Goal: Task Accomplishment & Management: Complete application form

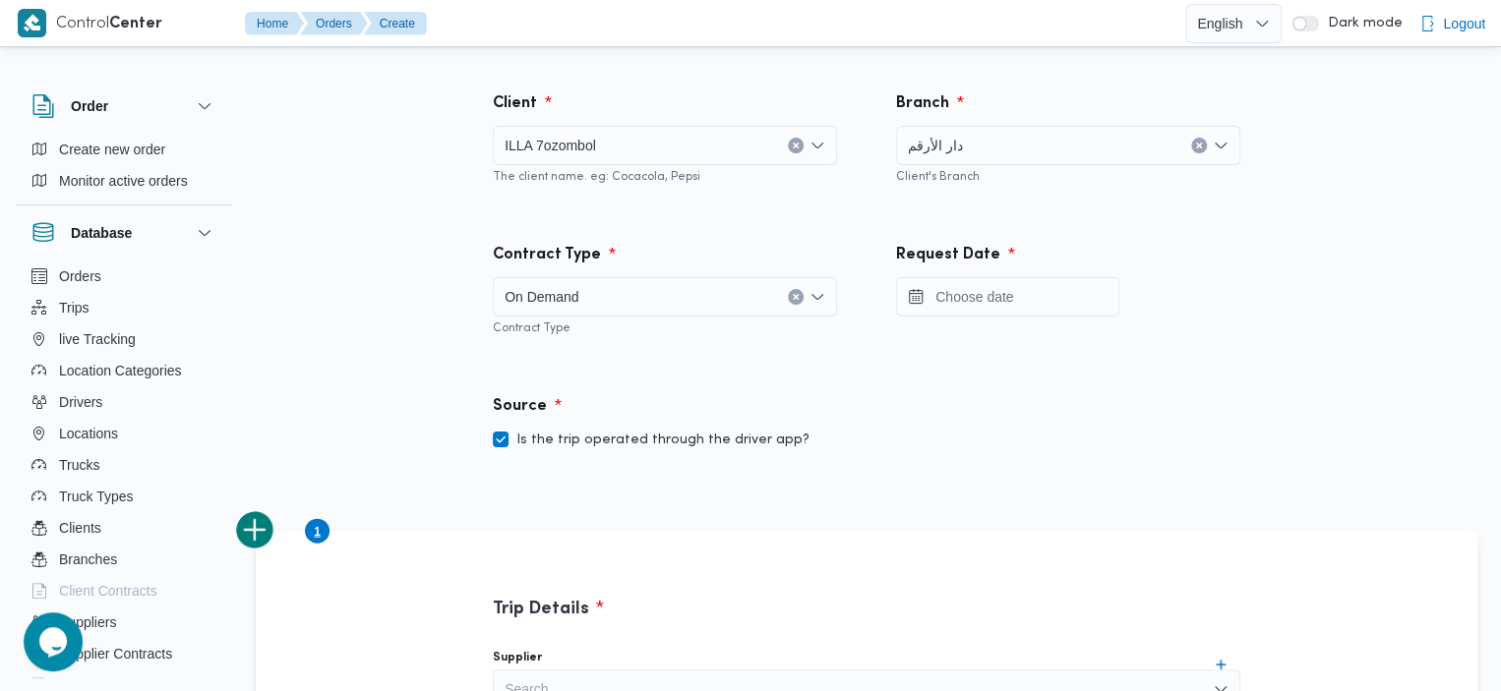
click at [1226, 313] on div at bounding box center [1068, 296] width 344 height 39
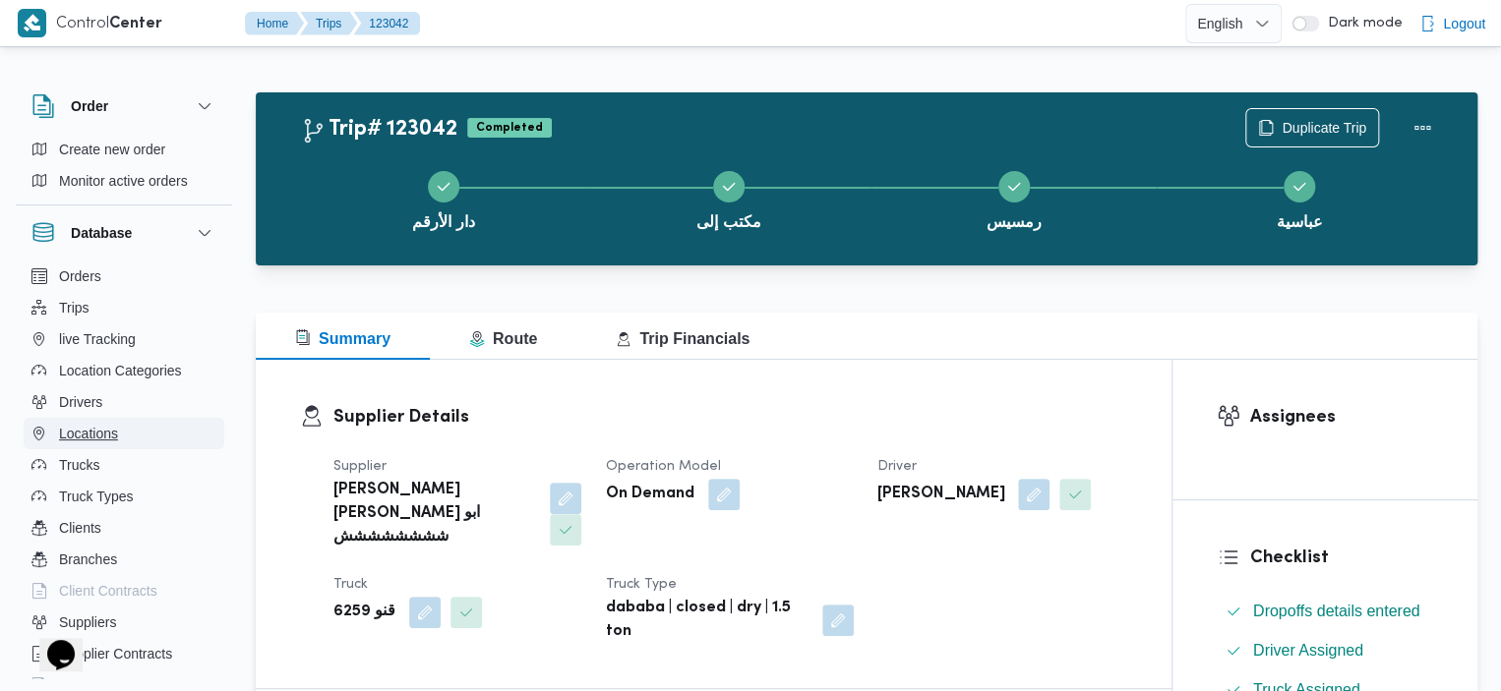
click at [104, 433] on span "Locations" at bounding box center [88, 434] width 59 height 24
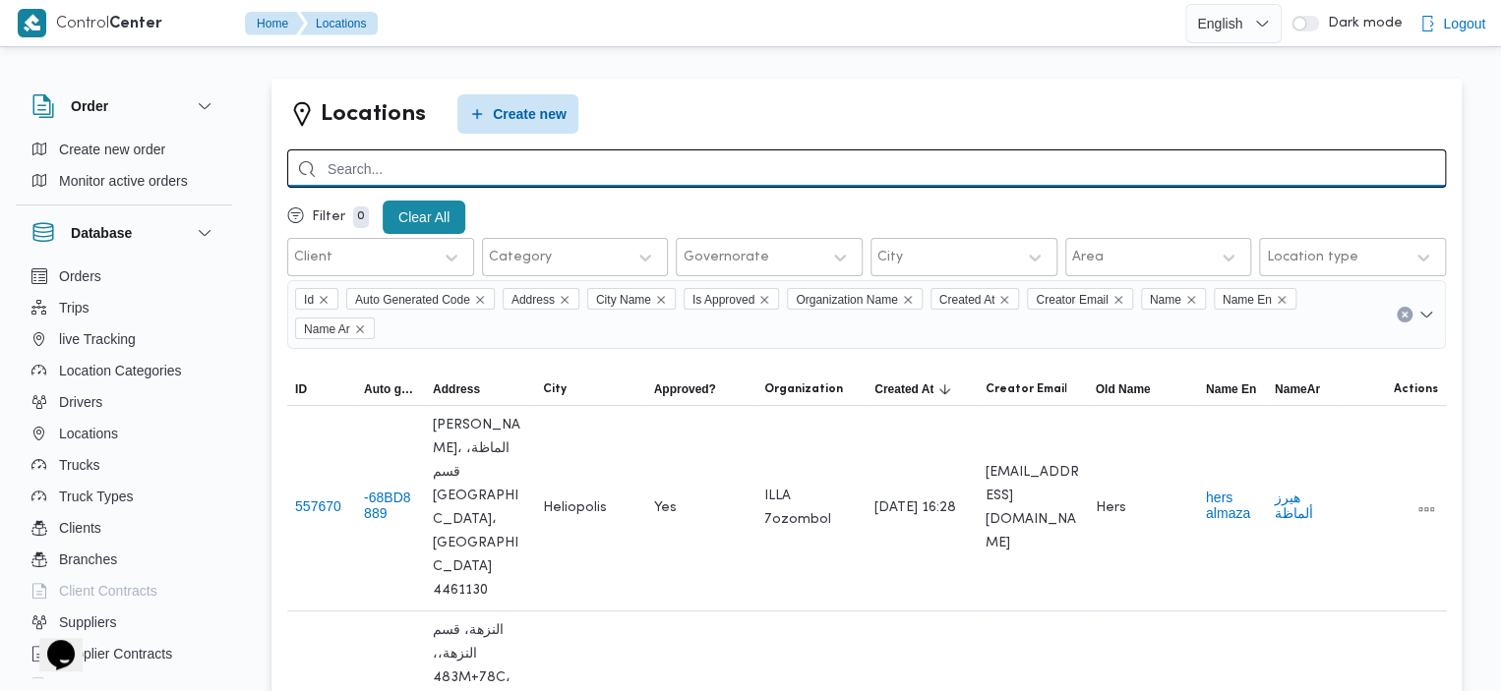
click at [736, 168] on input "search" at bounding box center [866, 168] width 1158 height 38
click at [708, 176] on input "search" at bounding box center [866, 168] width 1158 height 38
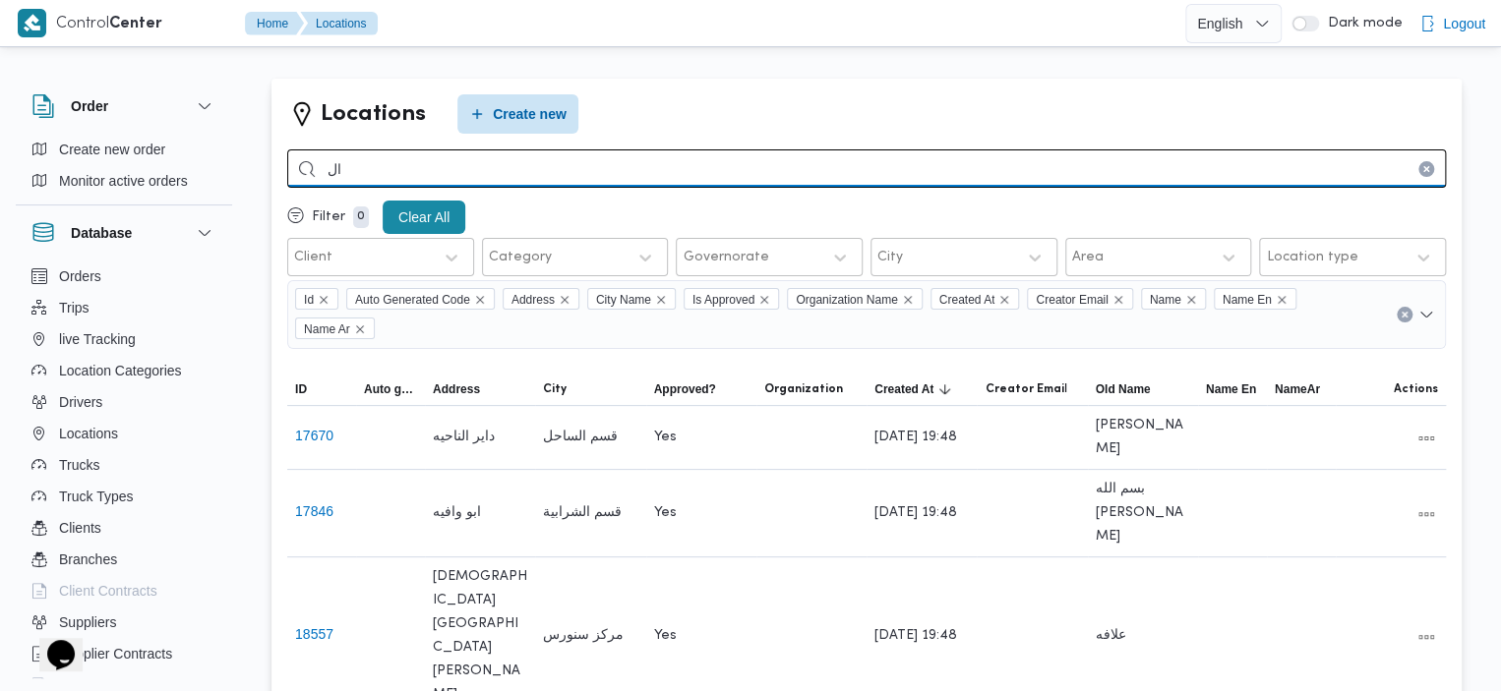
type input "ا"
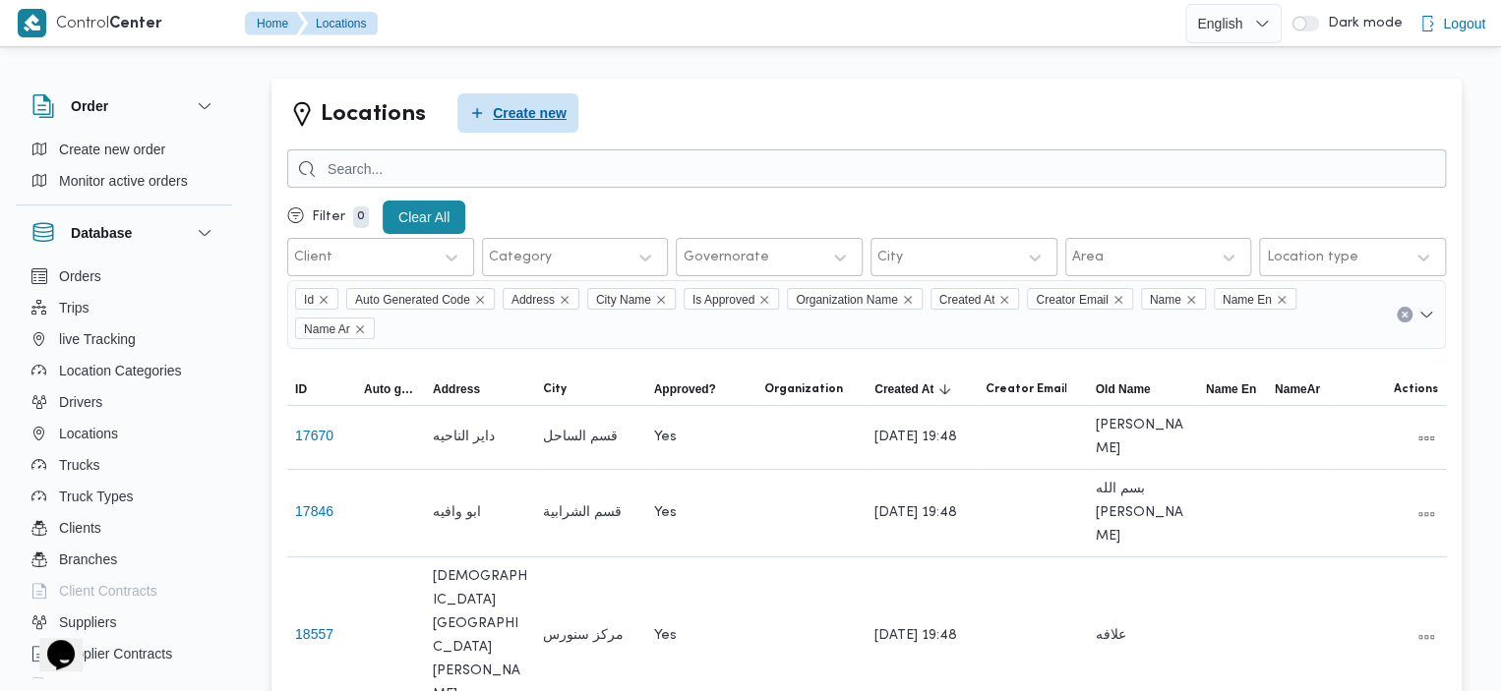
click at [543, 114] on span "Create new" at bounding box center [530, 113] width 74 height 24
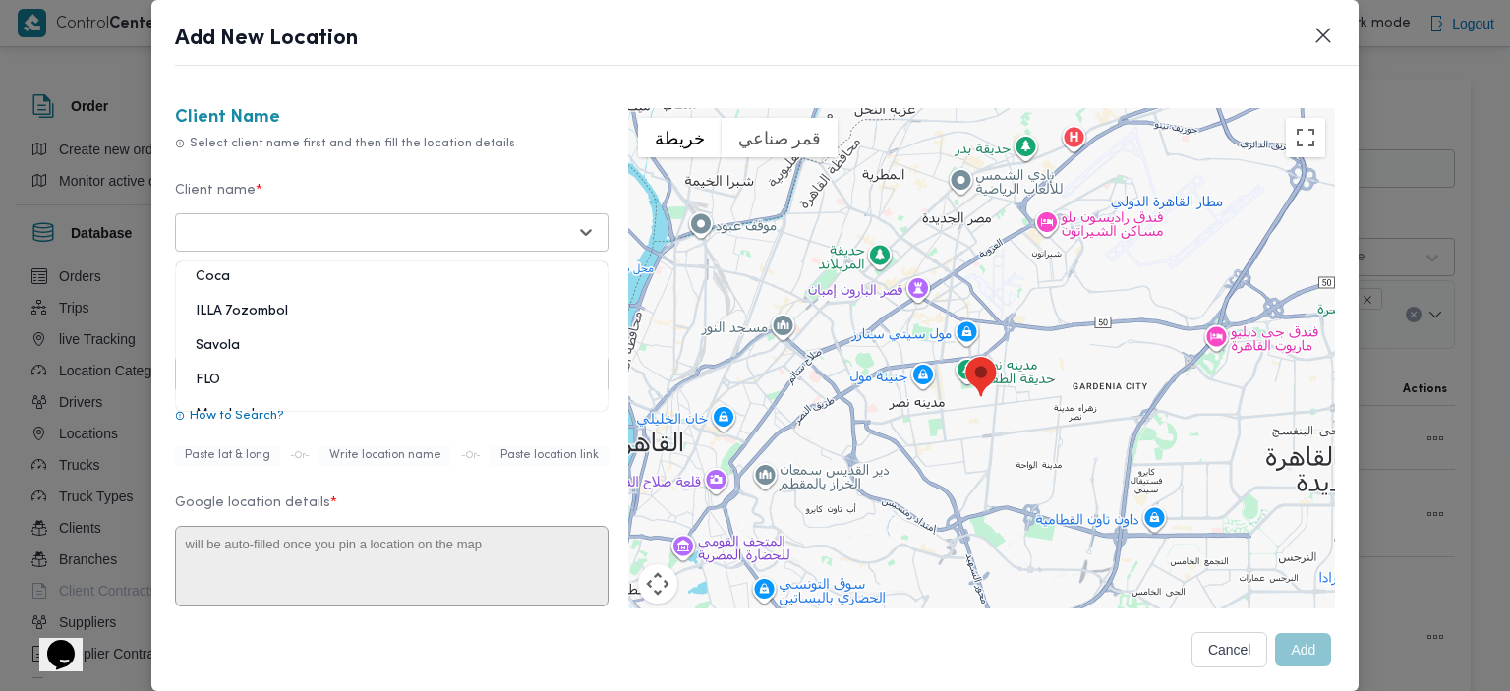
click at [483, 238] on div at bounding box center [374, 232] width 384 height 20
click at [350, 308] on div "ILLA 7ozombol" at bounding box center [392, 319] width 432 height 34
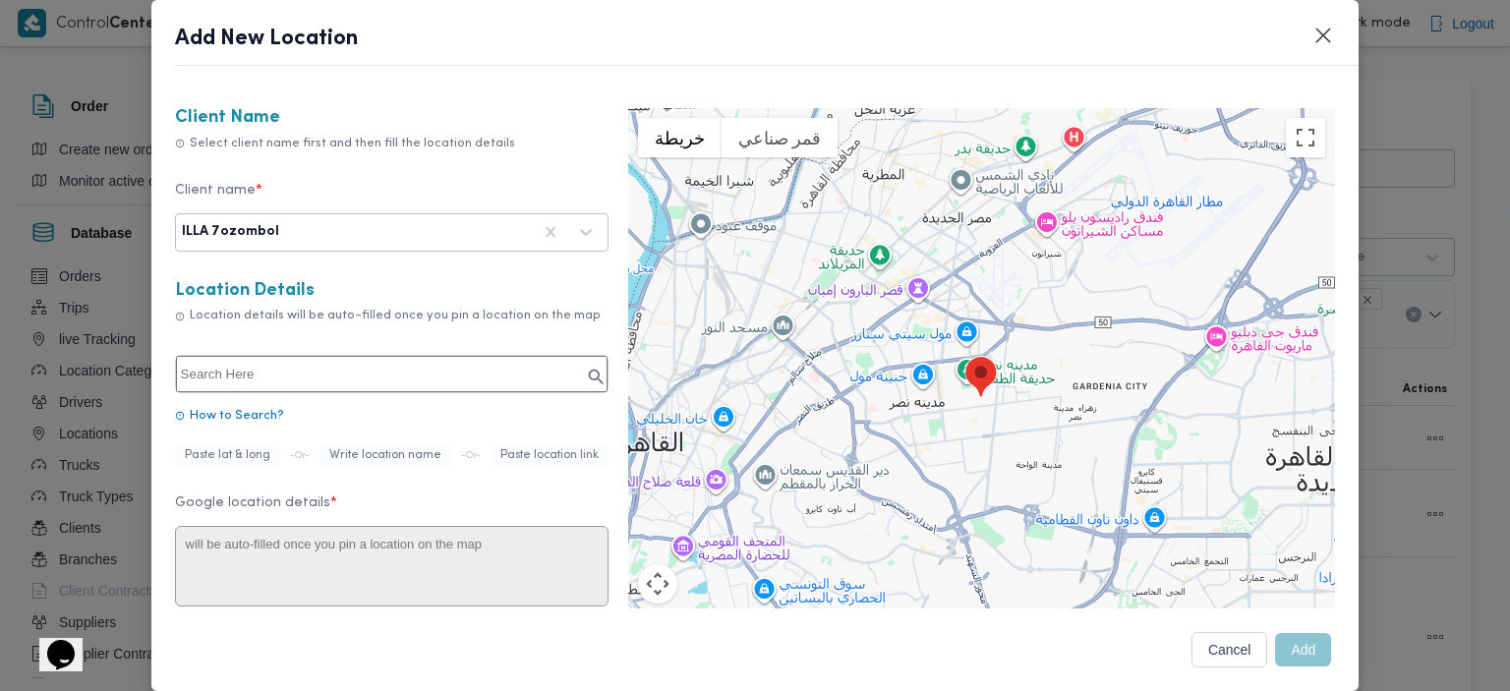
click at [405, 358] on input "text" at bounding box center [392, 374] width 432 height 36
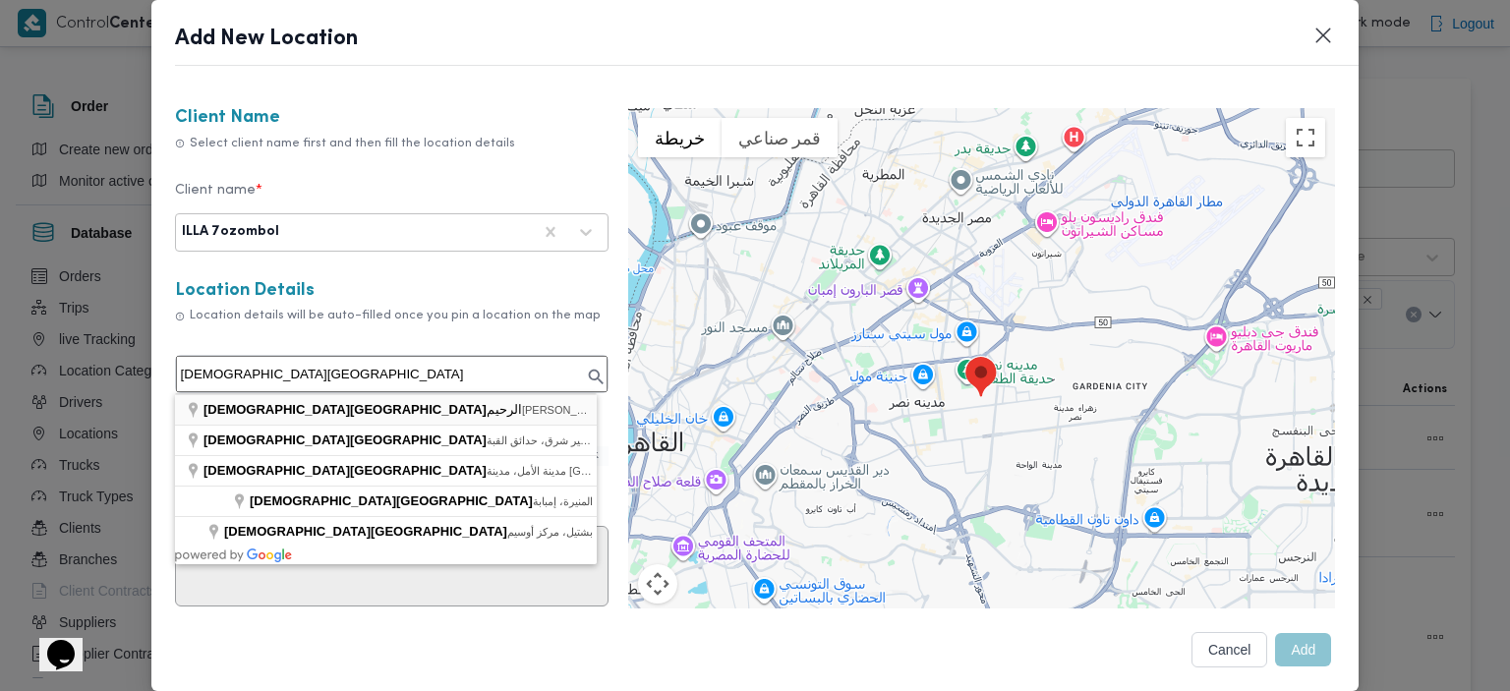
type input "مسجد الرحمن الرحيم​، صلاح سالم، العباسية الغربية، الوايلى"
type textarea "[PERSON_NAME]، العباسية الغربية، [GEOGRAPHIC_DATA]، [GEOGRAPHIC_DATA]‬ 4391060"
type input "[DEMOGRAPHIC_DATA][GEOGRAPHIC_DATA][PERSON_NAME]"
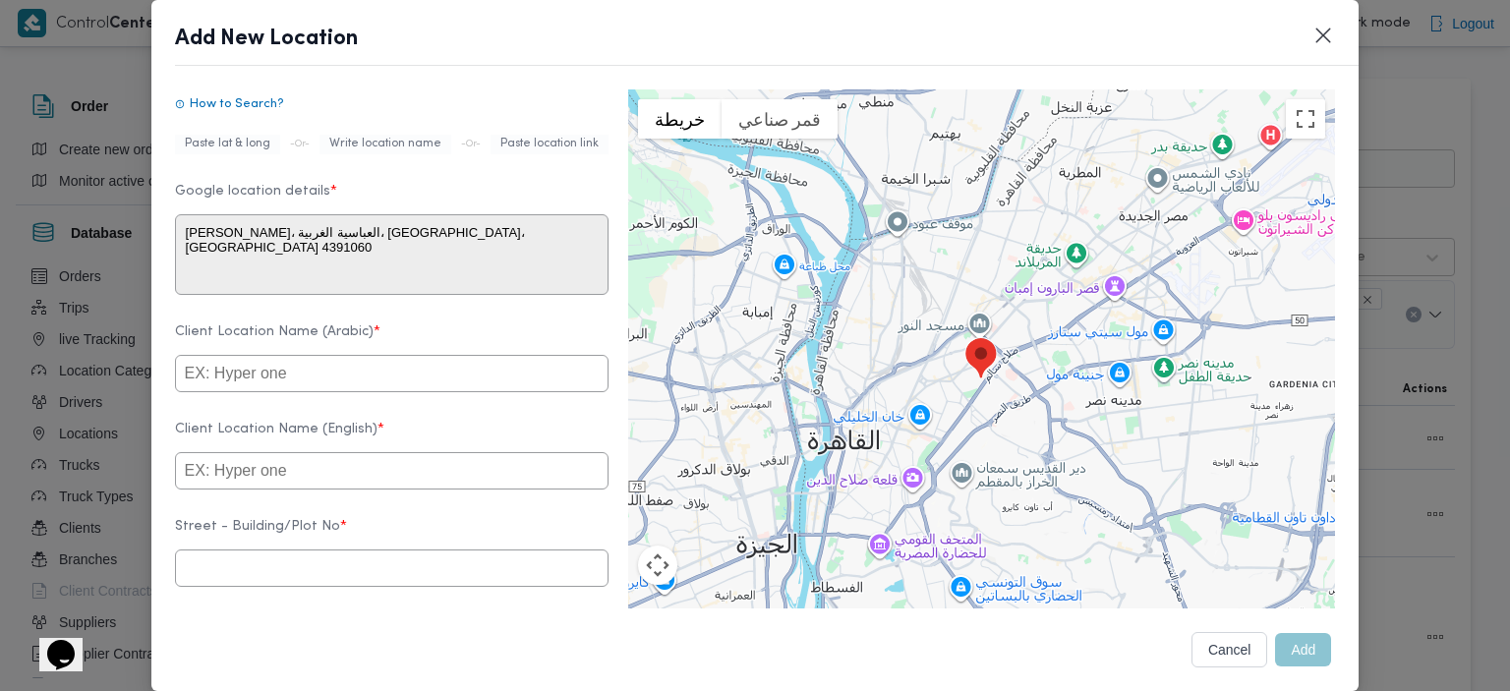
scroll to position [347, 0]
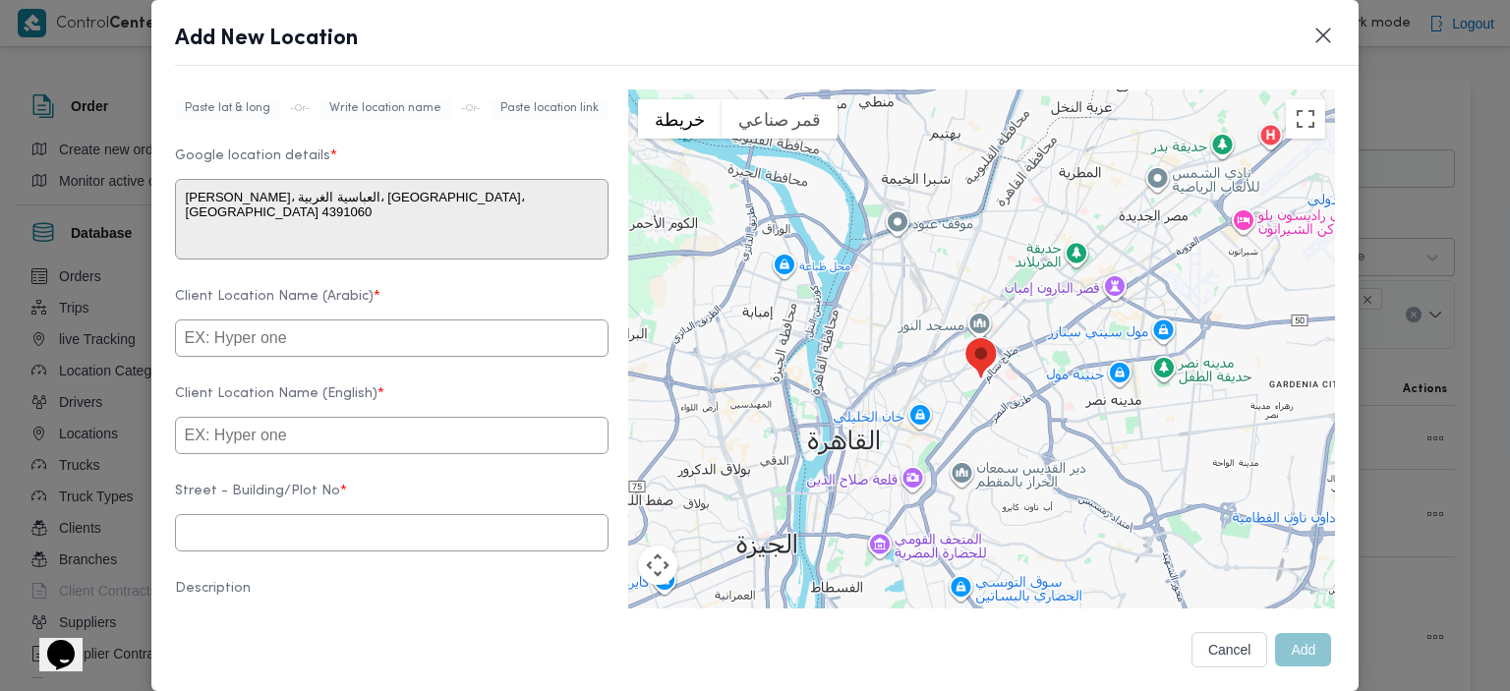
click at [501, 345] on input "text" at bounding box center [392, 338] width 434 height 37
type input "مسجد الرحمن الرحيم"
click at [319, 447] on input "text" at bounding box center [392, 435] width 434 height 37
type input "masged al rahman el raheem"
click at [344, 548] on input "text" at bounding box center [392, 532] width 434 height 37
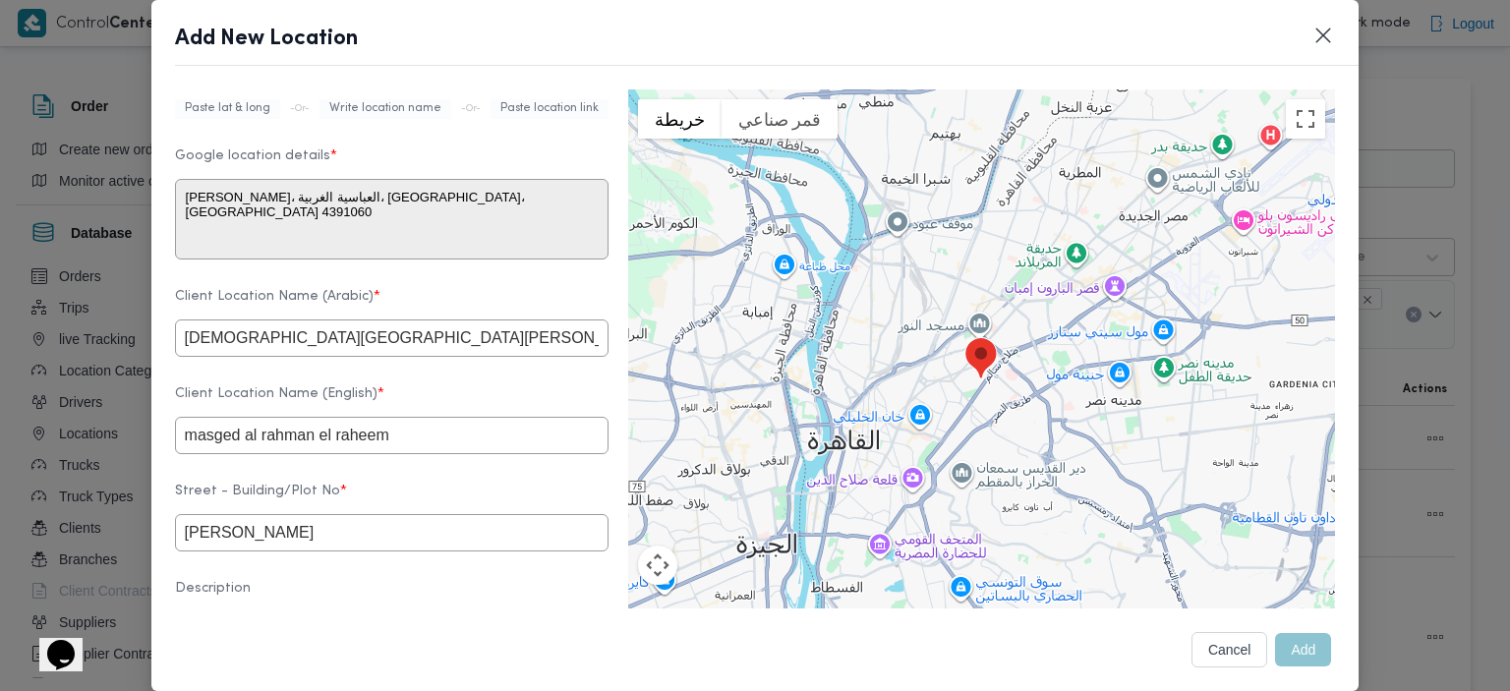
type input "صلاح سالم"
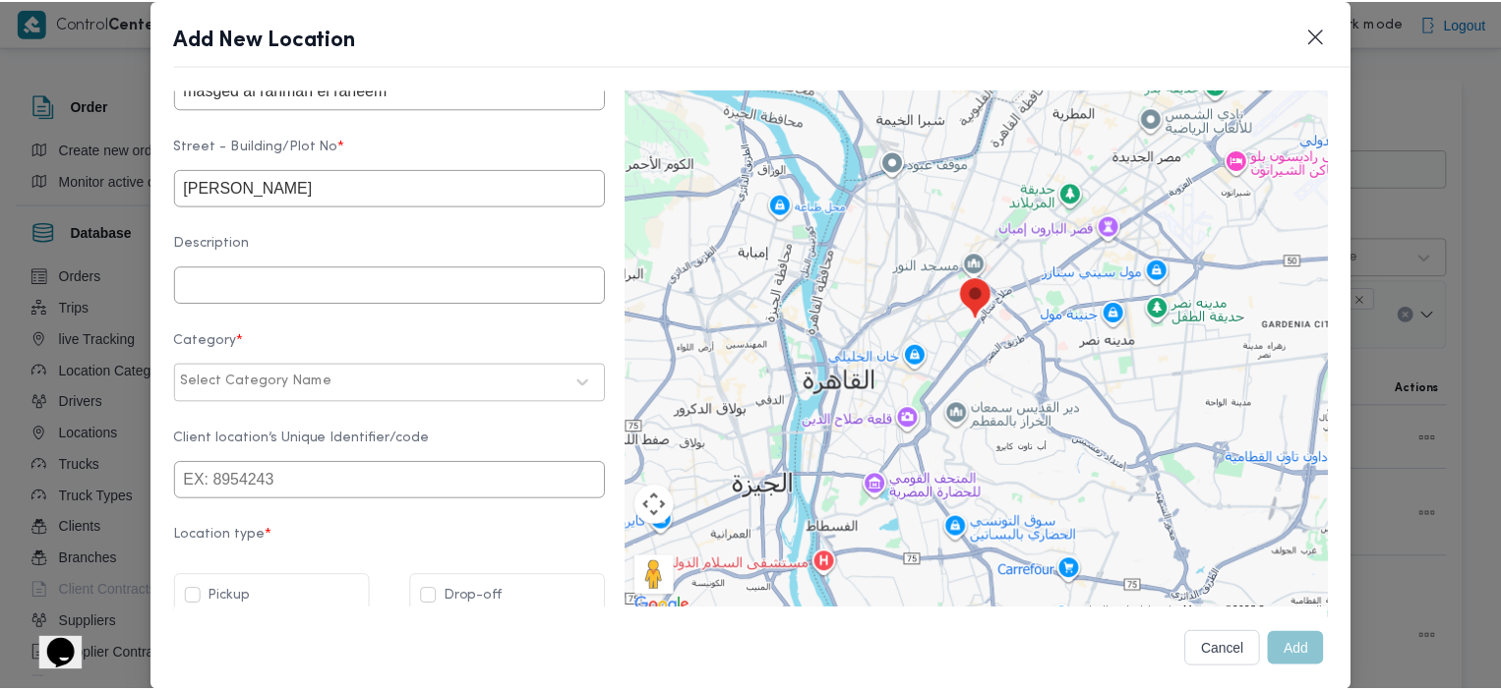
scroll to position [731, 0]
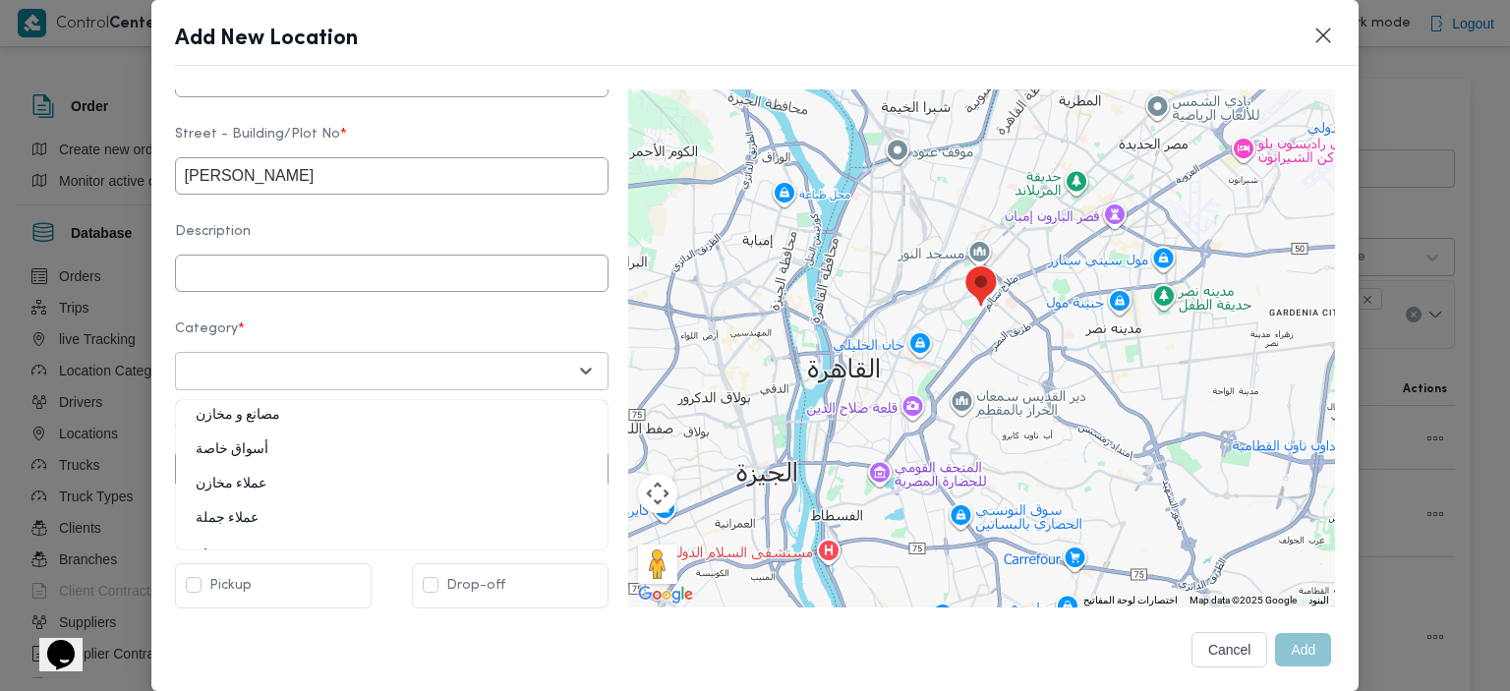
click at [433, 357] on div "Select Category Name" at bounding box center [374, 371] width 388 height 28
click at [270, 417] on div "مصانع و مخازن" at bounding box center [392, 423] width 432 height 34
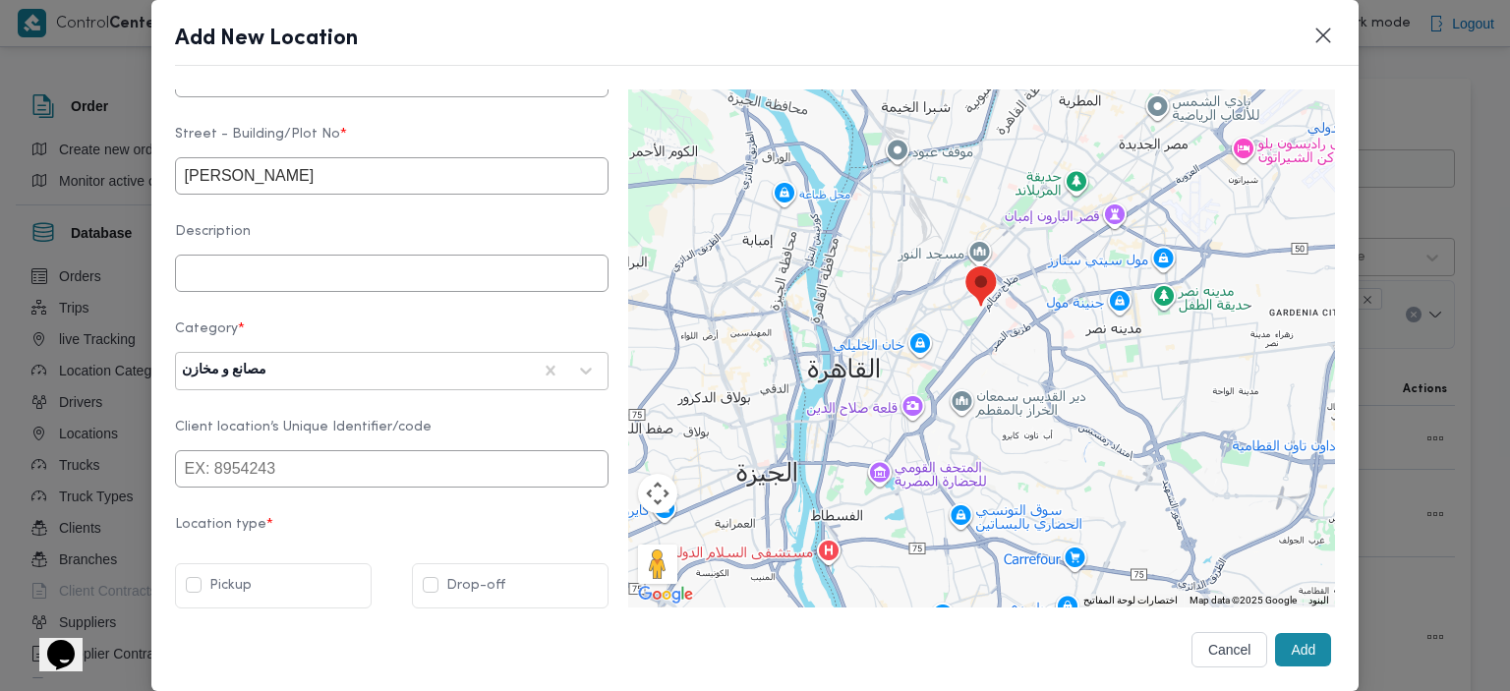
click at [448, 580] on label "Drop-off" at bounding box center [464, 586] width 83 height 24
checkbox input "true"
click at [1302, 652] on button "Add" at bounding box center [1303, 649] width 56 height 33
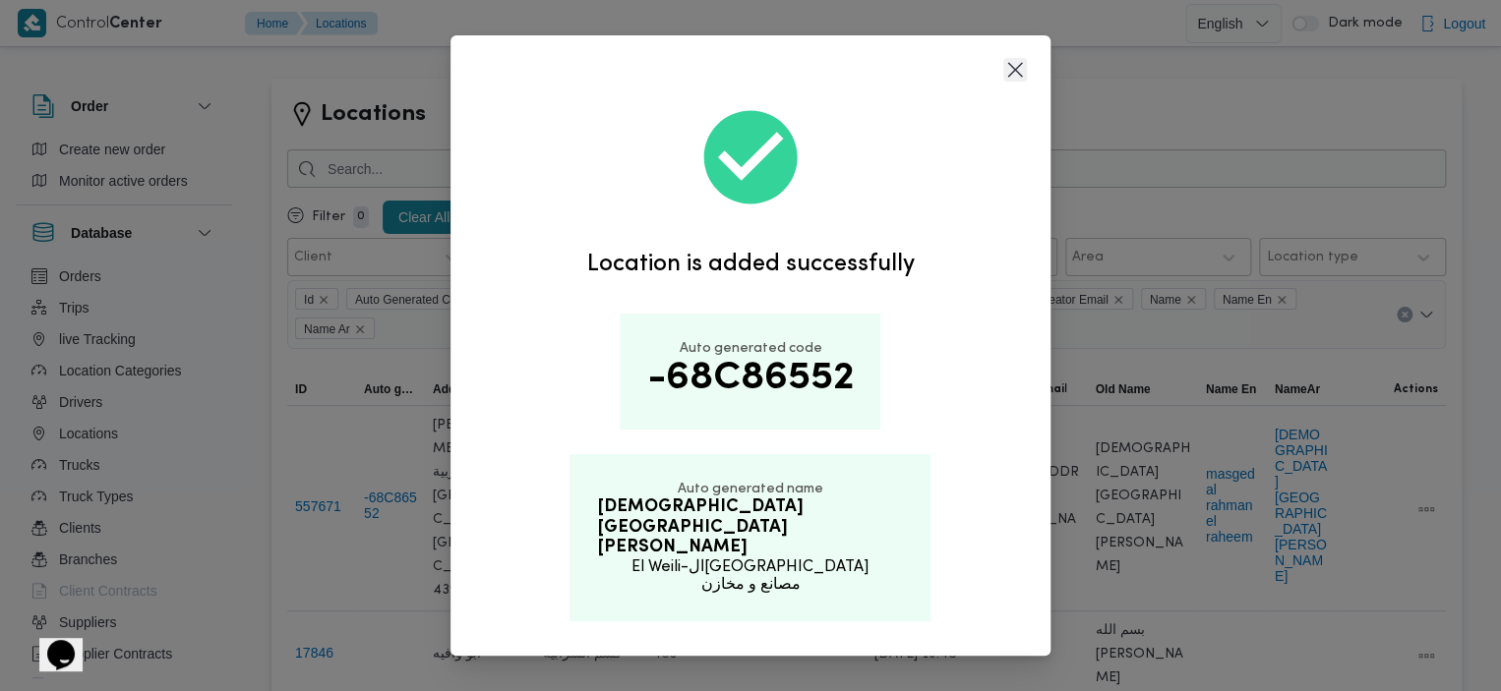
click at [1012, 82] on button "Closes this modal window" at bounding box center [1015, 70] width 24 height 24
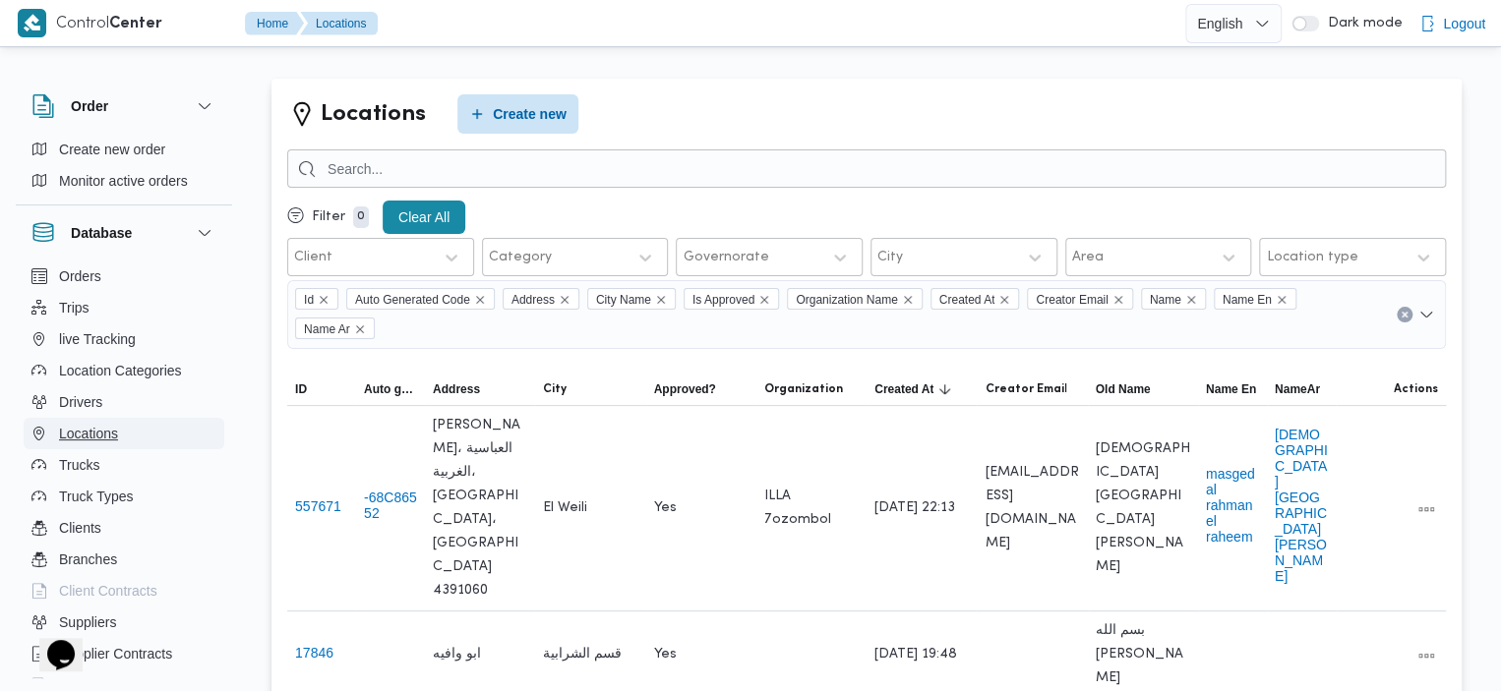
click at [113, 444] on span "Locations" at bounding box center [88, 434] width 59 height 24
click at [82, 437] on span "Locations" at bounding box center [88, 434] width 59 height 24
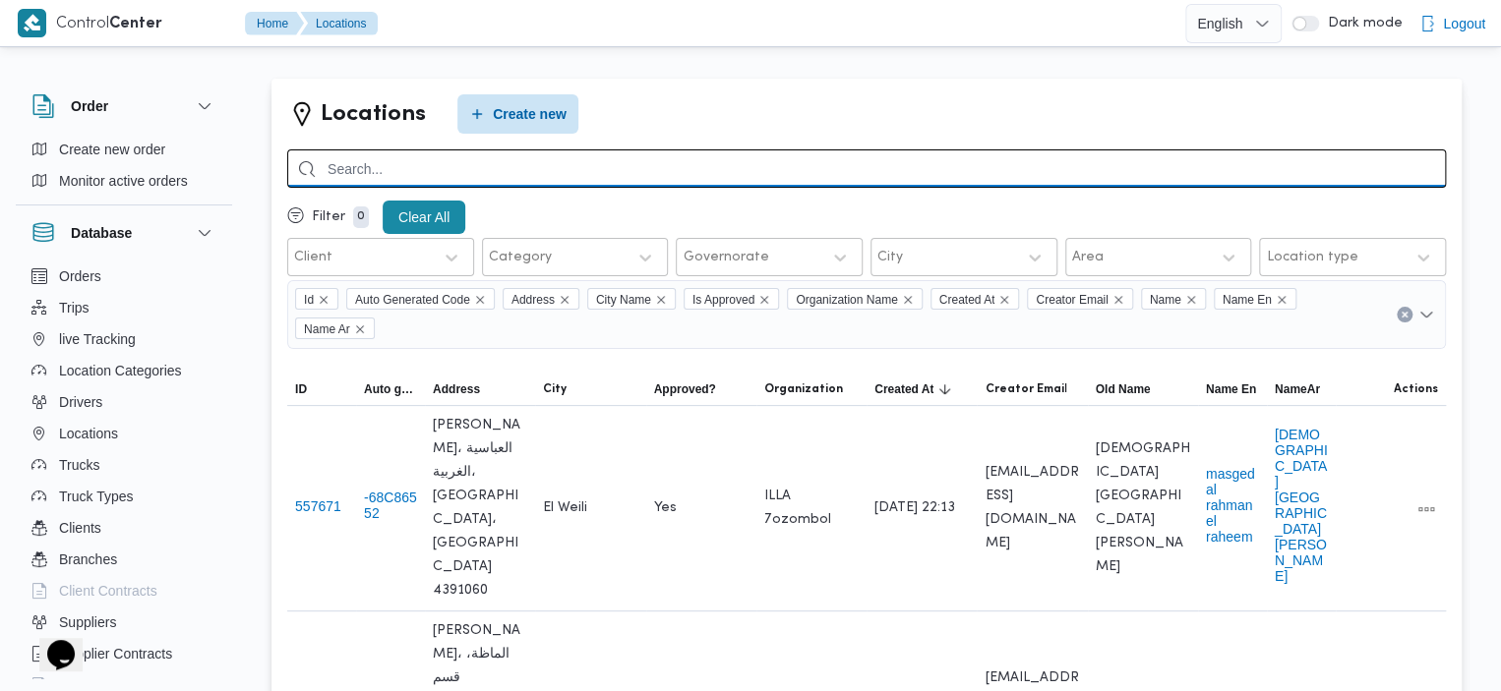
click at [759, 180] on input "search" at bounding box center [866, 168] width 1158 height 38
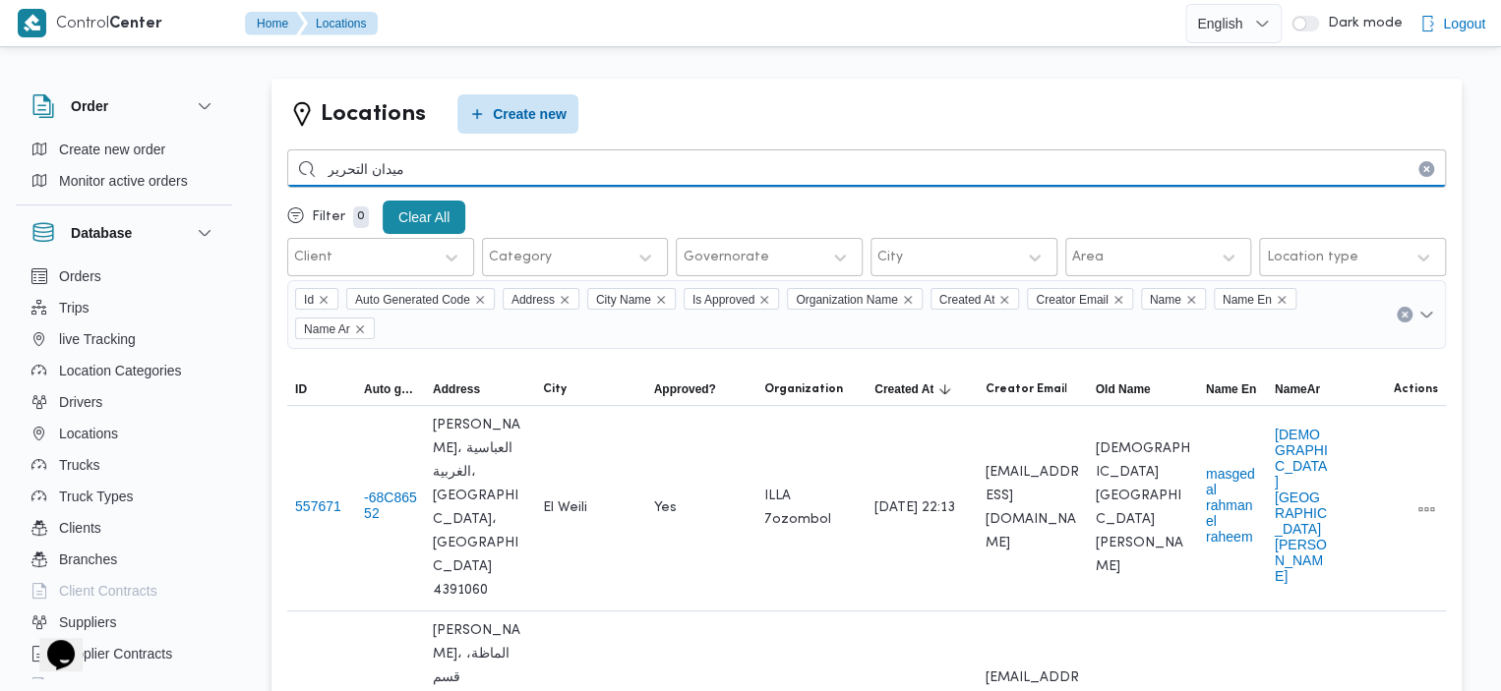
type input "ميدان التحرير"
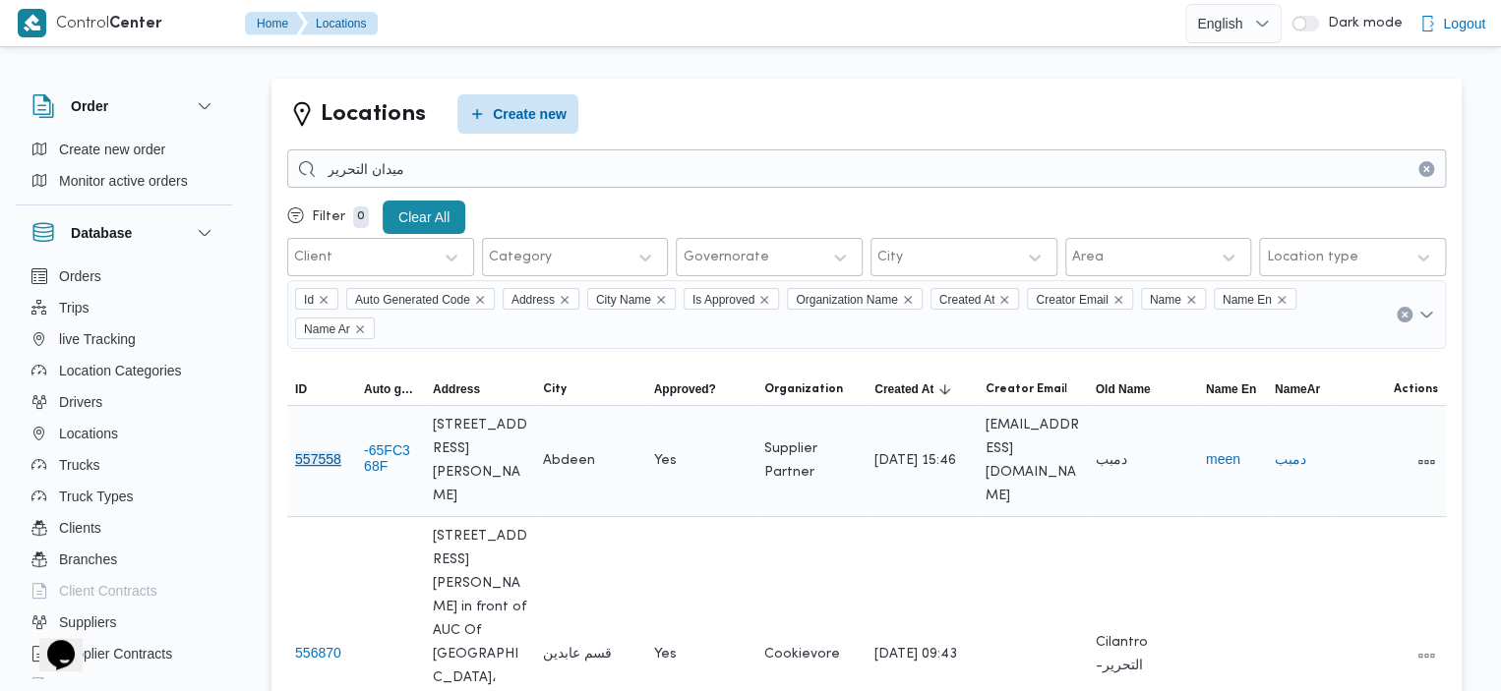
click at [322, 467] on button "557558" at bounding box center [318, 459] width 46 height 16
click at [1435, 473] on button "All actions" at bounding box center [1426, 461] width 24 height 24
click at [1359, 441] on span "Preview" at bounding box center [1362, 433] width 63 height 16
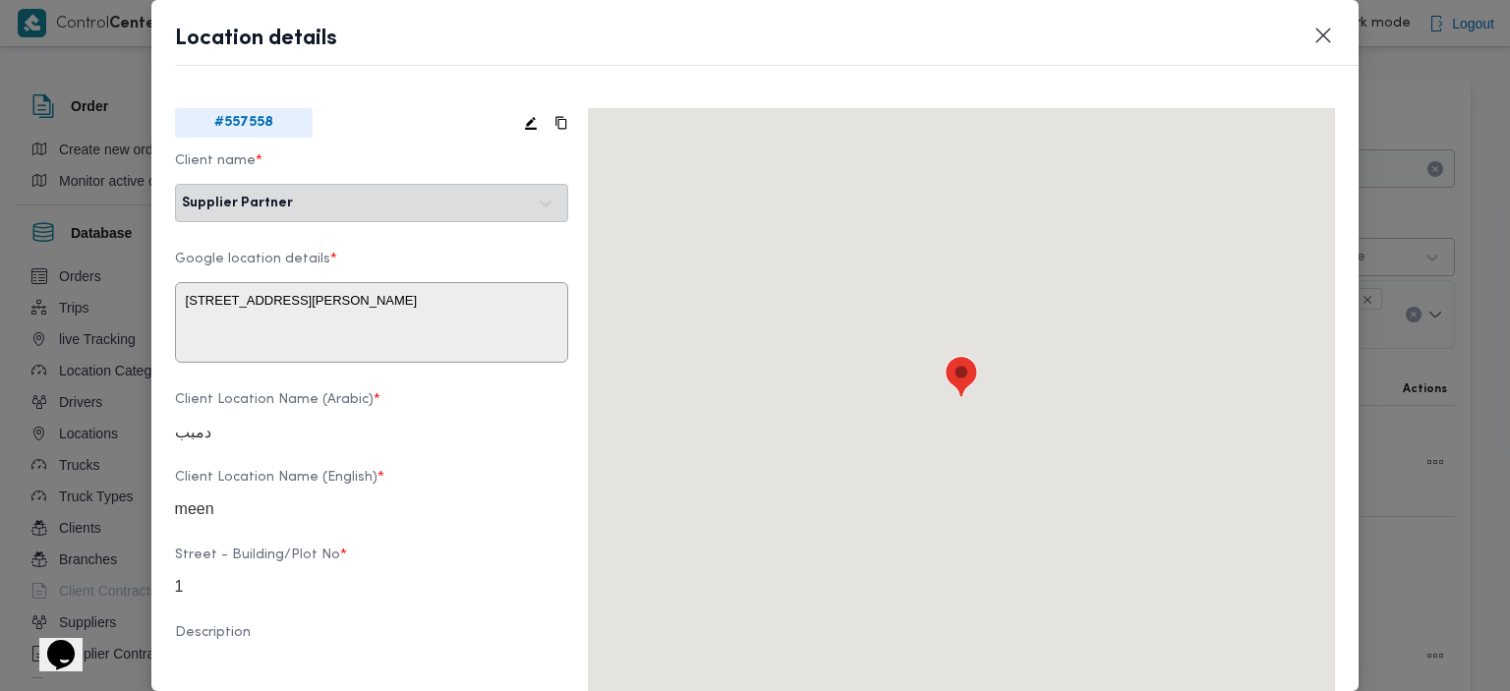
type textarea "1 شارع محمد محمود، ميدان التحرير, قسم قصر النيل، محافظة القاهرة‬ 4272077، مصر"
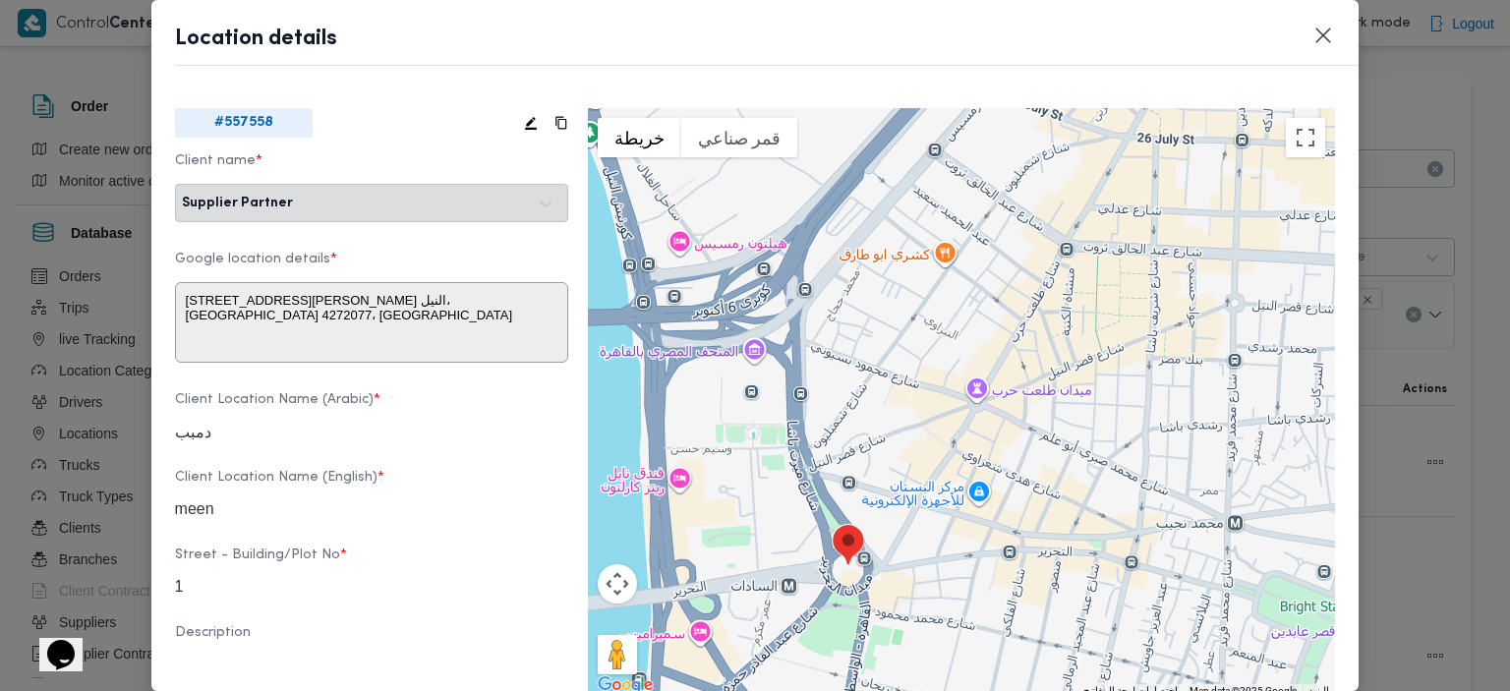
drag, startPoint x: 931, startPoint y: 393, endPoint x: 887, endPoint y: 526, distance: 139.9
click at [887, 526] on div at bounding box center [962, 403] width 748 height 590
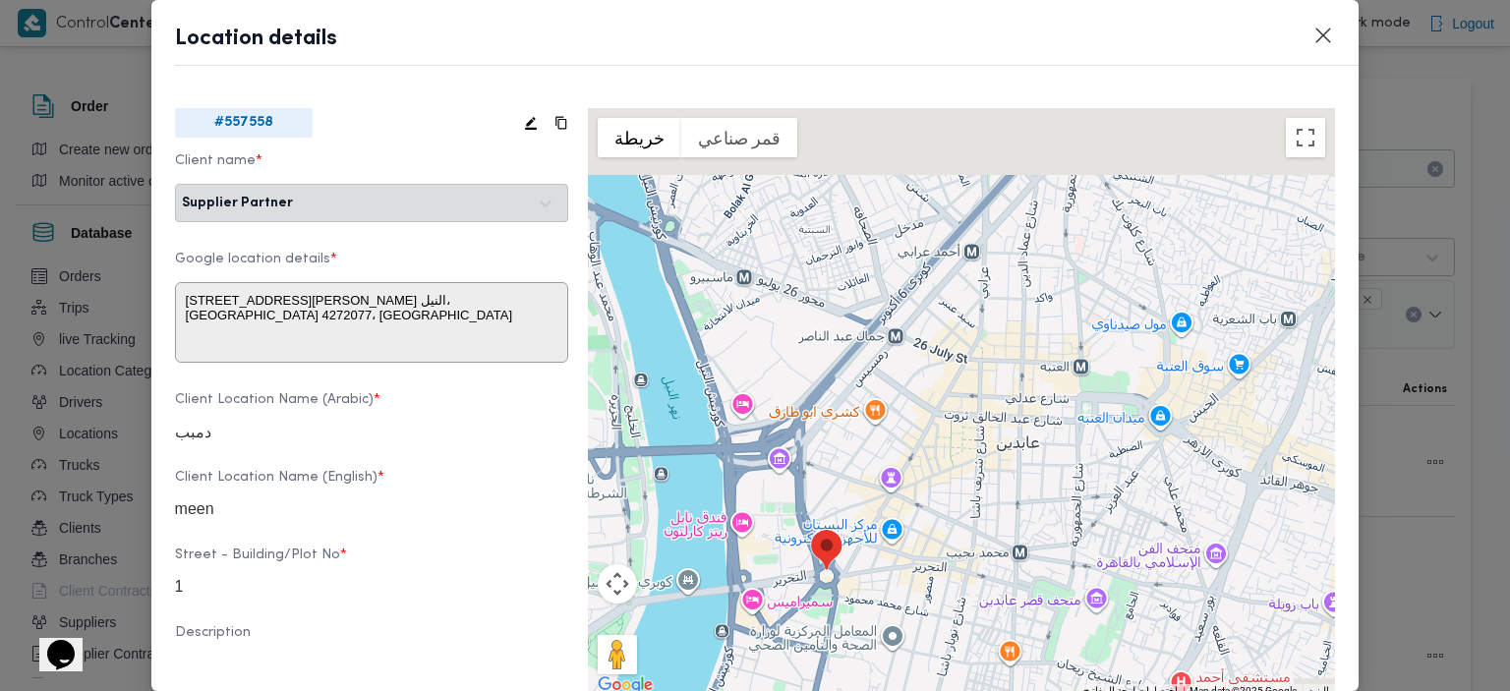
drag, startPoint x: 956, startPoint y: 312, endPoint x: 876, endPoint y: 442, distance: 152.3
click at [876, 442] on div at bounding box center [962, 403] width 748 height 590
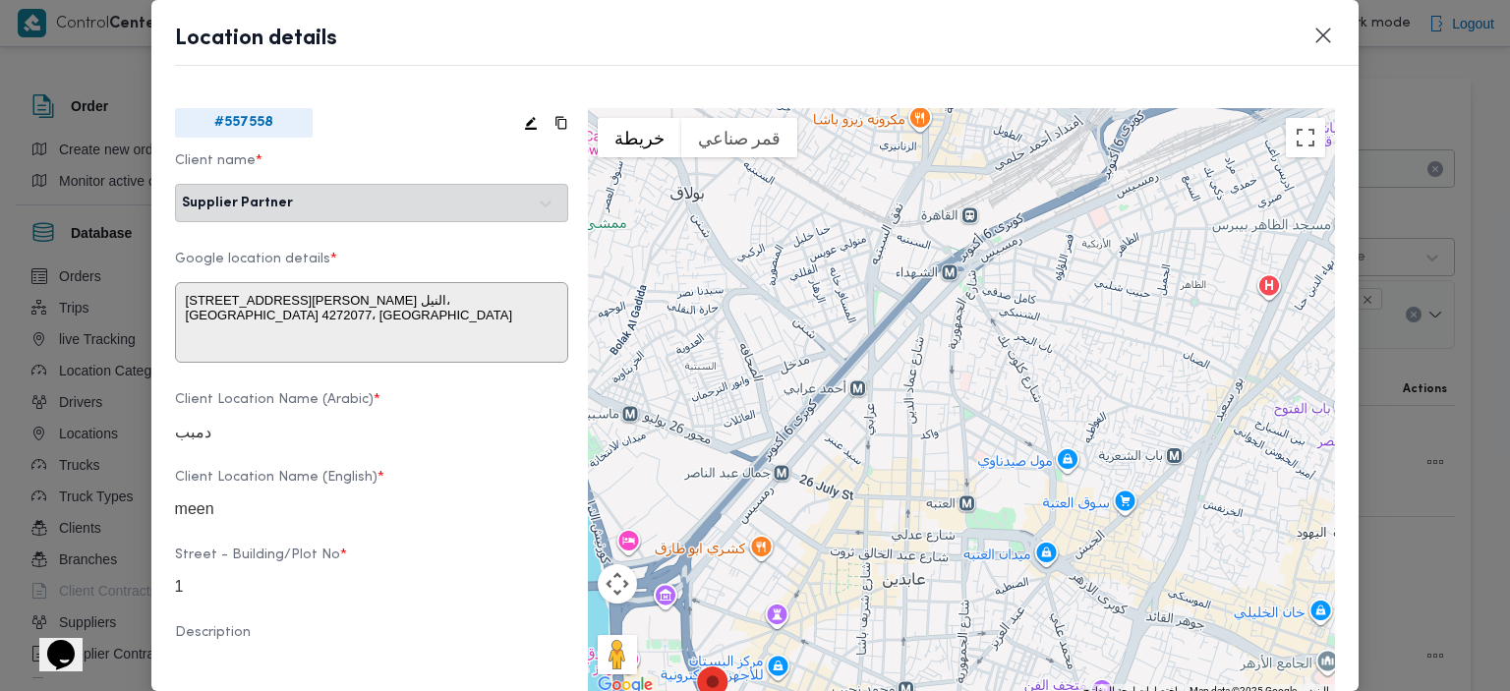
drag, startPoint x: 1036, startPoint y: 317, endPoint x: 920, endPoint y: 453, distance: 179.3
click at [920, 453] on div at bounding box center [962, 403] width 748 height 590
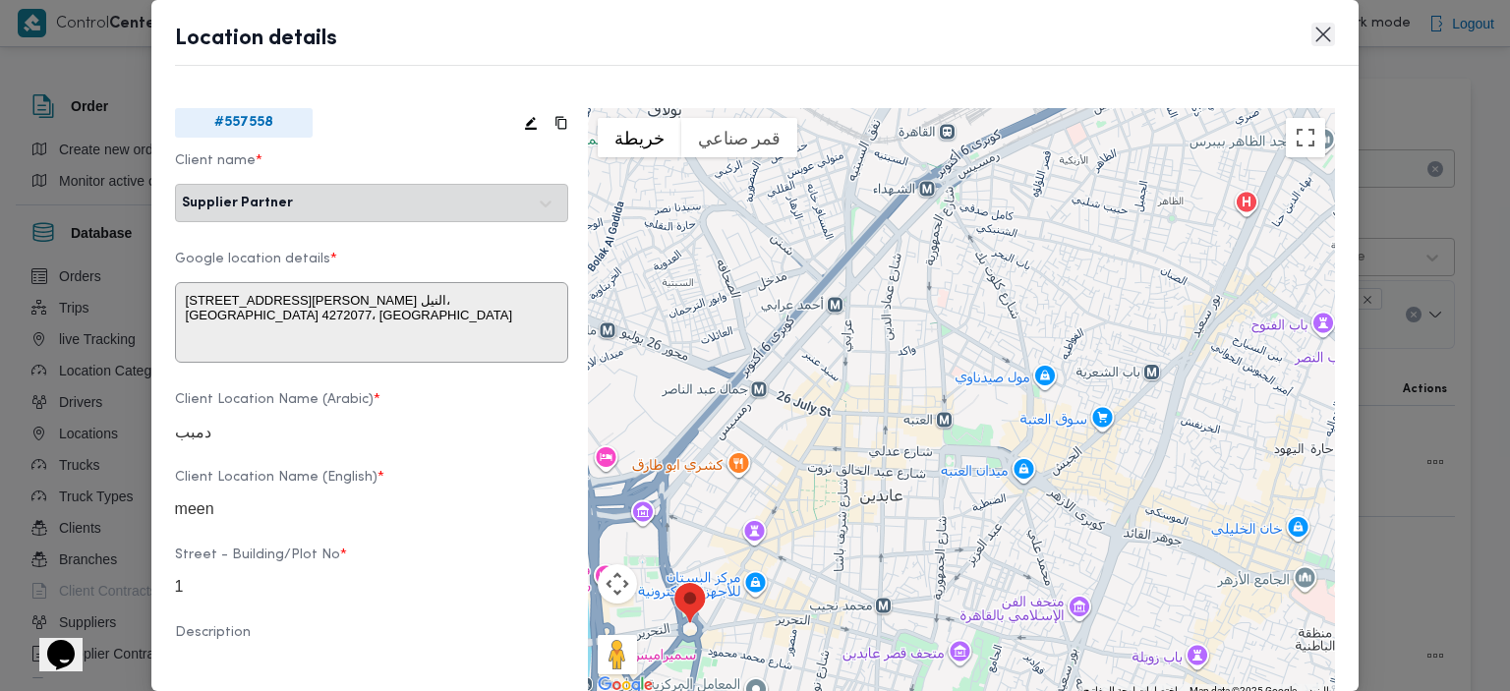
click at [1316, 39] on button "Closes this modal window" at bounding box center [1324, 35] width 24 height 24
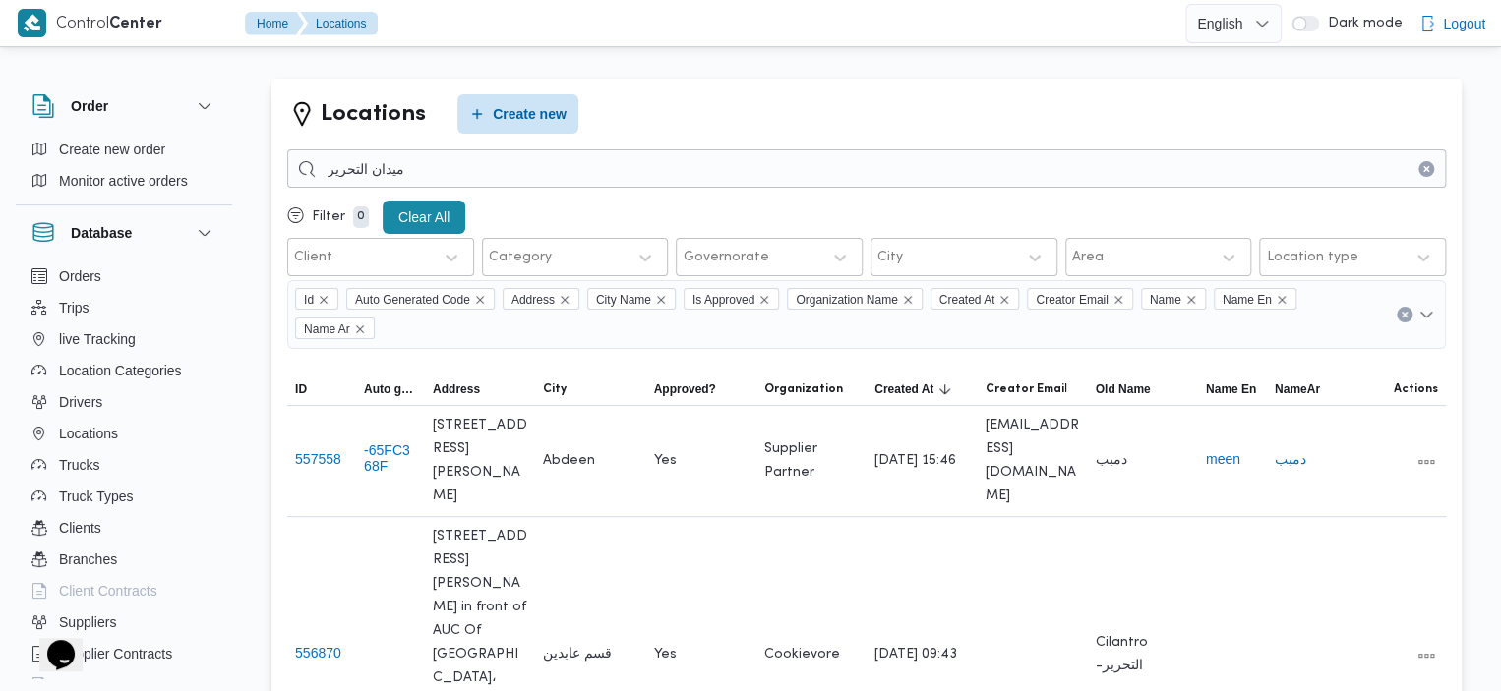
click at [1429, 164] on button "Clear input" at bounding box center [1426, 169] width 16 height 16
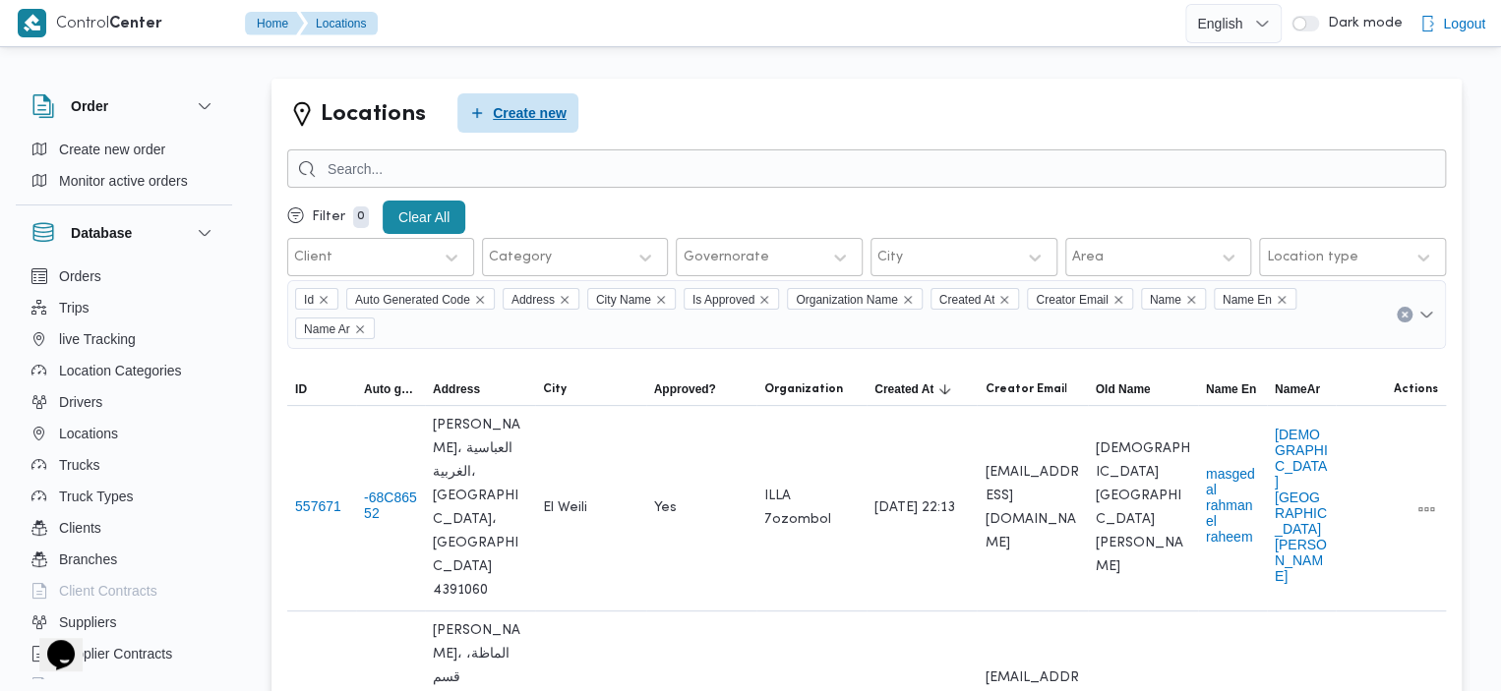
click at [496, 125] on span "Create new" at bounding box center [517, 112] width 121 height 39
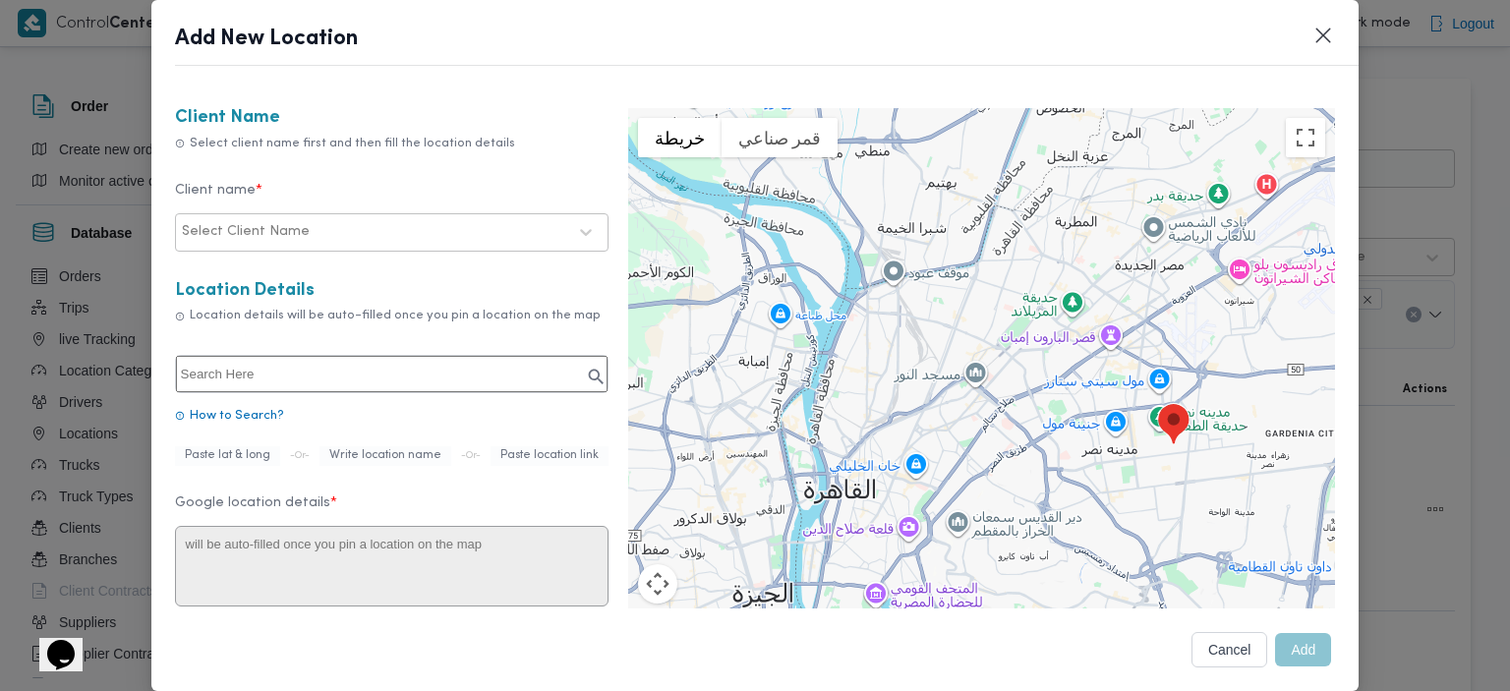
drag, startPoint x: 830, startPoint y: 353, endPoint x: 1026, endPoint y: 400, distance: 201.3
click at [1026, 400] on div at bounding box center [982, 403] width 708 height 590
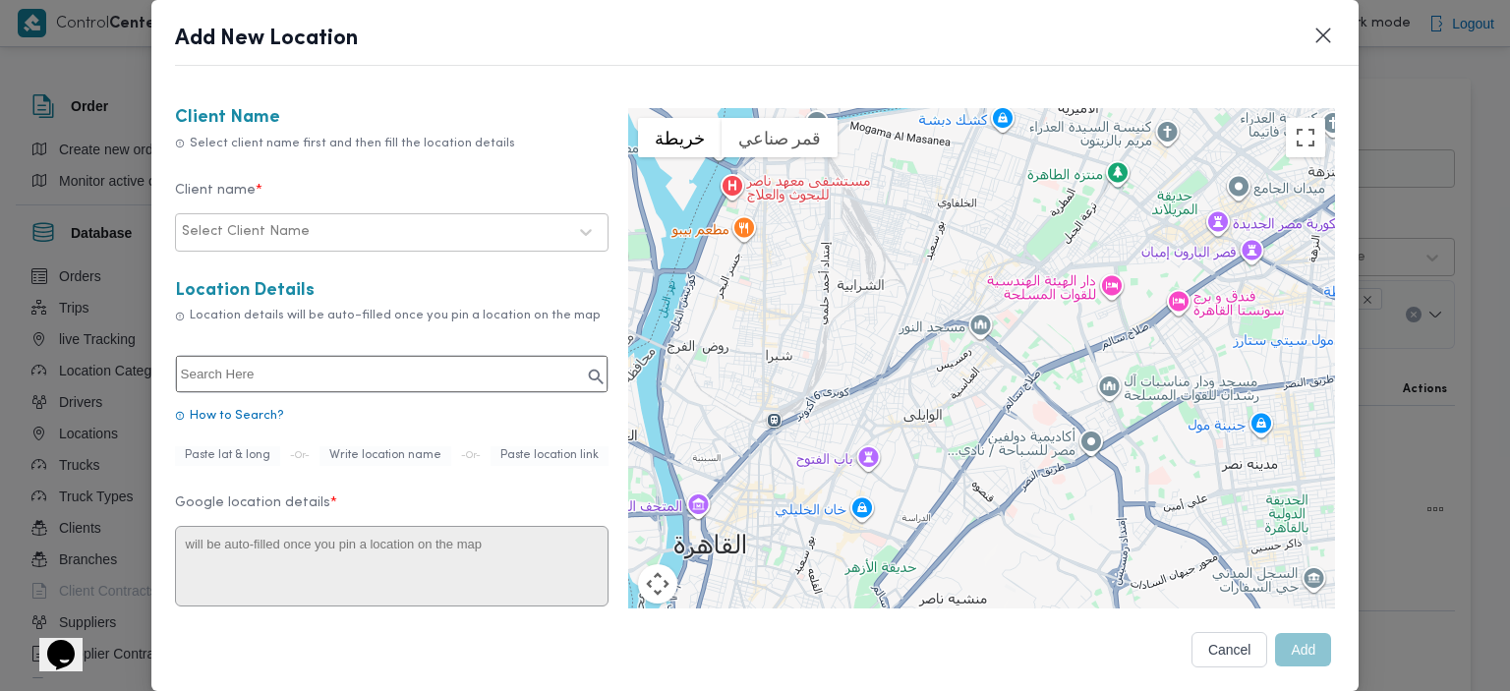
drag, startPoint x: 964, startPoint y: 380, endPoint x: 968, endPoint y: 308, distance: 71.9
click at [968, 308] on div at bounding box center [982, 403] width 708 height 590
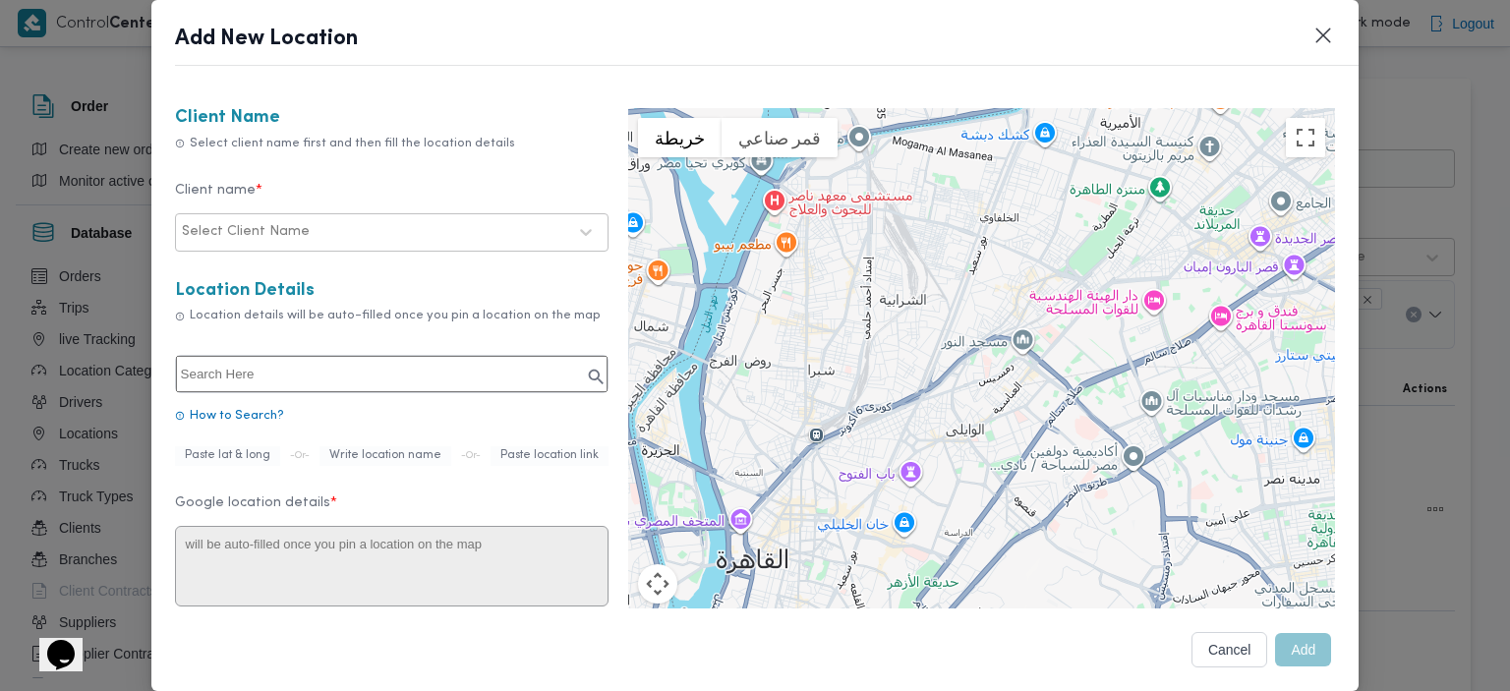
drag, startPoint x: 924, startPoint y: 320, endPoint x: 969, endPoint y: 338, distance: 48.0
click at [969, 338] on div at bounding box center [982, 403] width 708 height 590
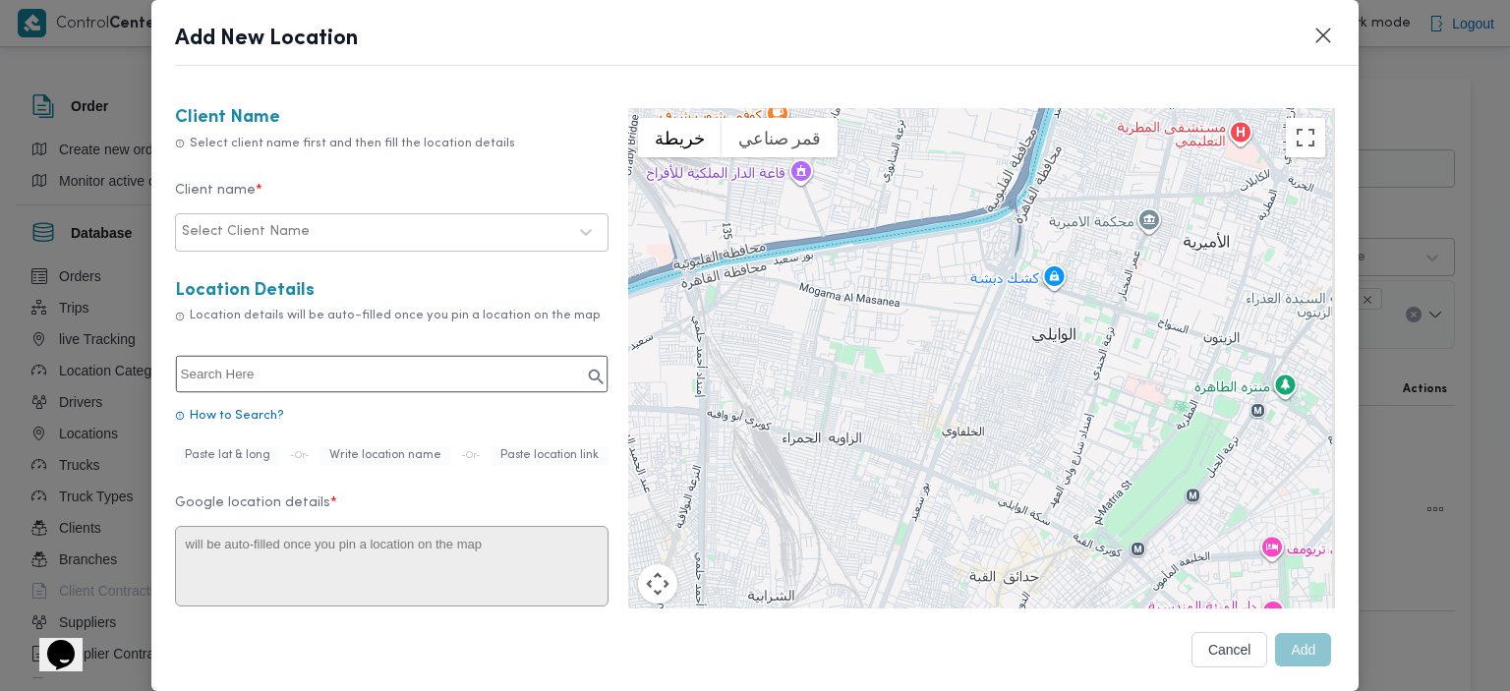
drag, startPoint x: 1011, startPoint y: 305, endPoint x: 952, endPoint y: 639, distance: 339.5
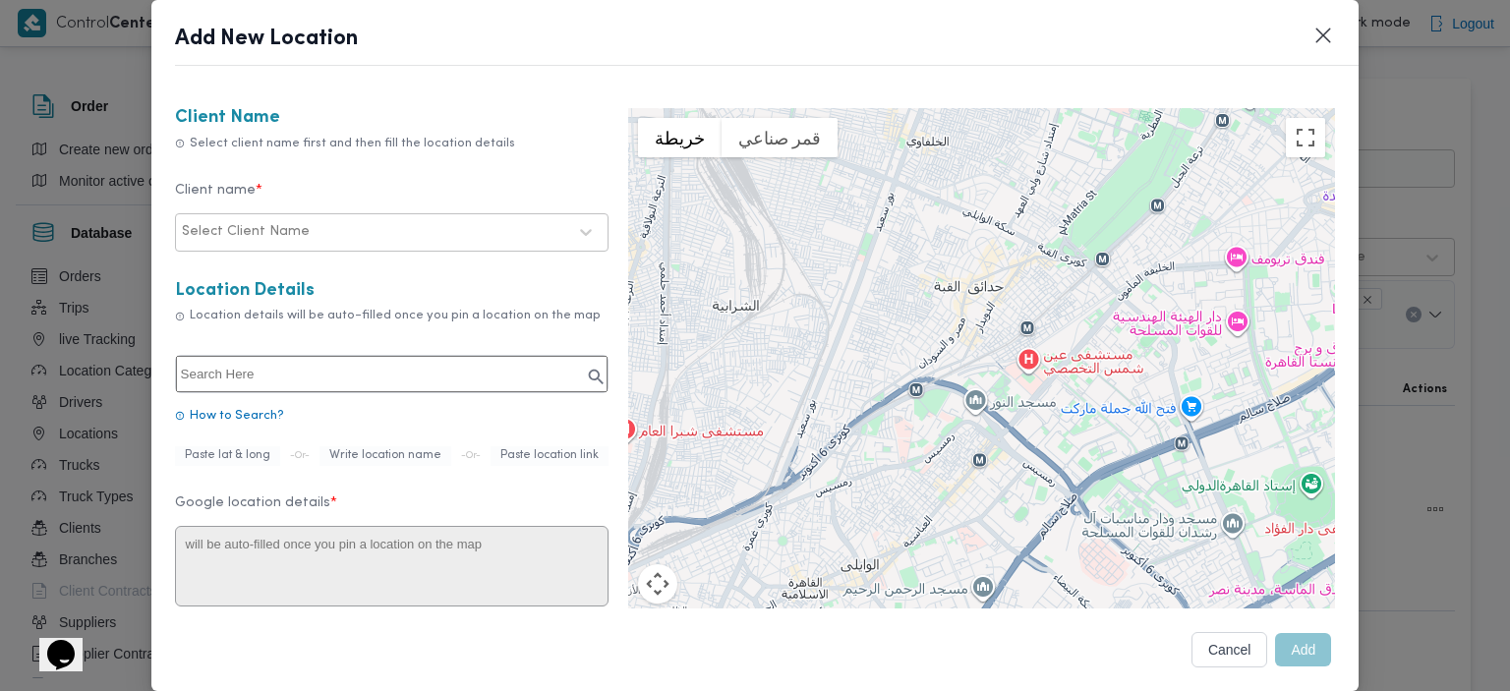
drag, startPoint x: 1090, startPoint y: 370, endPoint x: 1050, endPoint y: 83, distance: 289.8
click at [1050, 83] on div "Add New Location Client Name Select client name first and then fill the locatio…" at bounding box center [755, 345] width 1208 height 691
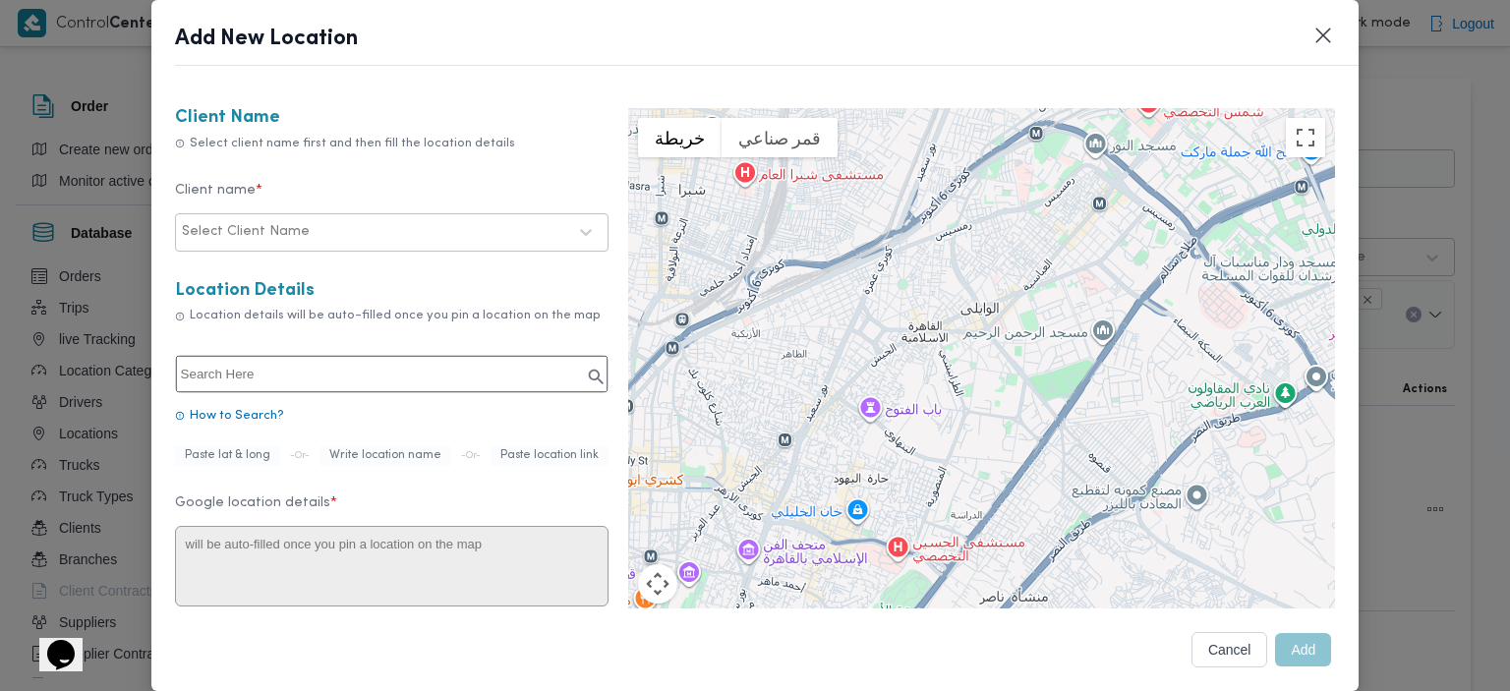
drag, startPoint x: 1007, startPoint y: 404, endPoint x: 1138, endPoint y: 147, distance: 288.9
click at [1138, 147] on div at bounding box center [982, 403] width 708 height 590
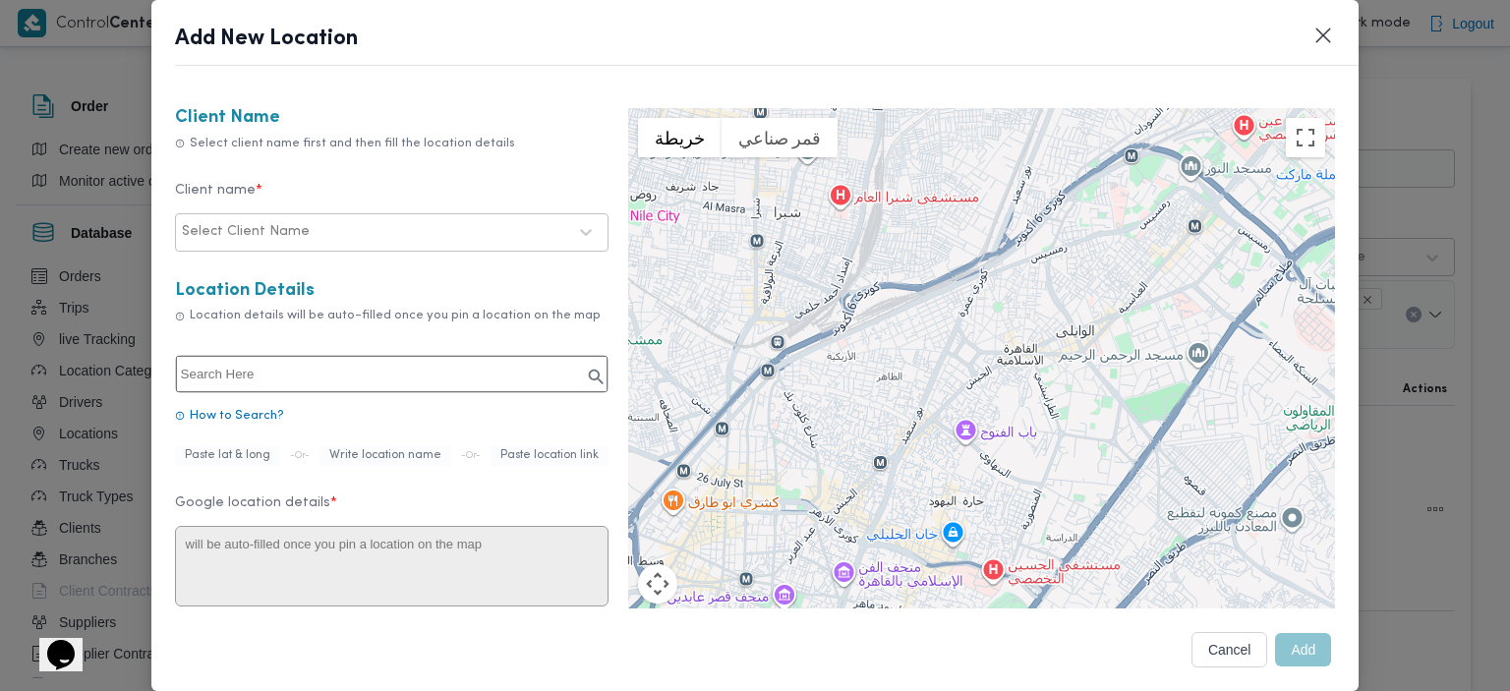
drag, startPoint x: 947, startPoint y: 295, endPoint x: 1034, endPoint y: 324, distance: 92.4
click at [1034, 324] on div at bounding box center [982, 403] width 708 height 590
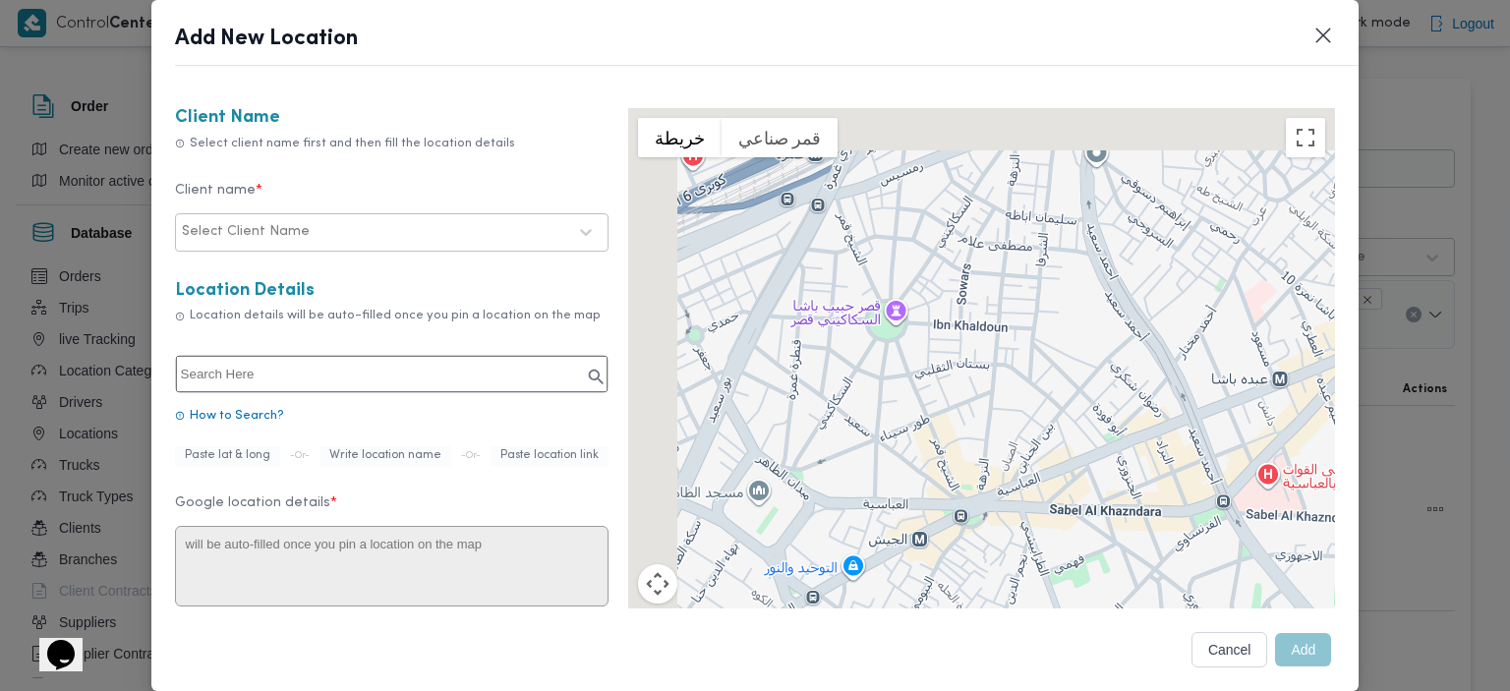
drag, startPoint x: 1049, startPoint y: 352, endPoint x: 1112, endPoint y: 493, distance: 154.1
click at [1112, 493] on div at bounding box center [982, 403] width 708 height 590
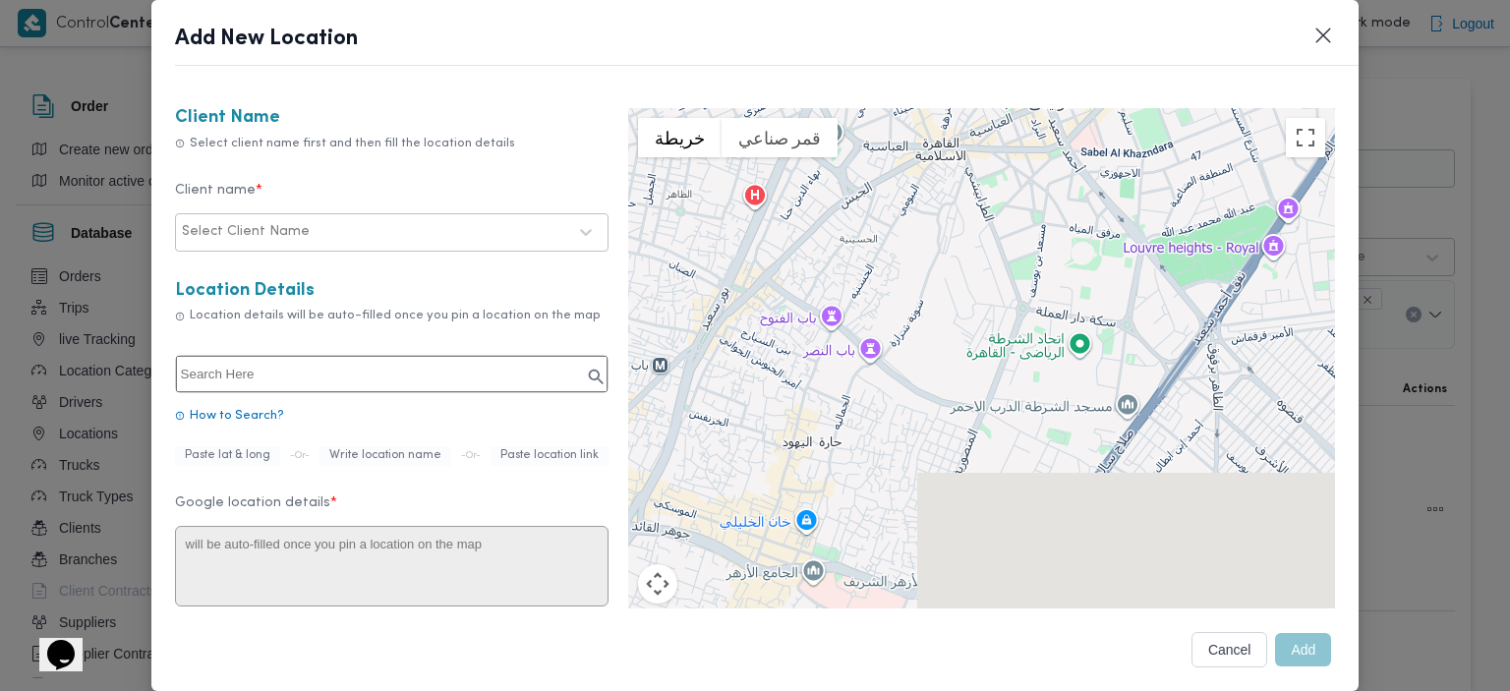
drag, startPoint x: 1081, startPoint y: 475, endPoint x: 985, endPoint y: 74, distance: 412.4
click at [985, 74] on div "Add New Location Client Name Select client name first and then fill the locatio…" at bounding box center [755, 345] width 1208 height 691
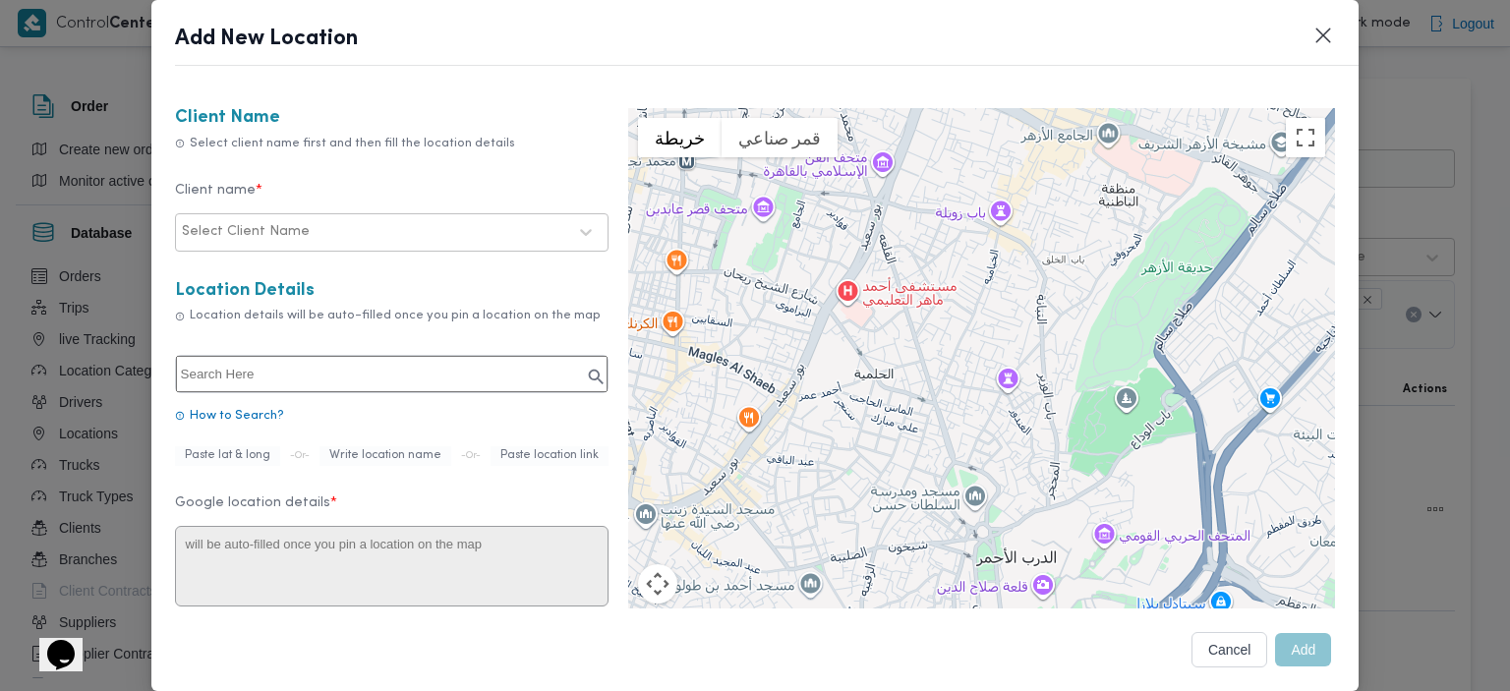
drag, startPoint x: 992, startPoint y: 370, endPoint x: 1274, endPoint y: -28, distance: 487.3
click at [1274, 0] on html "Control Center Home Locations English عربي Dark mode Logout Order Create new or…" at bounding box center [755, 345] width 1510 height 691
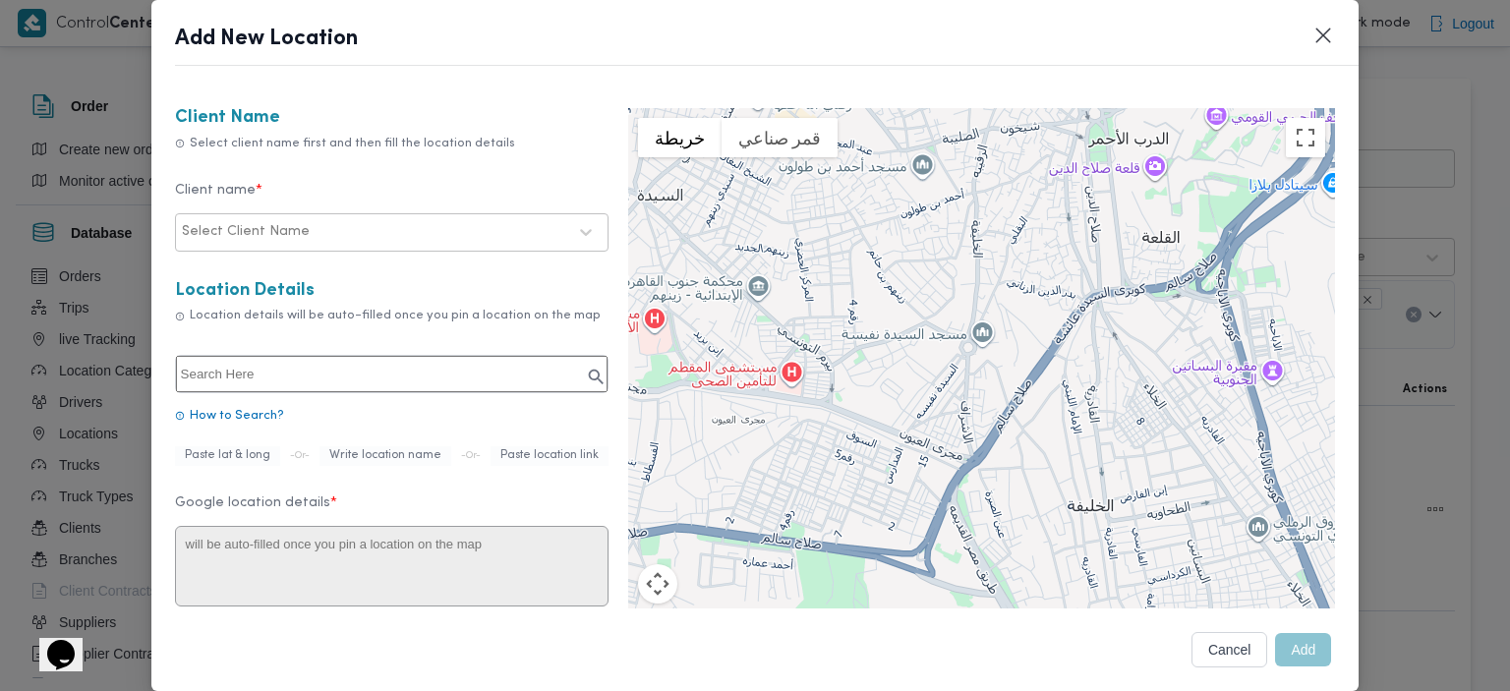
drag, startPoint x: 1062, startPoint y: 396, endPoint x: 1176, endPoint y: -23, distance: 434.1
click at [1176, 0] on html "Control Center Home Locations English عربي Dark mode Logout Order Create new or…" at bounding box center [755, 345] width 1510 height 691
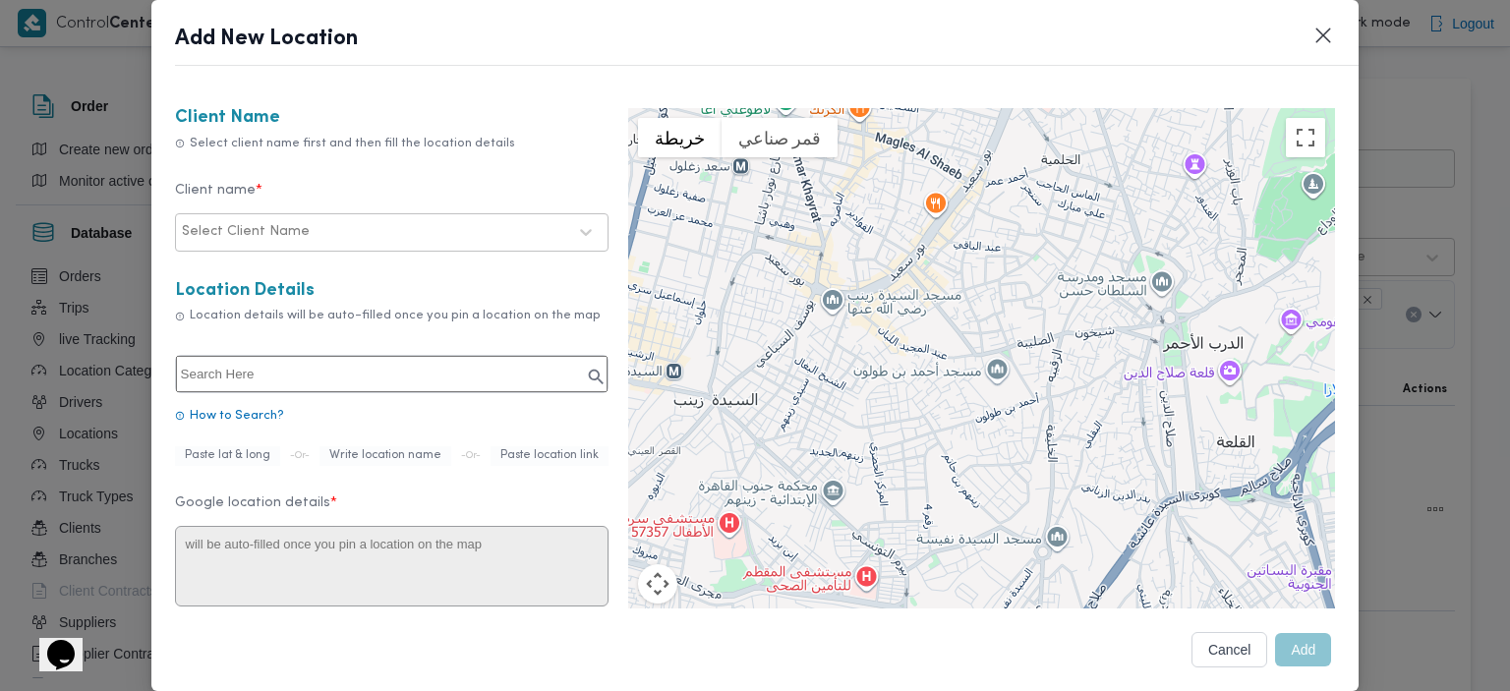
drag, startPoint x: 888, startPoint y: 347, endPoint x: 969, endPoint y: 550, distance: 218.0
click at [969, 550] on div at bounding box center [982, 403] width 708 height 590
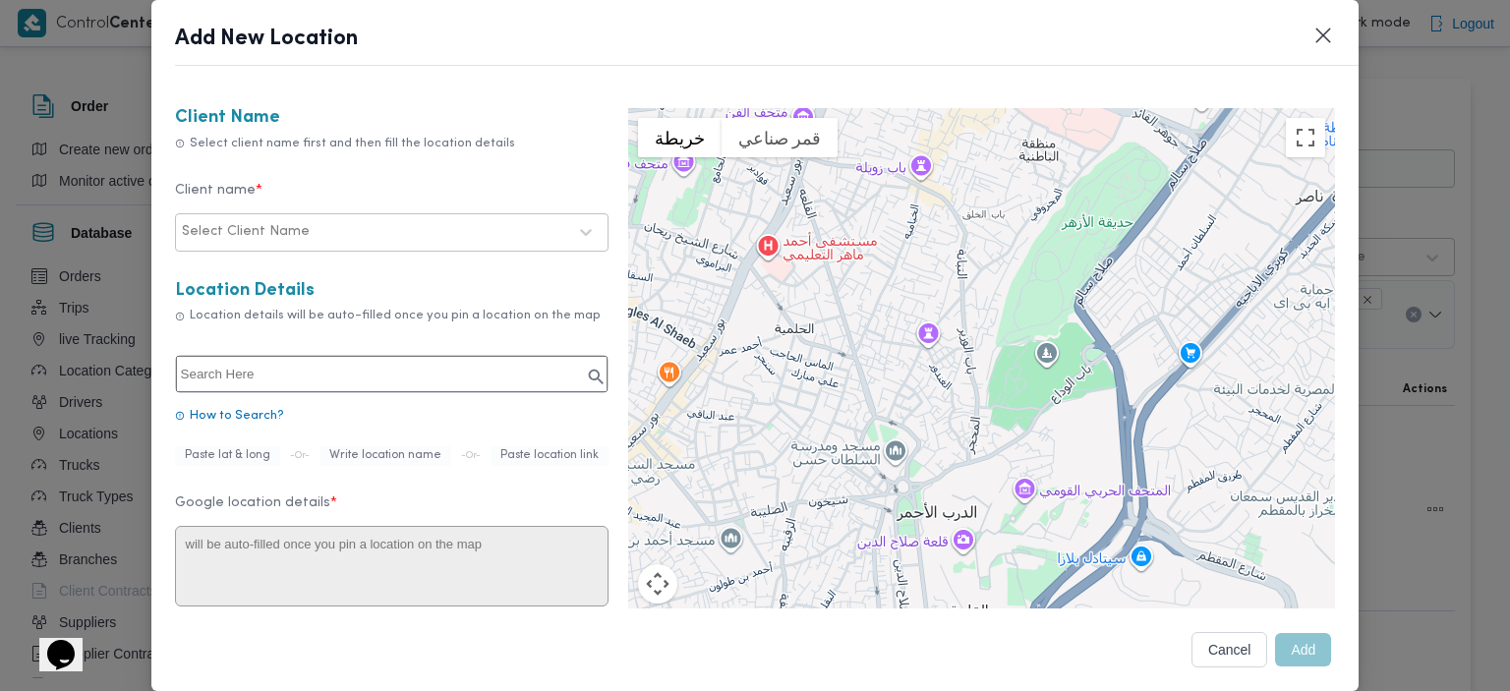
drag, startPoint x: 1141, startPoint y: 471, endPoint x: 874, endPoint y: 640, distance: 315.6
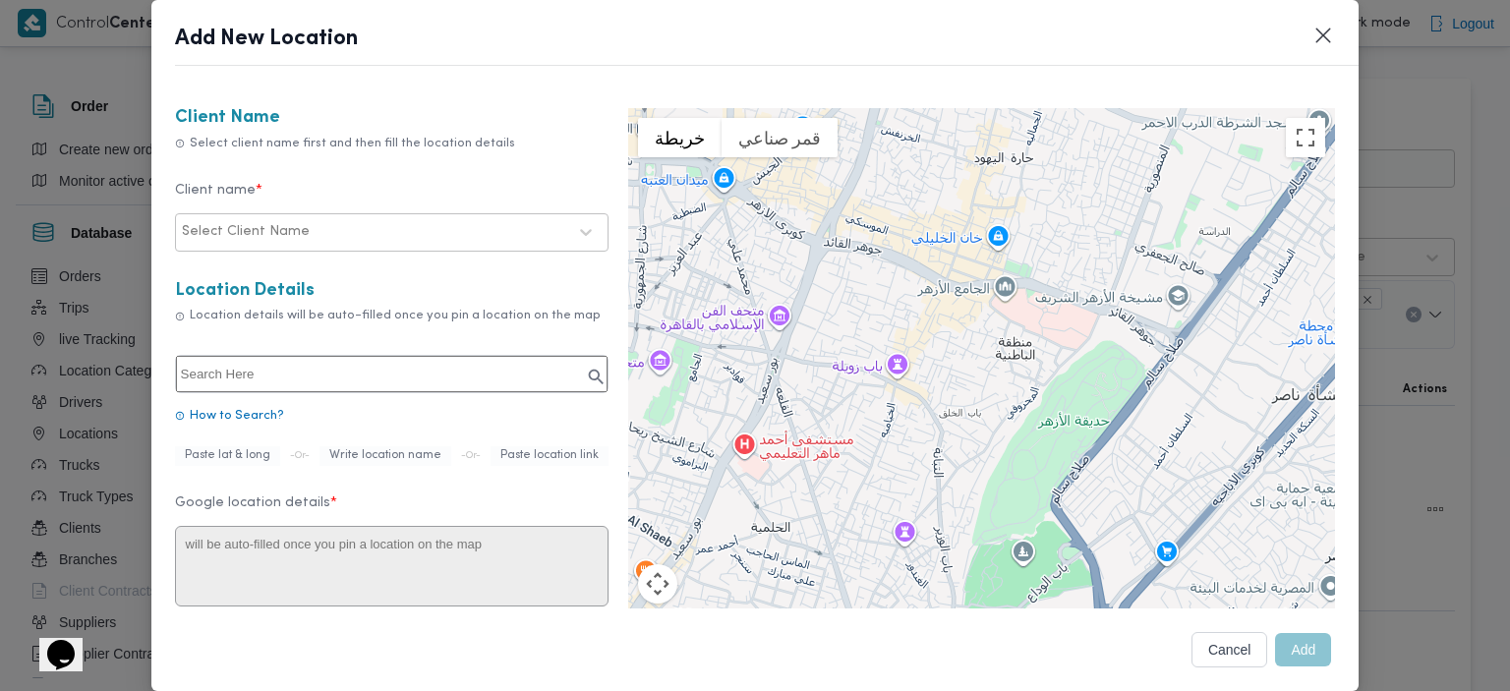
drag, startPoint x: 951, startPoint y: 443, endPoint x: 925, endPoint y: 646, distance: 204.2
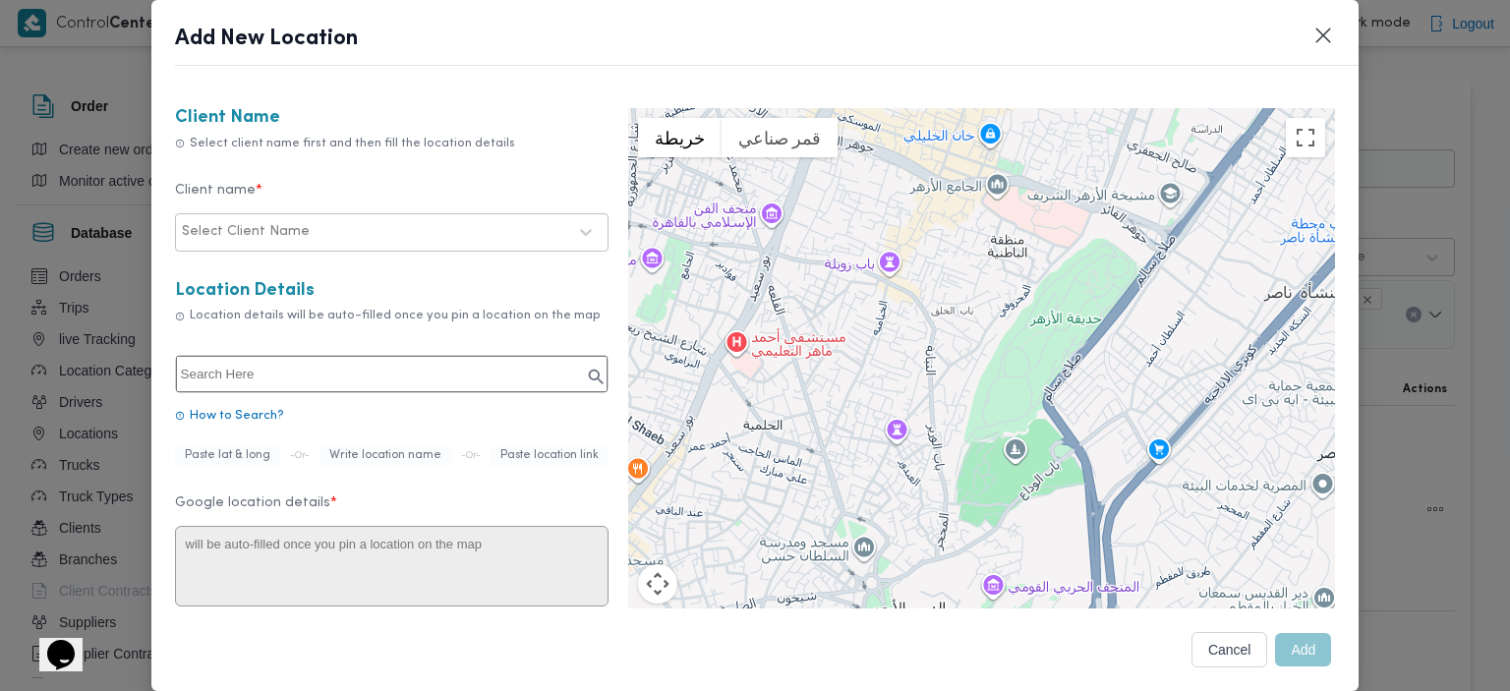
drag, startPoint x: 1028, startPoint y: 396, endPoint x: 1018, endPoint y: 274, distance: 122.3
click at [1018, 274] on div at bounding box center [982, 403] width 708 height 590
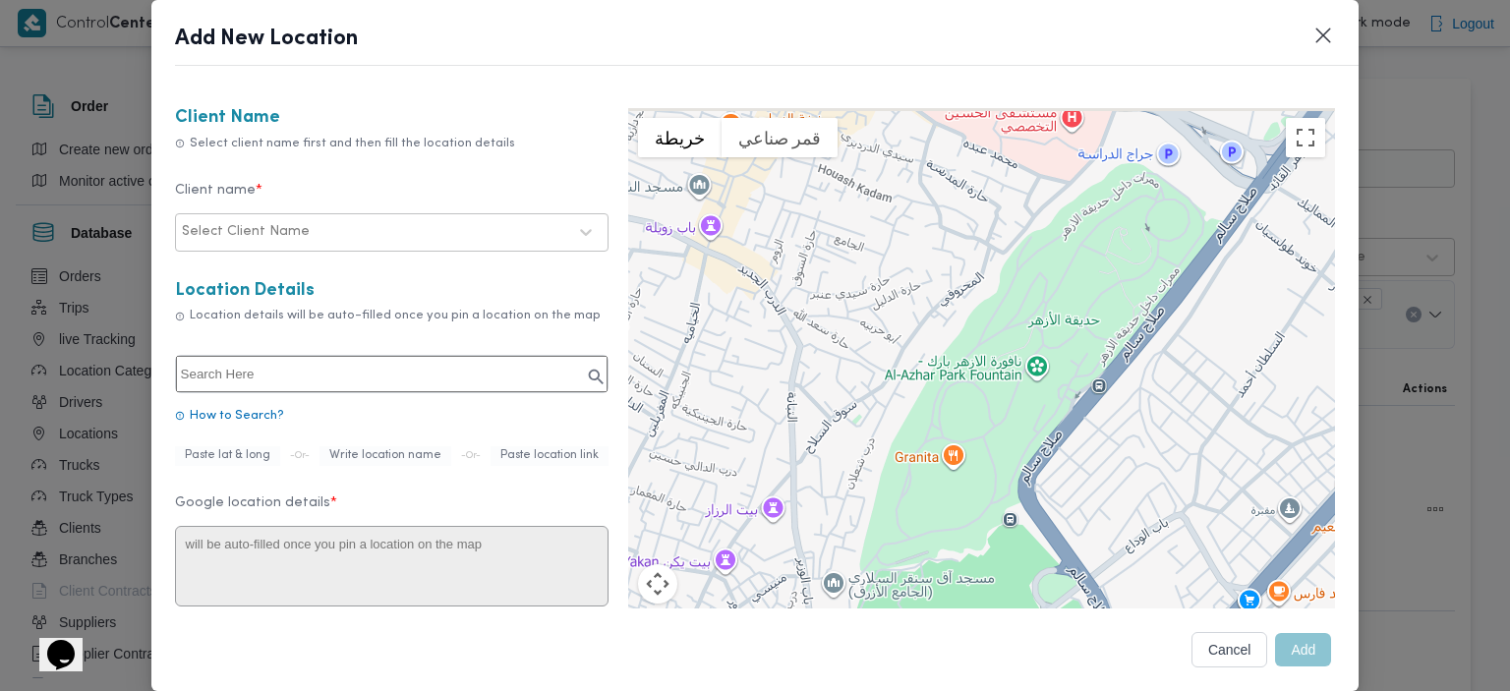
drag, startPoint x: 1078, startPoint y: 314, endPoint x: 936, endPoint y: 561, distance: 285.4
click at [936, 561] on div at bounding box center [982, 403] width 708 height 590
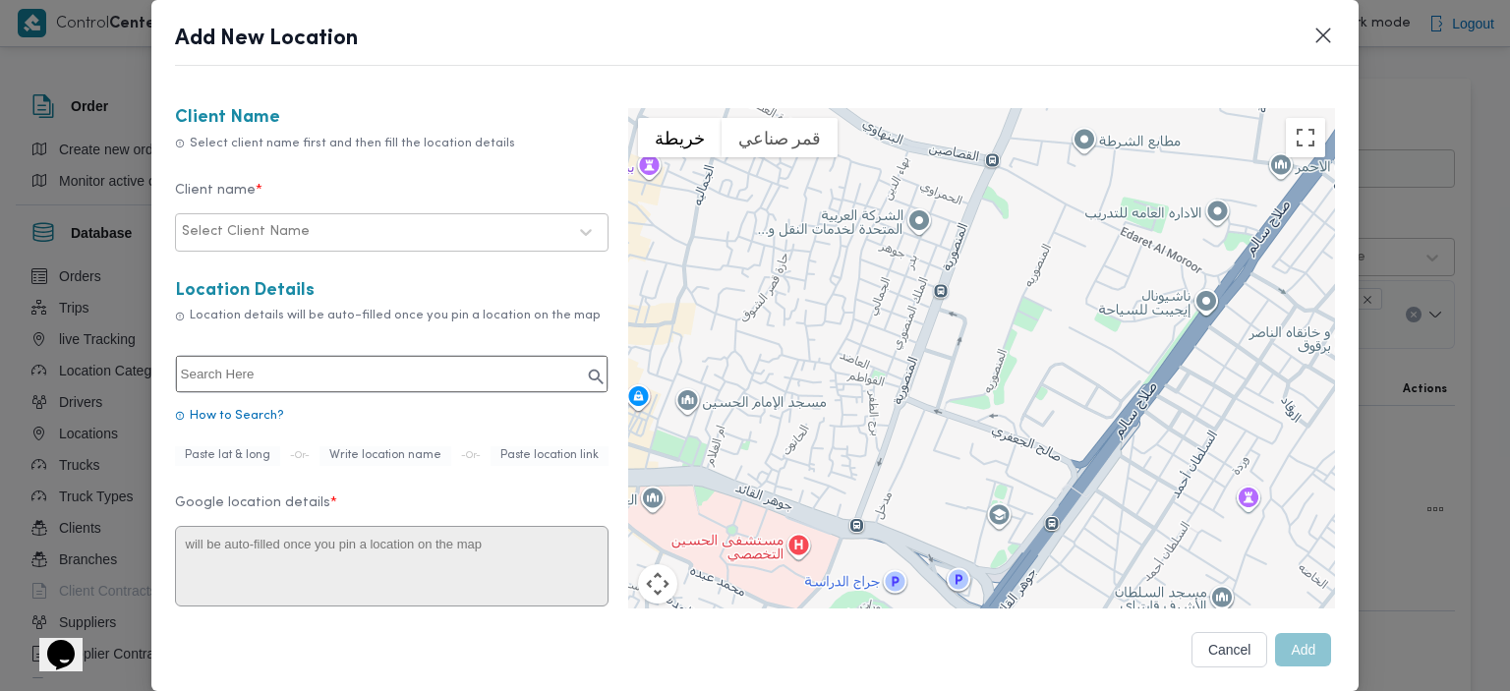
drag, startPoint x: 1121, startPoint y: 422, endPoint x: 1019, endPoint y: 547, distance: 161.4
click at [1019, 547] on div at bounding box center [982, 403] width 708 height 590
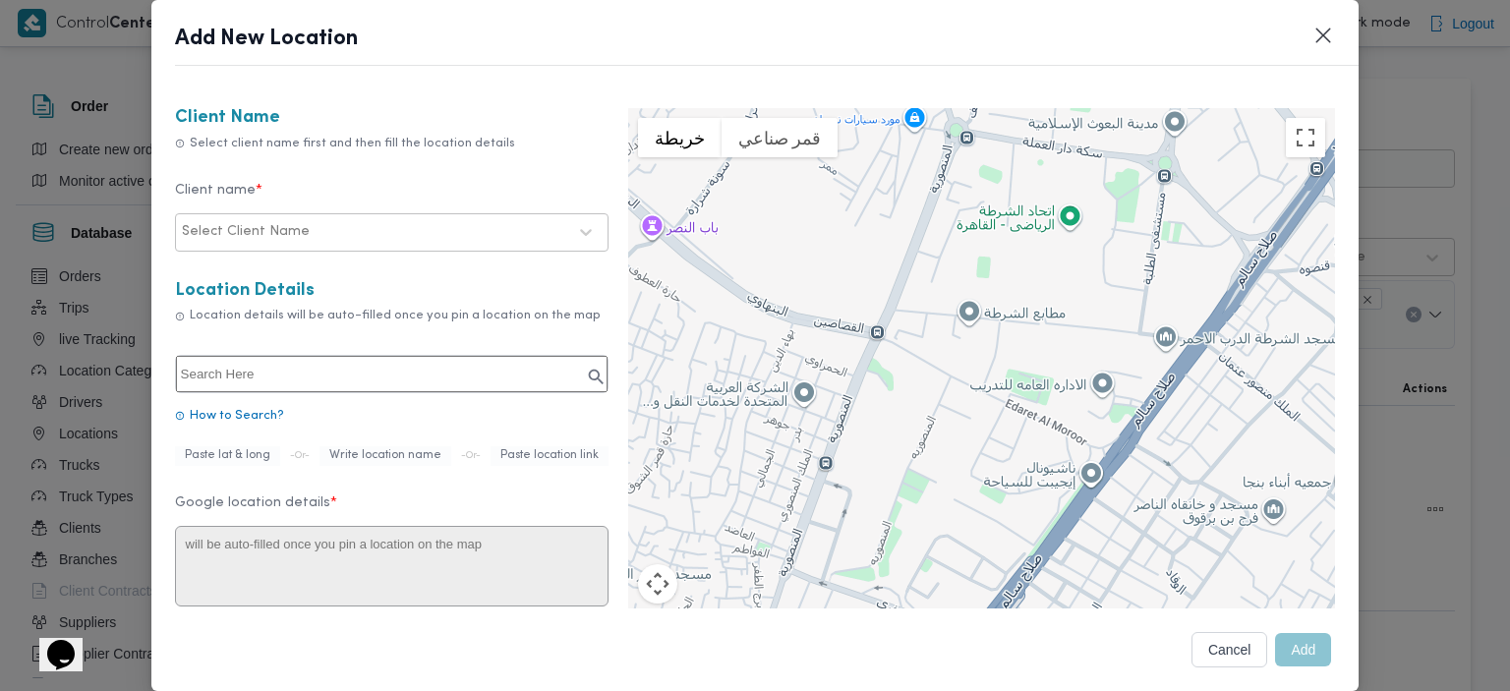
drag, startPoint x: 1168, startPoint y: 372, endPoint x: 1051, endPoint y: 547, distance: 210.5
click at [1051, 547] on div at bounding box center [982, 403] width 708 height 590
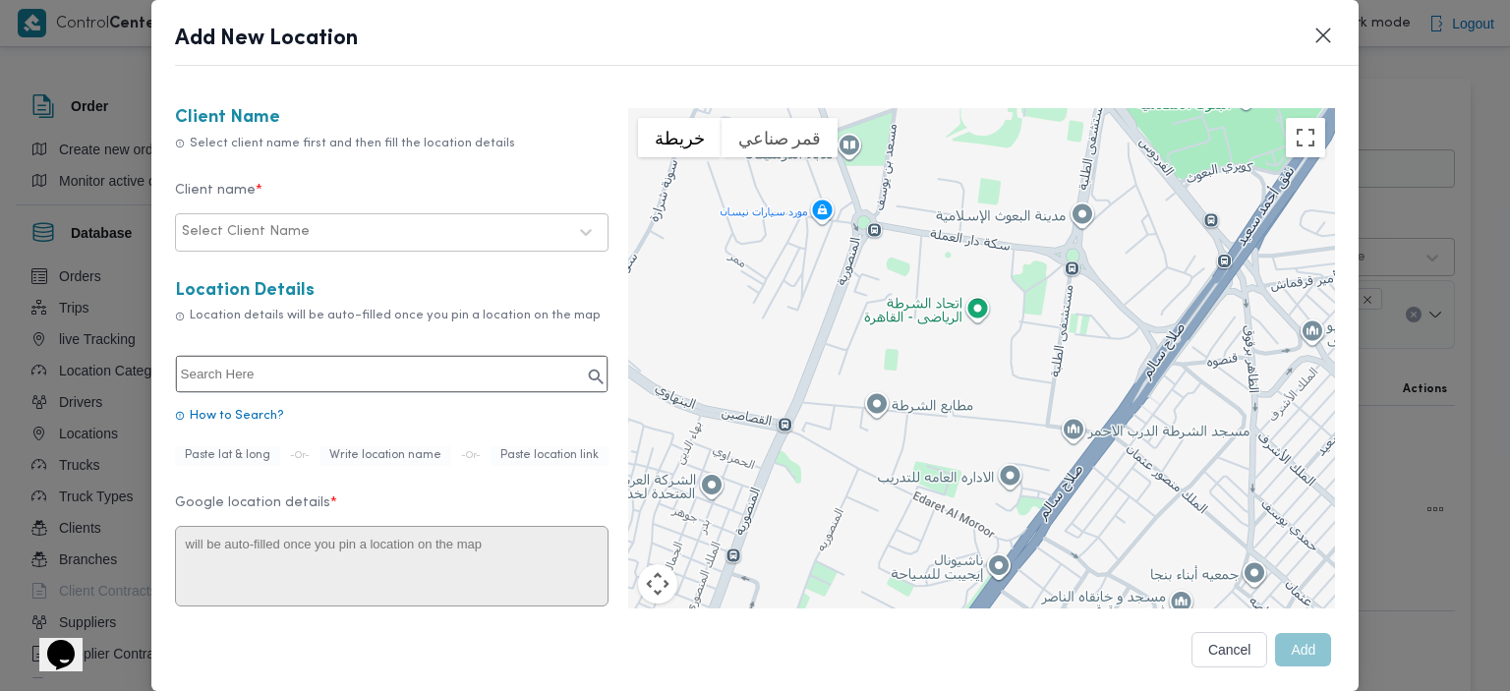
drag, startPoint x: 1137, startPoint y: 417, endPoint x: 1030, endPoint y: 517, distance: 146.8
click at [1030, 517] on div at bounding box center [982, 403] width 708 height 590
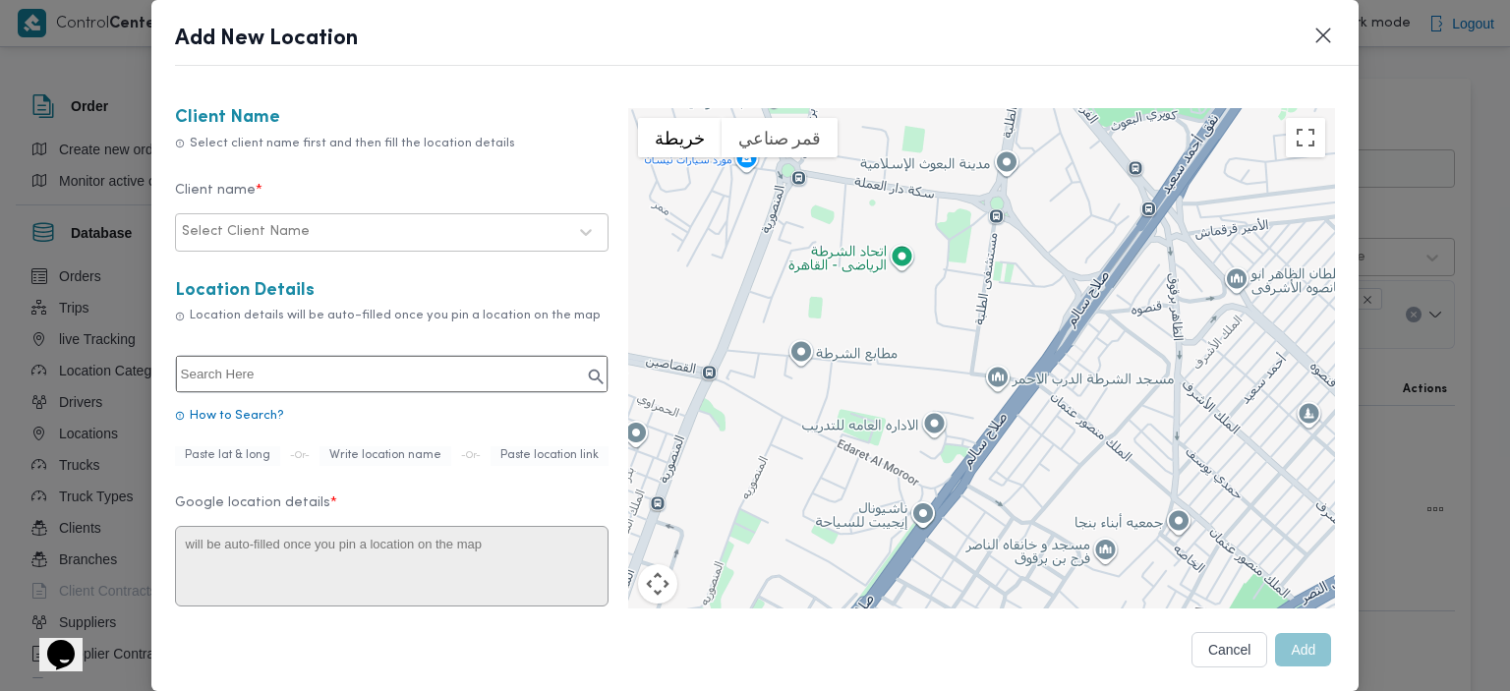
drag, startPoint x: 1141, startPoint y: 413, endPoint x: 1093, endPoint y: 350, distance: 78.7
click at [1093, 350] on div at bounding box center [982, 403] width 708 height 590
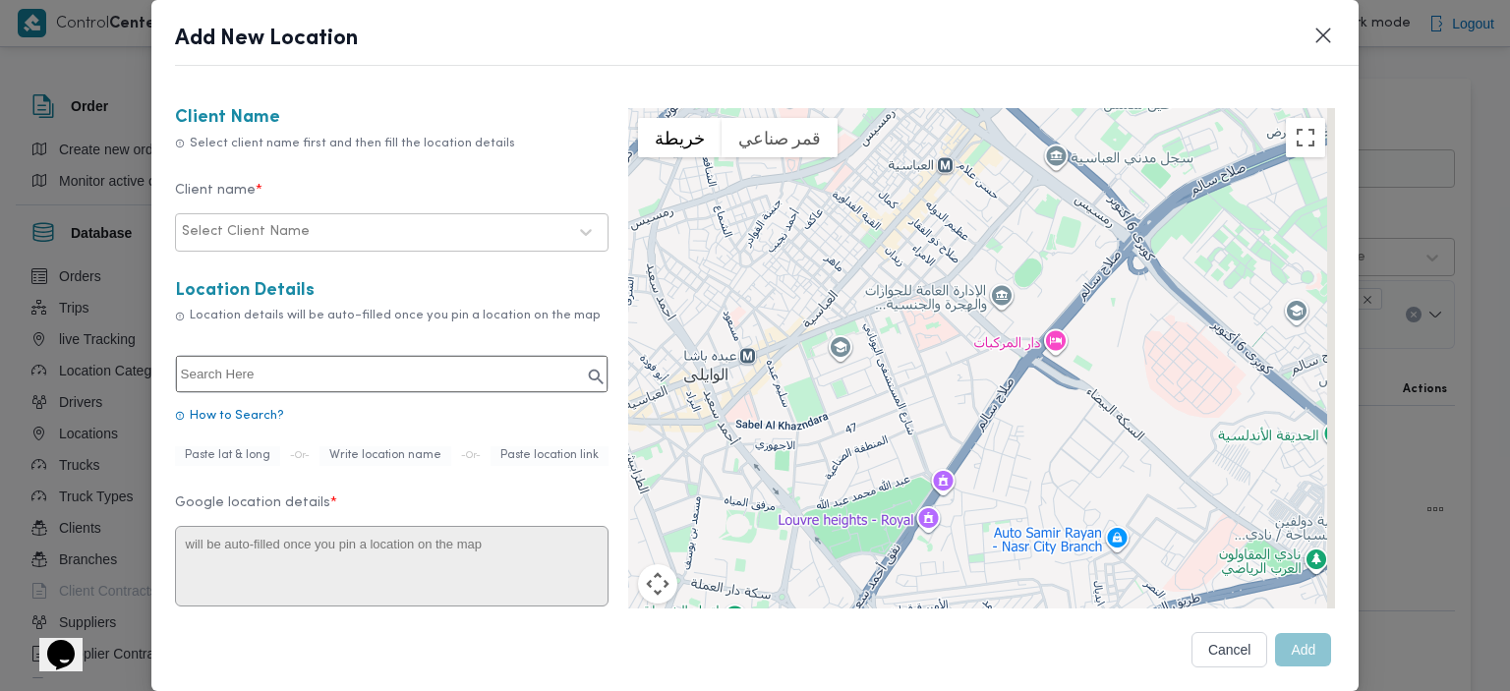
drag, startPoint x: 1180, startPoint y: 264, endPoint x: 912, endPoint y: 579, distance: 414.4
click at [912, 579] on div at bounding box center [982, 403] width 708 height 590
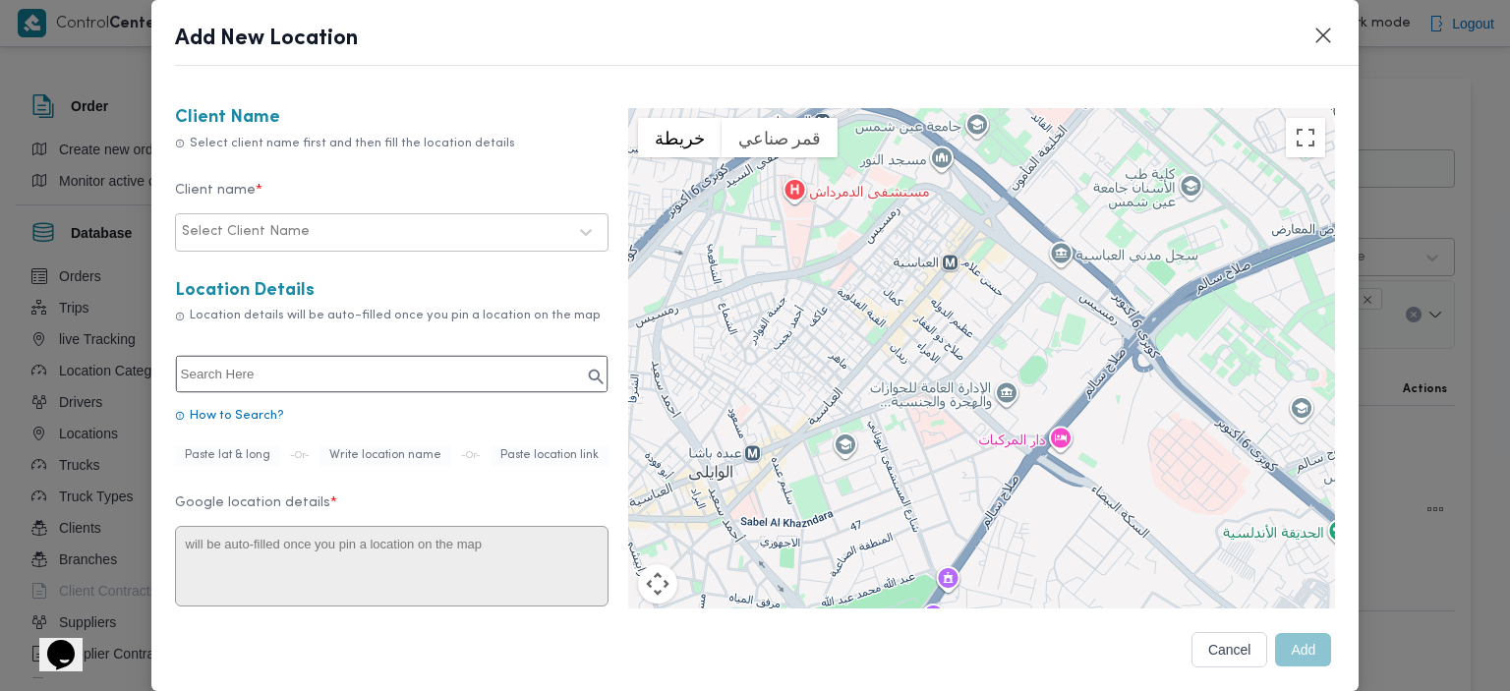
drag, startPoint x: 1074, startPoint y: 496, endPoint x: 1081, endPoint y: 599, distance: 103.5
click at [1081, 599] on div at bounding box center [982, 403] width 708 height 590
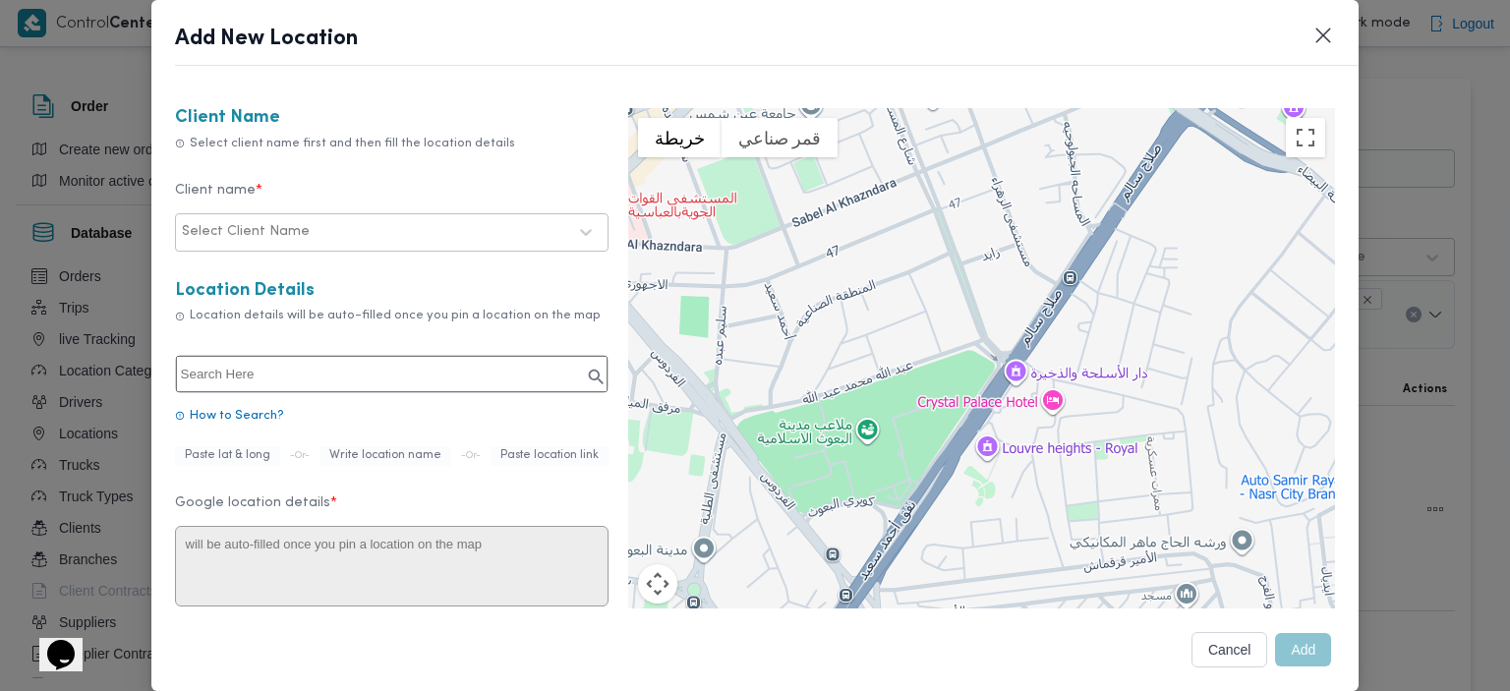
drag, startPoint x: 983, startPoint y: 533, endPoint x: 1247, endPoint y: 75, distance: 528.6
click at [1247, 75] on div "Add New Location Client Name Select client name first and then fill the locatio…" at bounding box center [755, 345] width 1208 height 691
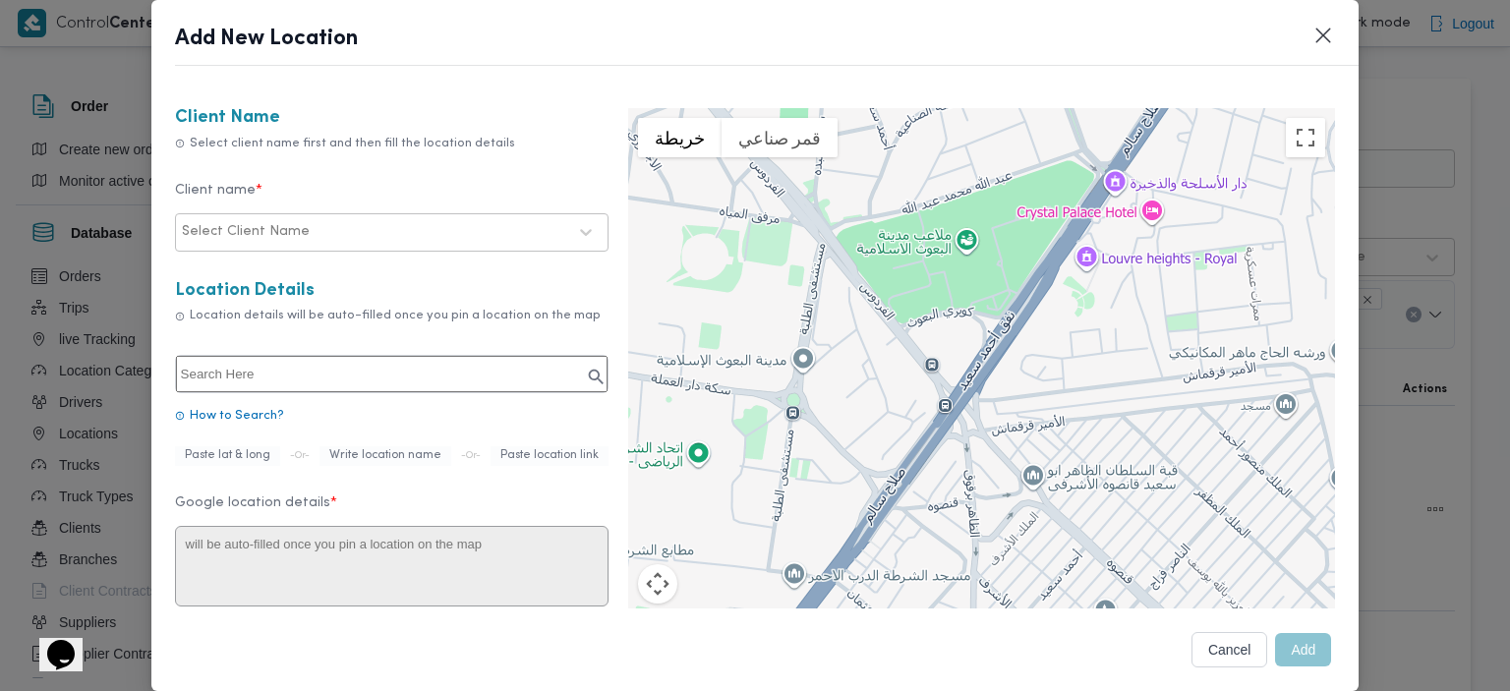
drag, startPoint x: 1020, startPoint y: 373, endPoint x: 1120, endPoint y: 181, distance: 216.4
click at [1120, 181] on div at bounding box center [982, 403] width 708 height 590
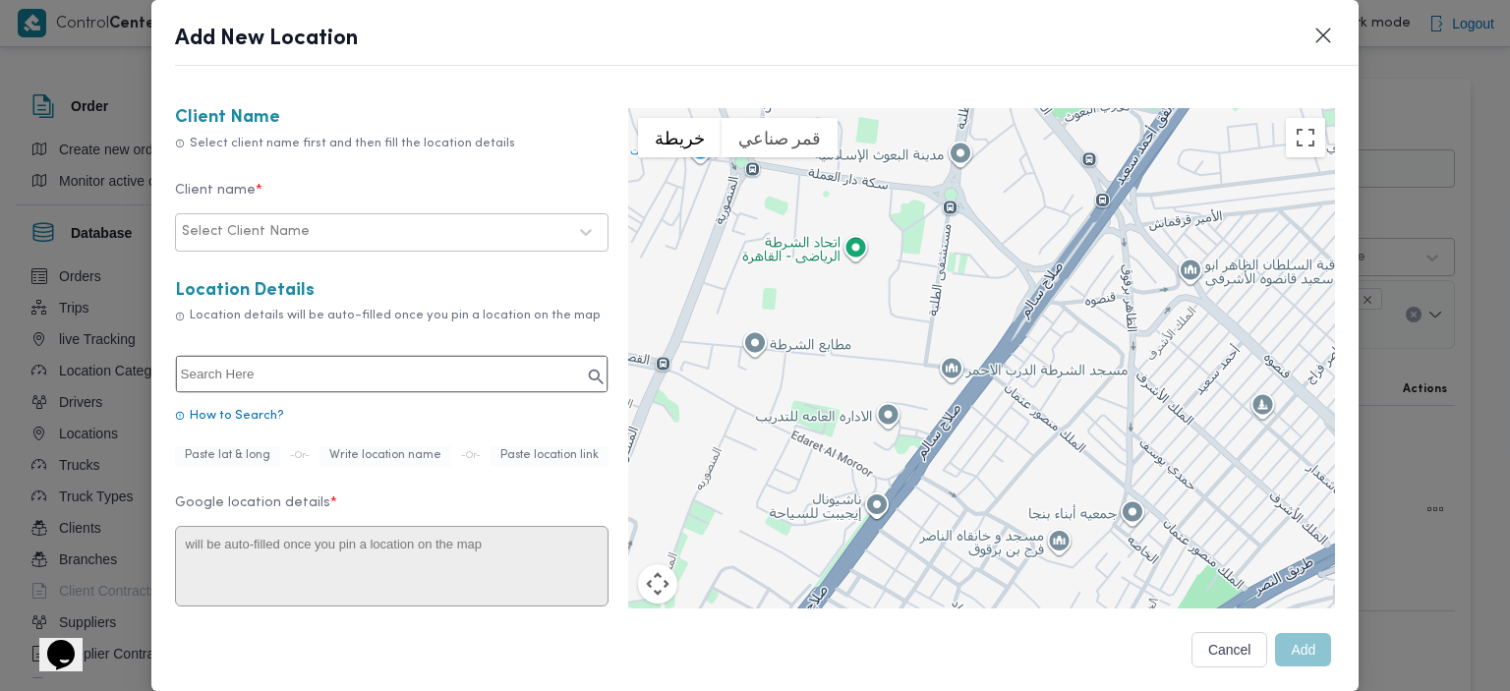
drag, startPoint x: 1017, startPoint y: 366, endPoint x: 1177, endPoint y: 154, distance: 265.3
click at [1177, 154] on div at bounding box center [982, 403] width 708 height 590
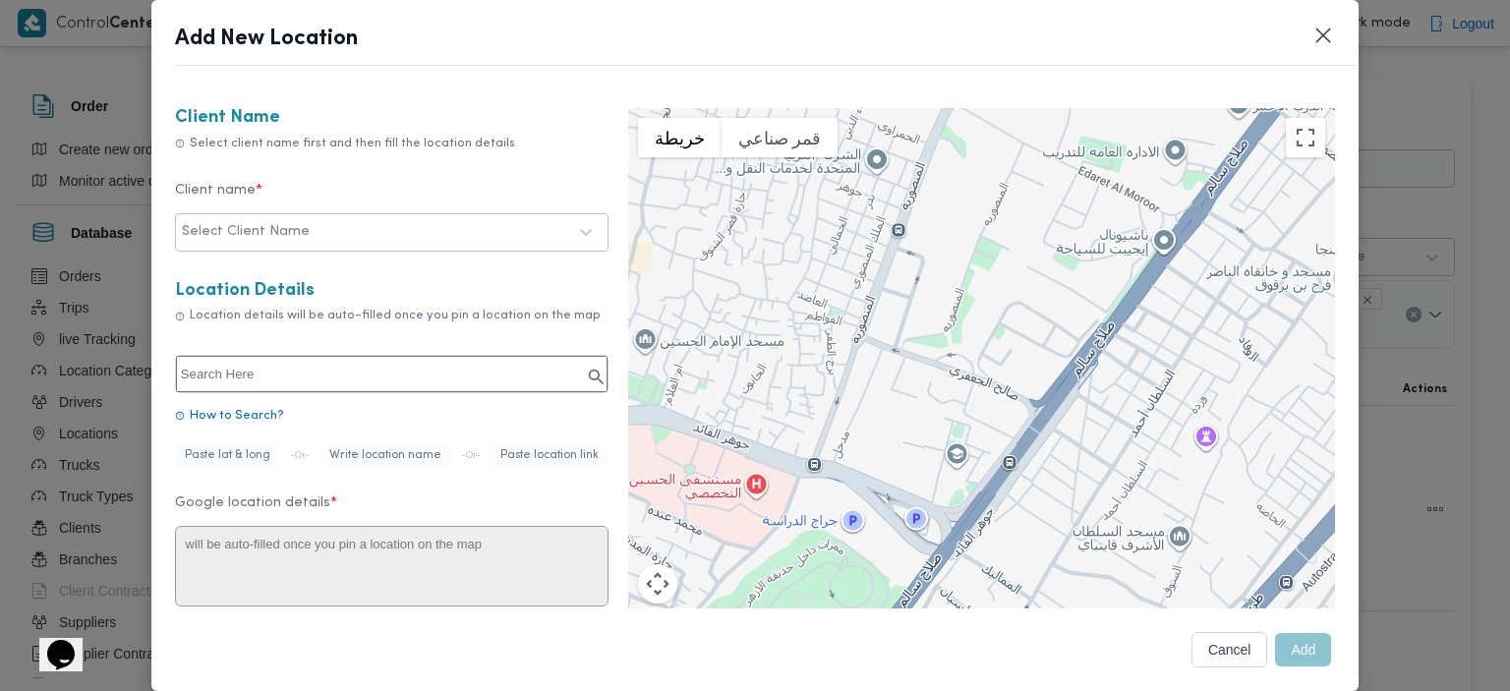
drag, startPoint x: 961, startPoint y: 418, endPoint x: 1249, endPoint y: 150, distance: 393.1
click at [1249, 150] on div at bounding box center [982, 403] width 708 height 590
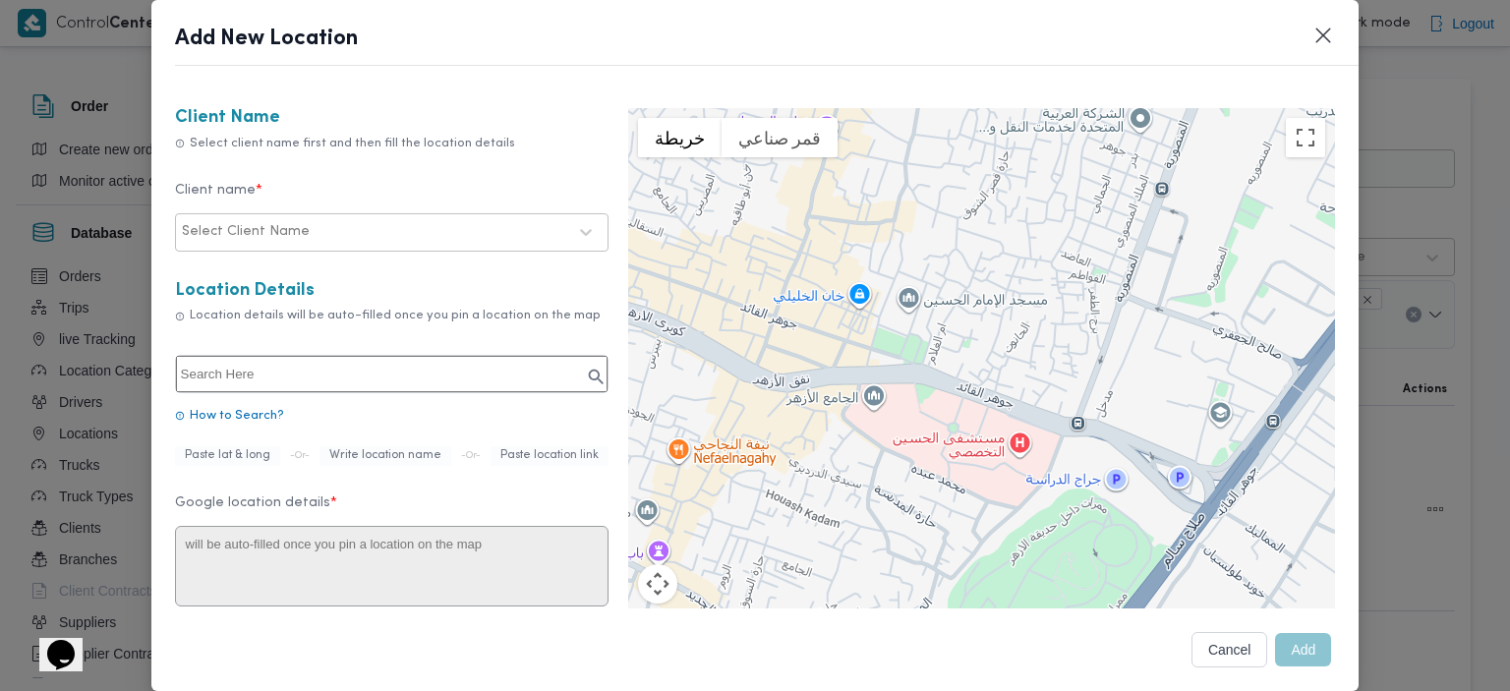
drag, startPoint x: 976, startPoint y: 337, endPoint x: 1184, endPoint y: 324, distance: 207.9
click at [1184, 324] on div at bounding box center [982, 403] width 708 height 590
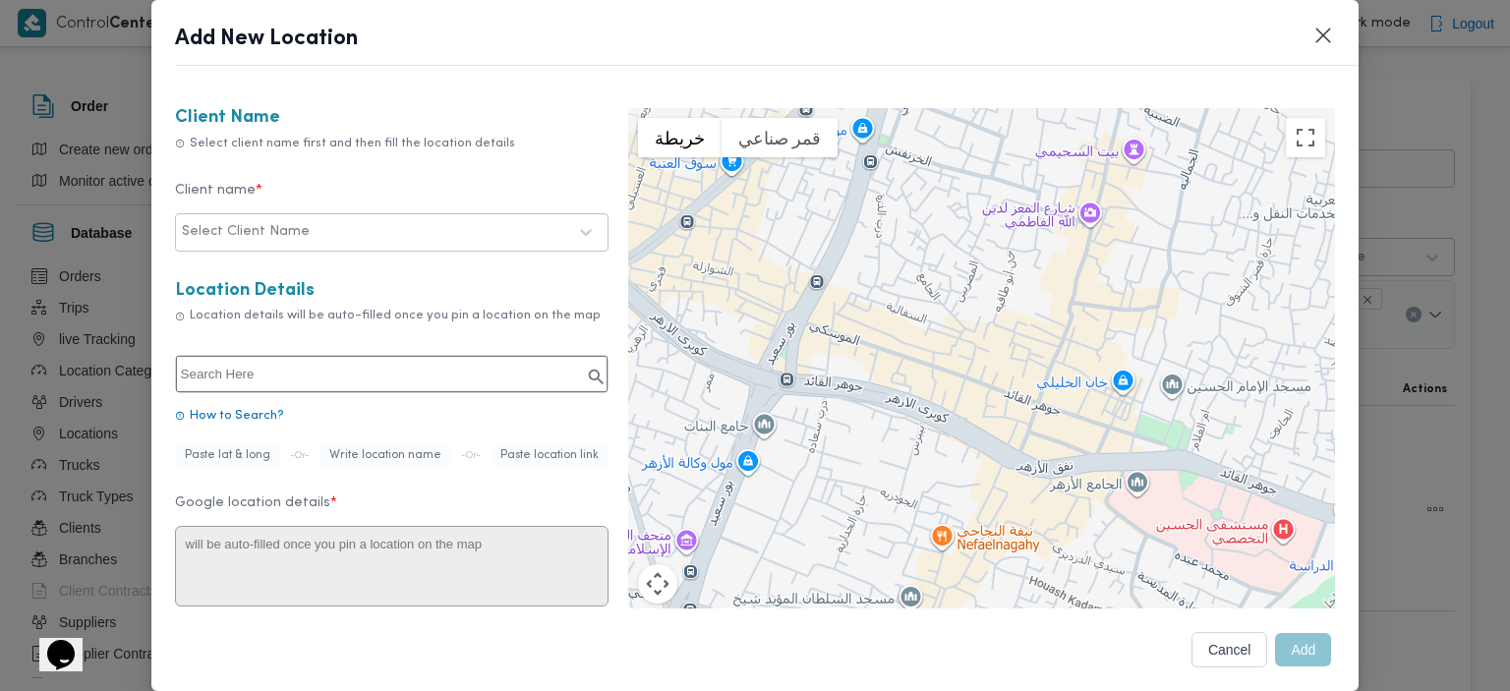
drag, startPoint x: 741, startPoint y: 377, endPoint x: 1007, endPoint y: 463, distance: 279.2
click at [1007, 463] on div at bounding box center [982, 403] width 708 height 590
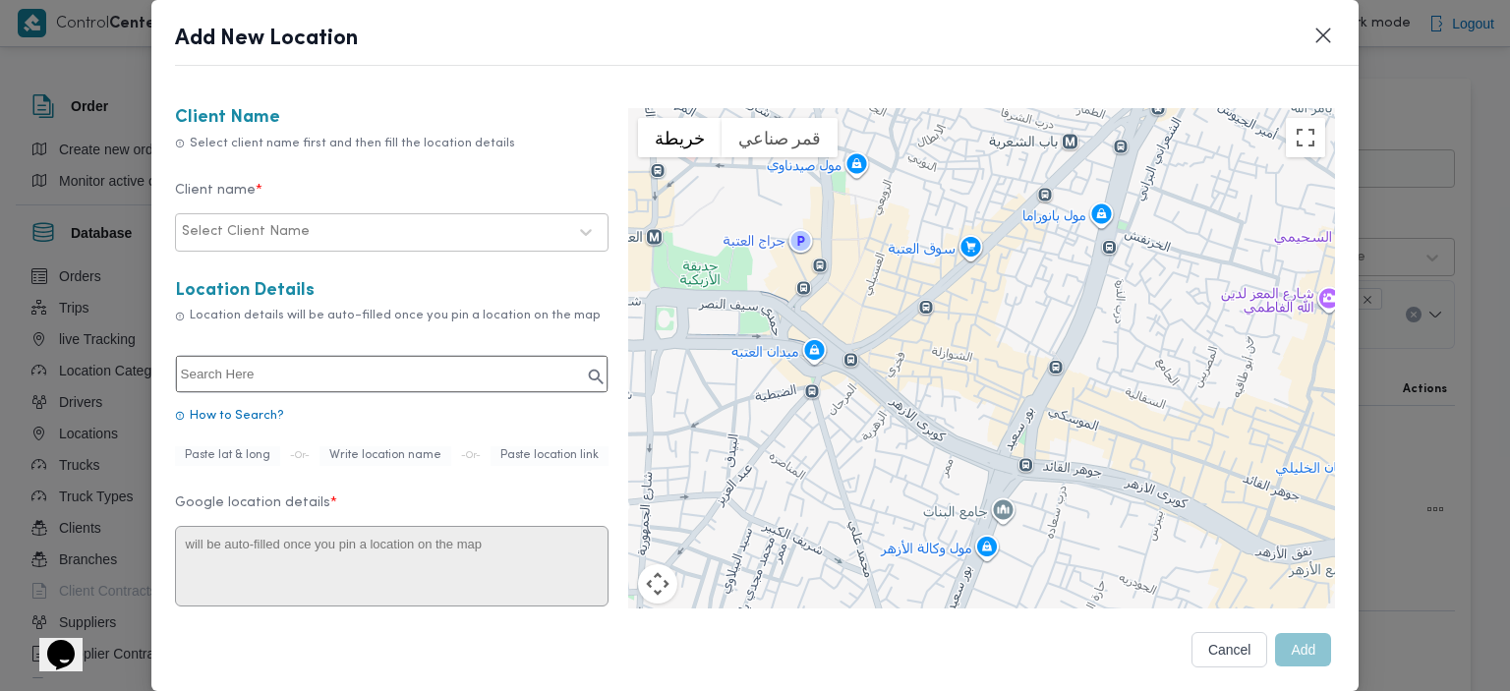
drag, startPoint x: 791, startPoint y: 396, endPoint x: 1027, endPoint y: 483, distance: 251.4
click at [1027, 483] on div at bounding box center [982, 403] width 708 height 590
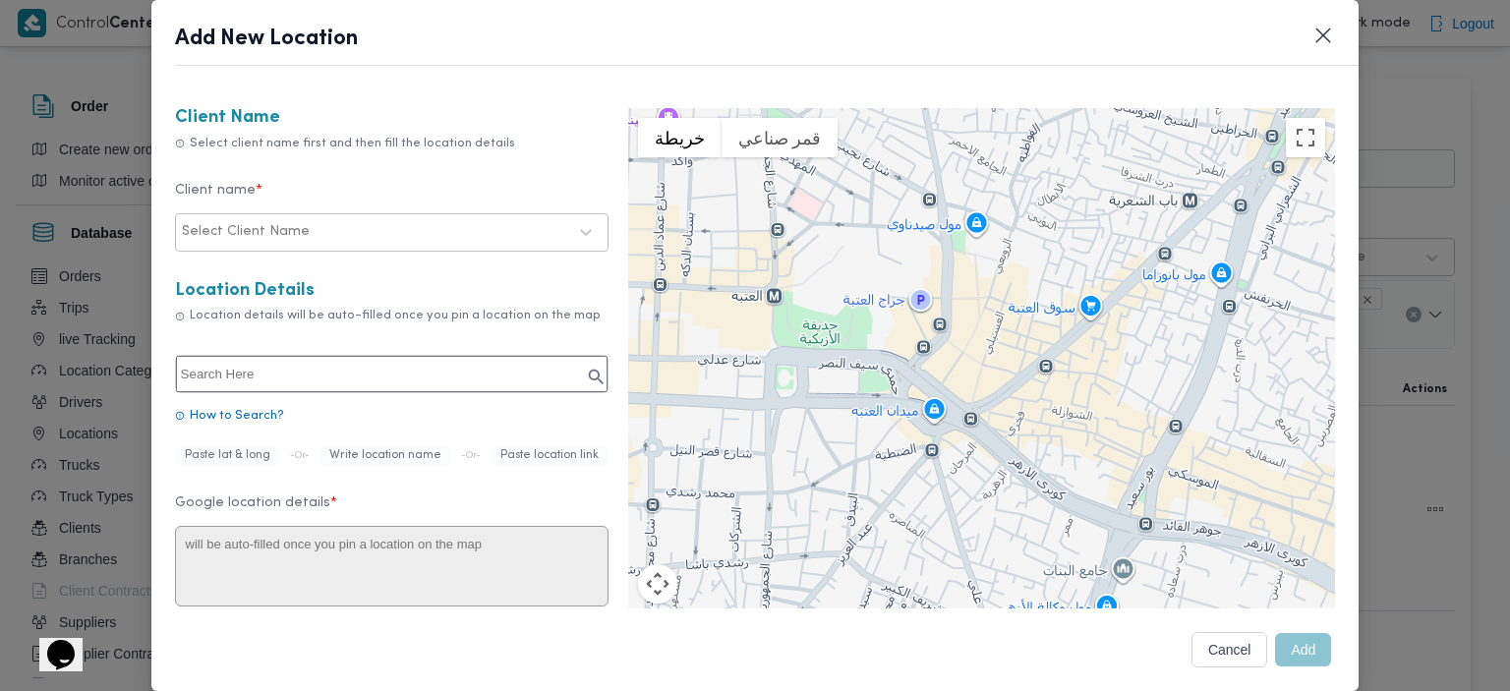
drag, startPoint x: 854, startPoint y: 400, endPoint x: 975, endPoint y: 459, distance: 135.5
click at [975, 459] on div at bounding box center [982, 403] width 708 height 590
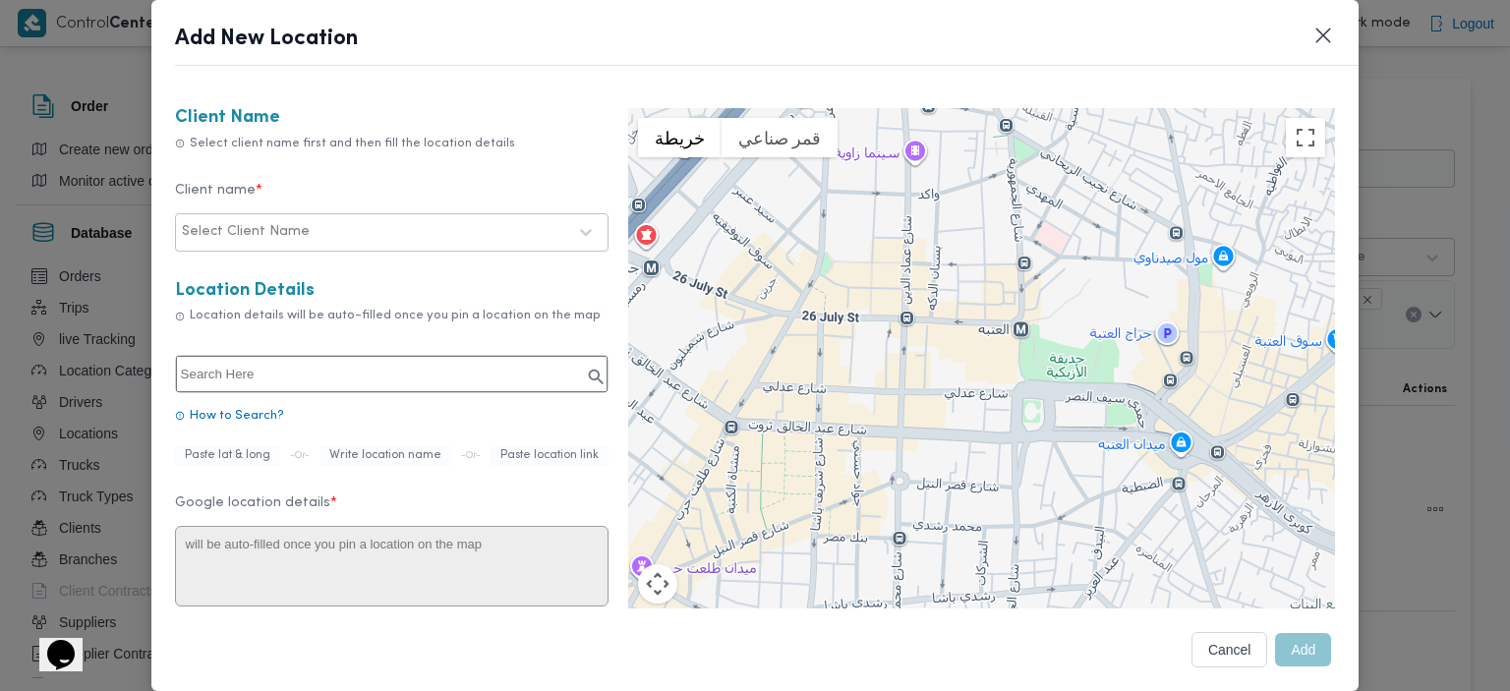
drag, startPoint x: 925, startPoint y: 445, endPoint x: 1189, endPoint y: 481, distance: 265.9
click at [1189, 481] on div at bounding box center [982, 403] width 708 height 590
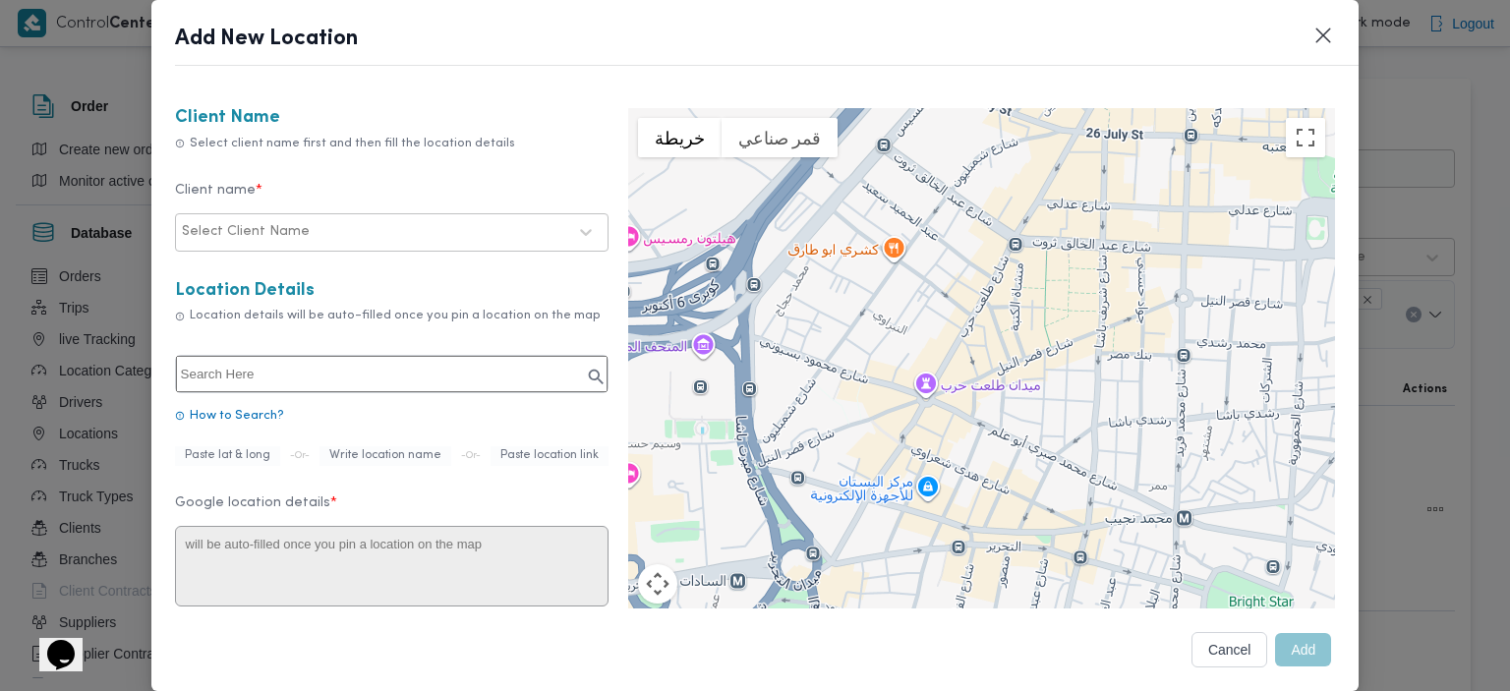
drag, startPoint x: 779, startPoint y: 417, endPoint x: 1051, endPoint y: 233, distance: 328.6
click at [1051, 233] on div at bounding box center [982, 403] width 708 height 590
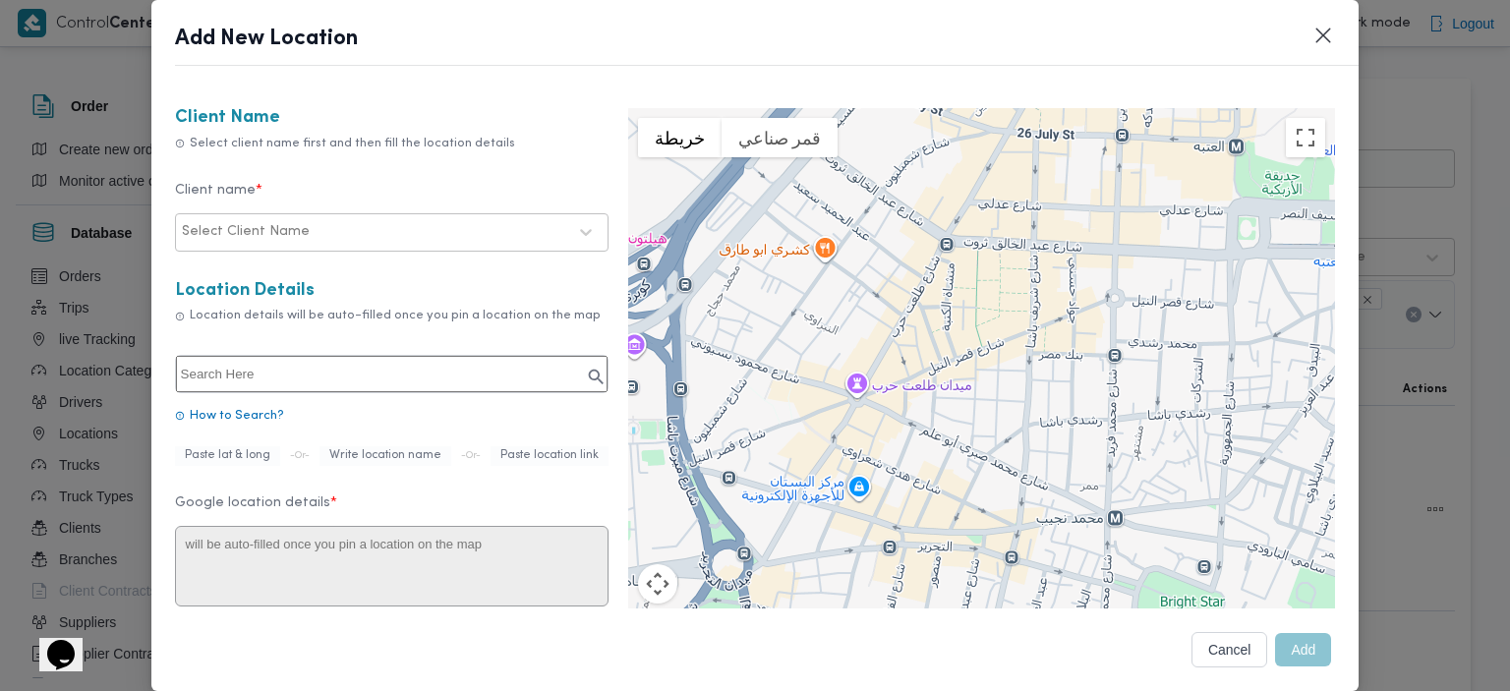
drag, startPoint x: 1062, startPoint y: 403, endPoint x: 991, endPoint y: 404, distance: 70.8
click at [991, 404] on div at bounding box center [982, 403] width 708 height 590
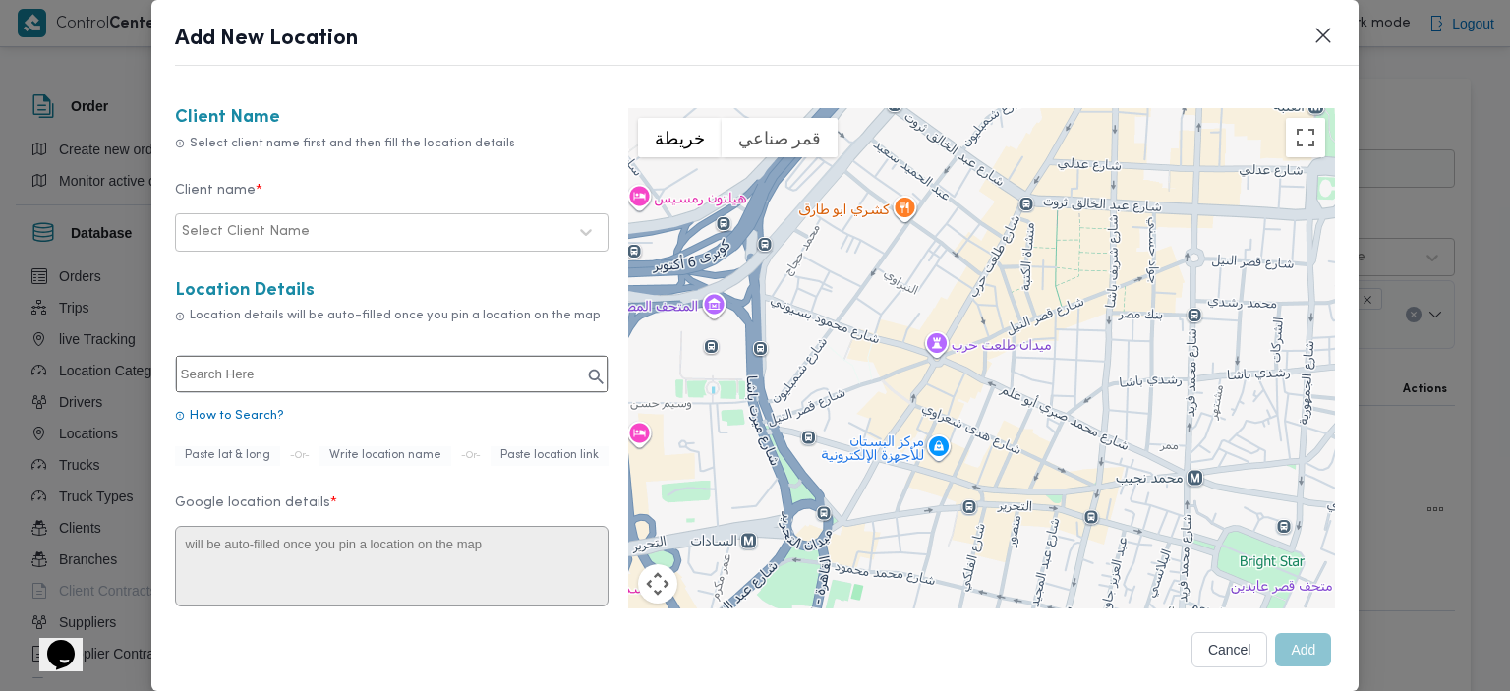
drag, startPoint x: 757, startPoint y: 506, endPoint x: 840, endPoint y: 463, distance: 93.2
click at [840, 463] on div at bounding box center [982, 403] width 708 height 590
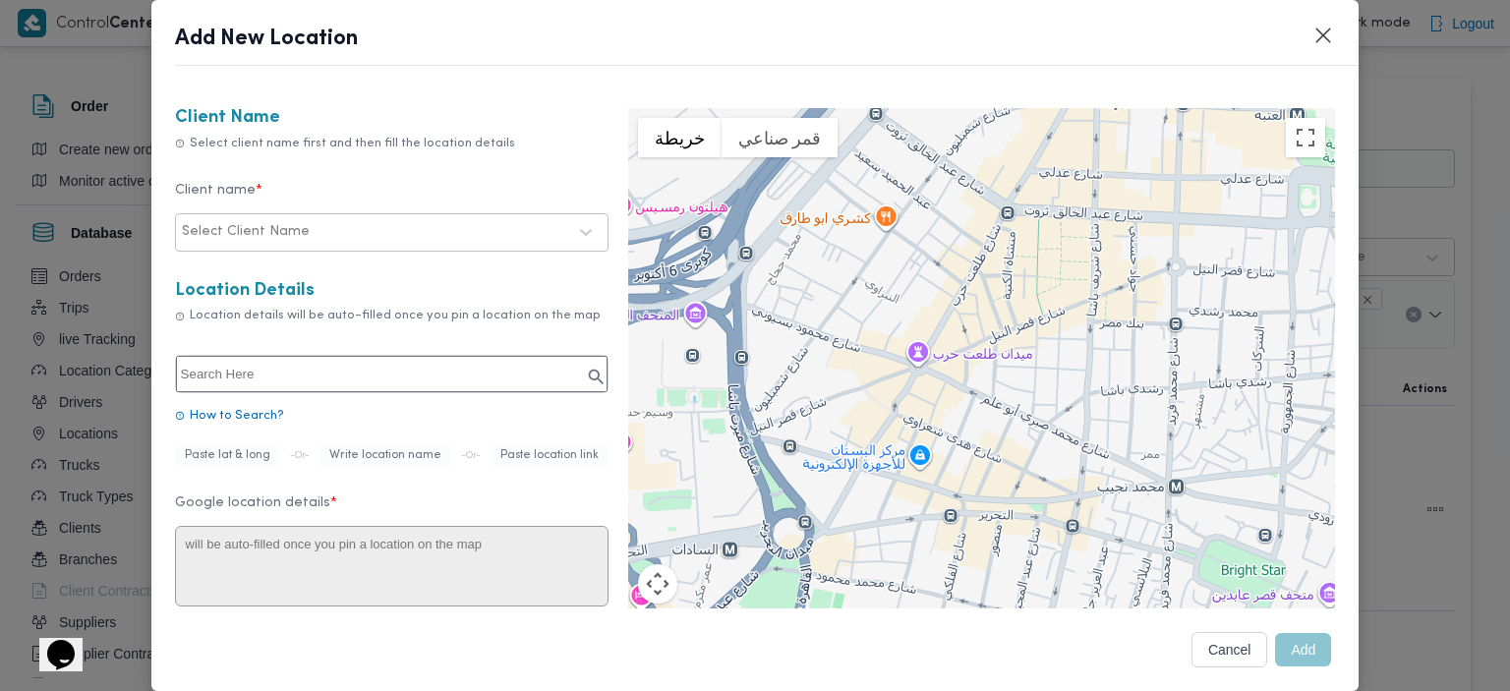
drag, startPoint x: 1055, startPoint y: 392, endPoint x: 972, endPoint y: 423, distance: 88.0
click at [972, 423] on div at bounding box center [982, 403] width 708 height 590
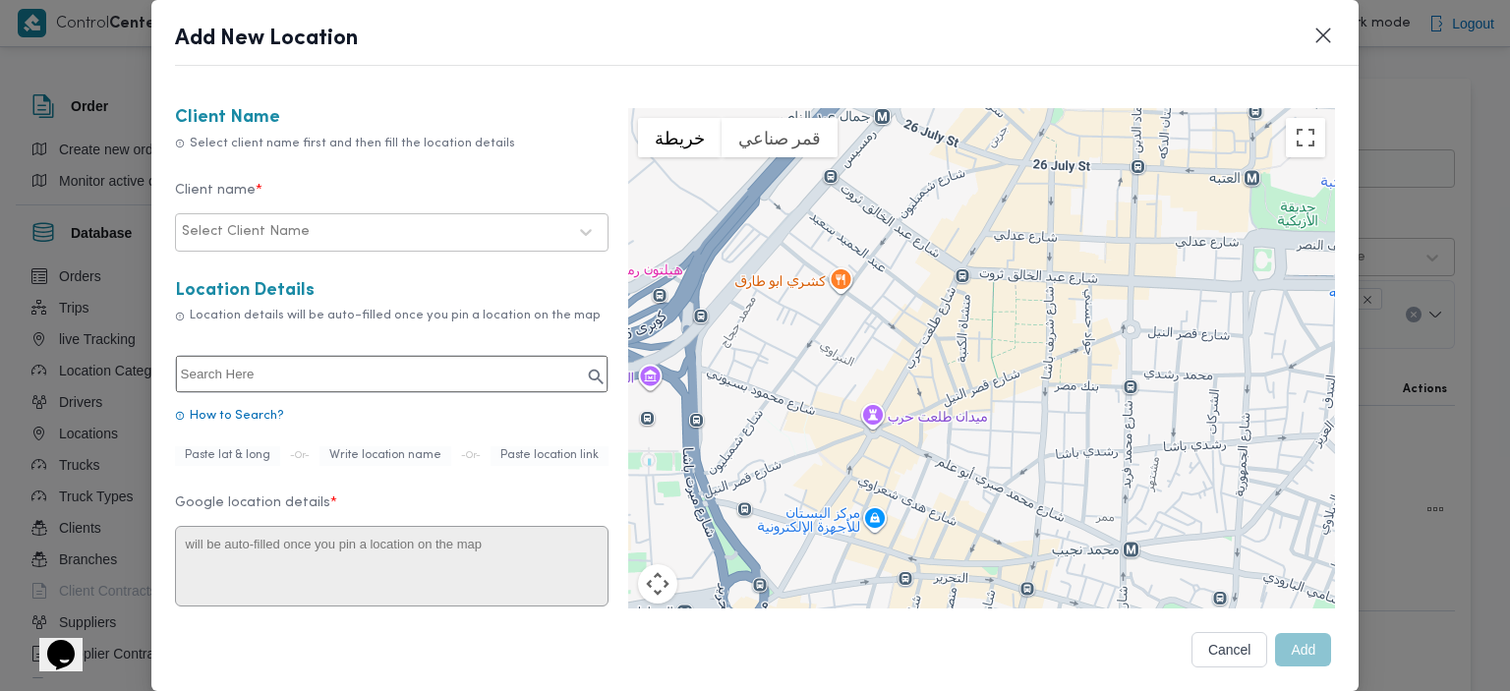
drag, startPoint x: 1220, startPoint y: 309, endPoint x: 1432, endPoint y: 327, distance: 212.2
click at [1432, 327] on div "Add New Location Client Name Select client name first and then fill the locatio…" at bounding box center [755, 345] width 1510 height 691
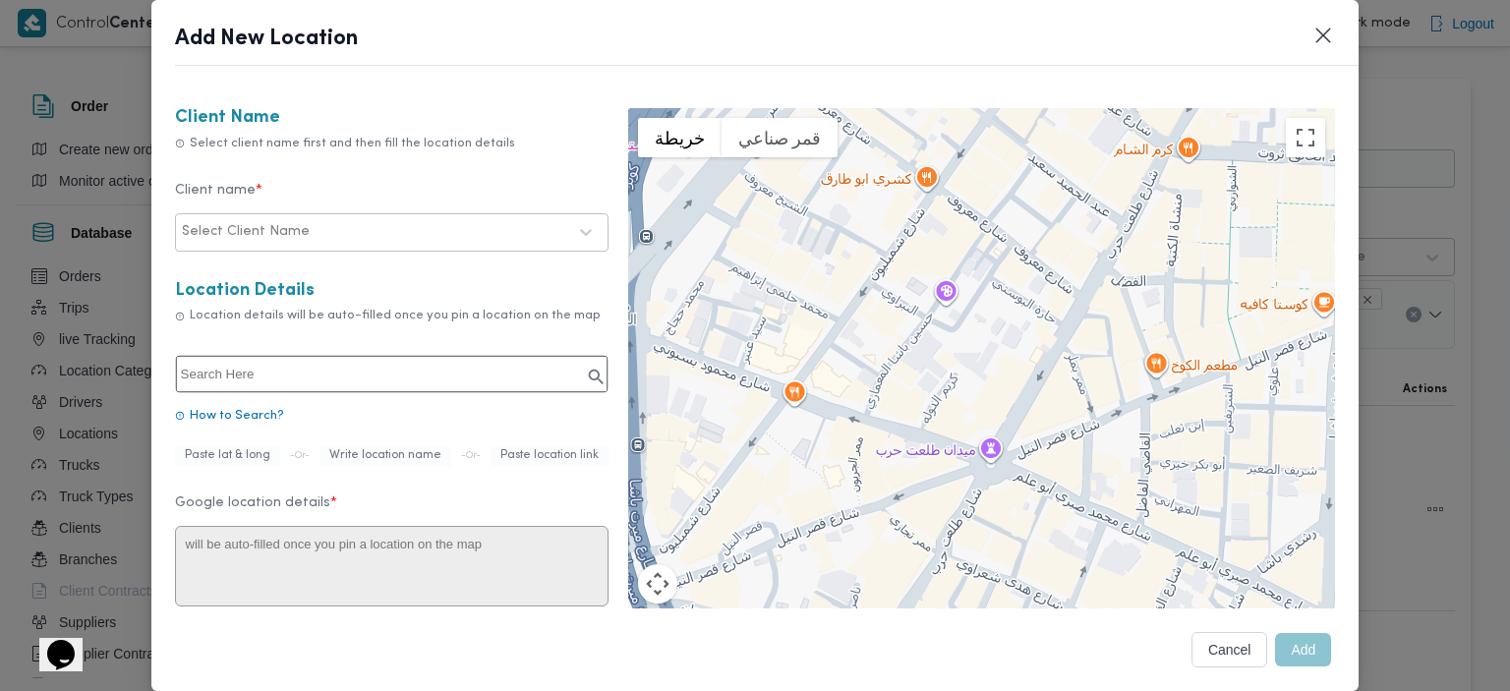
drag, startPoint x: 962, startPoint y: 302, endPoint x: 1182, endPoint y: 206, distance: 240.4
click at [1182, 206] on div at bounding box center [982, 403] width 708 height 590
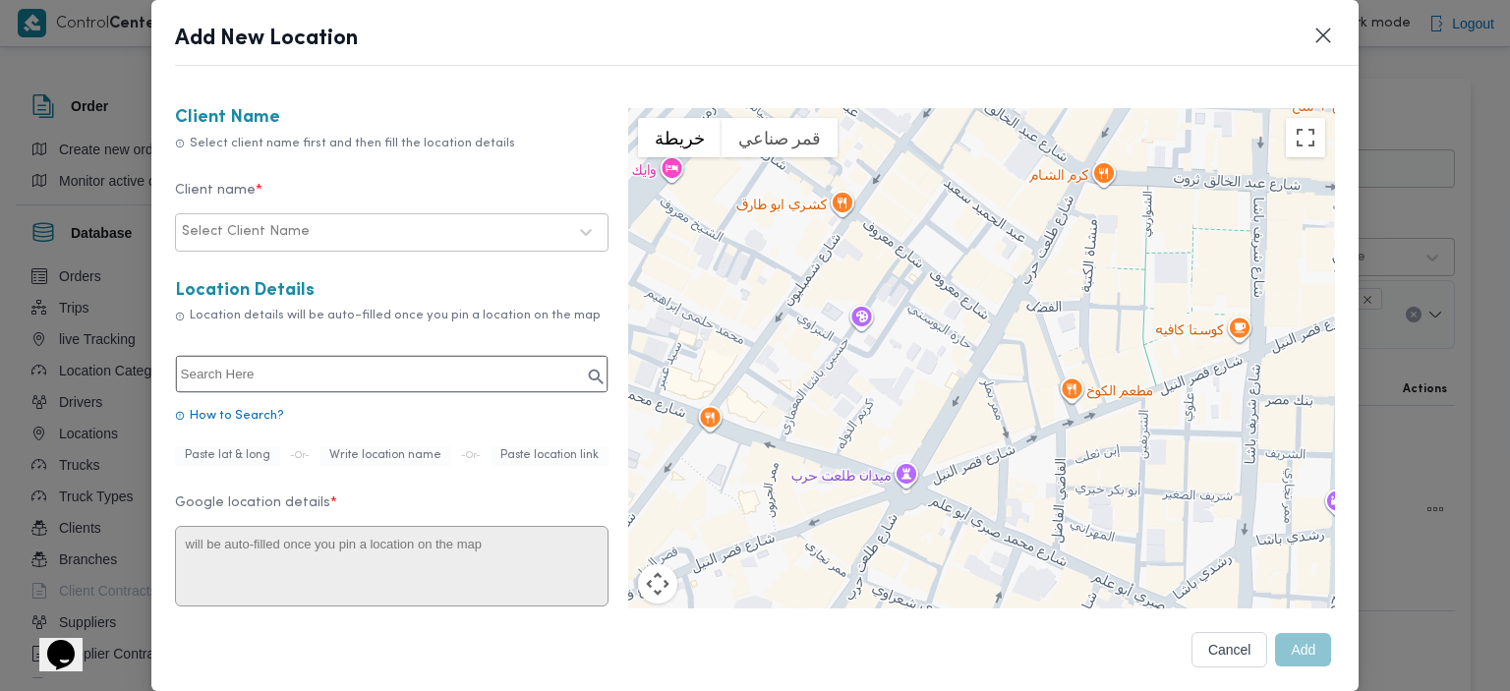
drag, startPoint x: 1104, startPoint y: 400, endPoint x: 1017, endPoint y: 426, distance: 91.2
click at [1017, 426] on div at bounding box center [982, 403] width 708 height 590
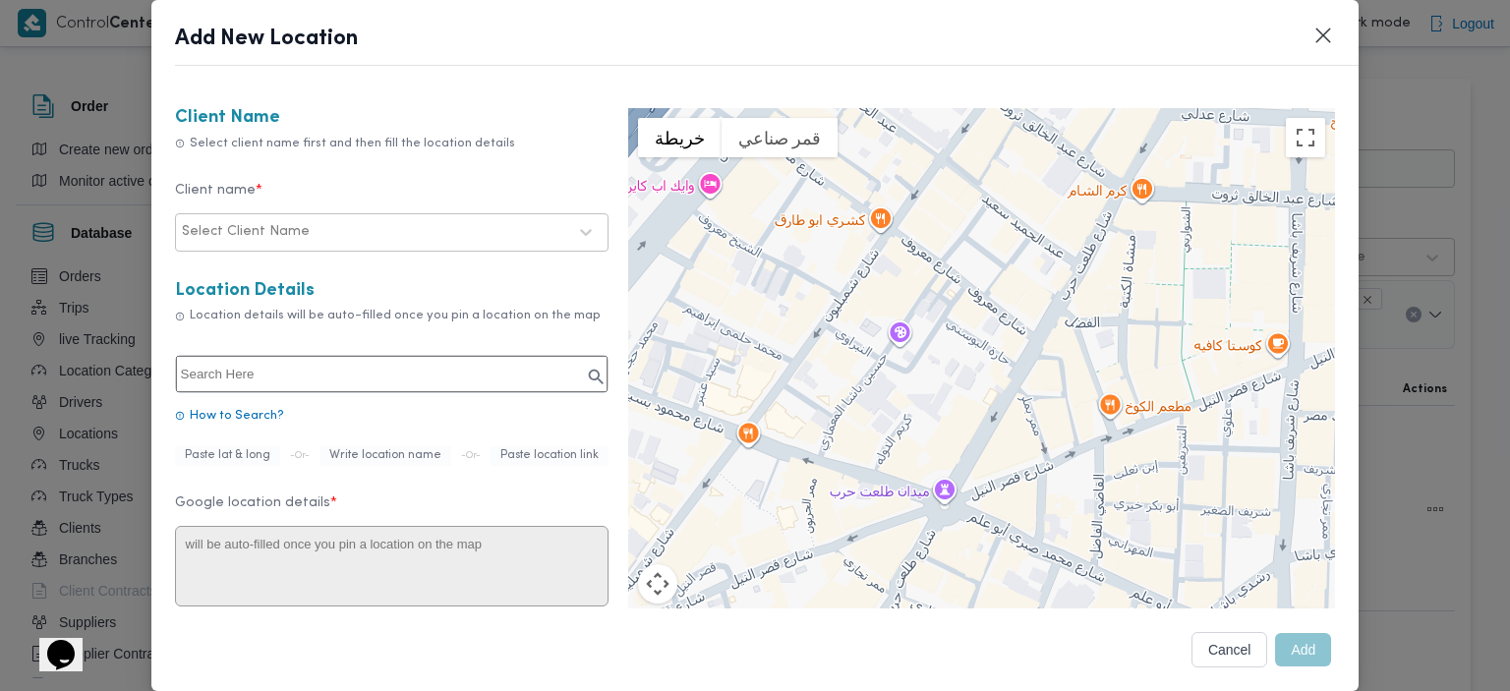
drag, startPoint x: 1139, startPoint y: 399, endPoint x: 1175, endPoint y: 416, distance: 40.0
click at [1175, 416] on div at bounding box center [982, 403] width 708 height 590
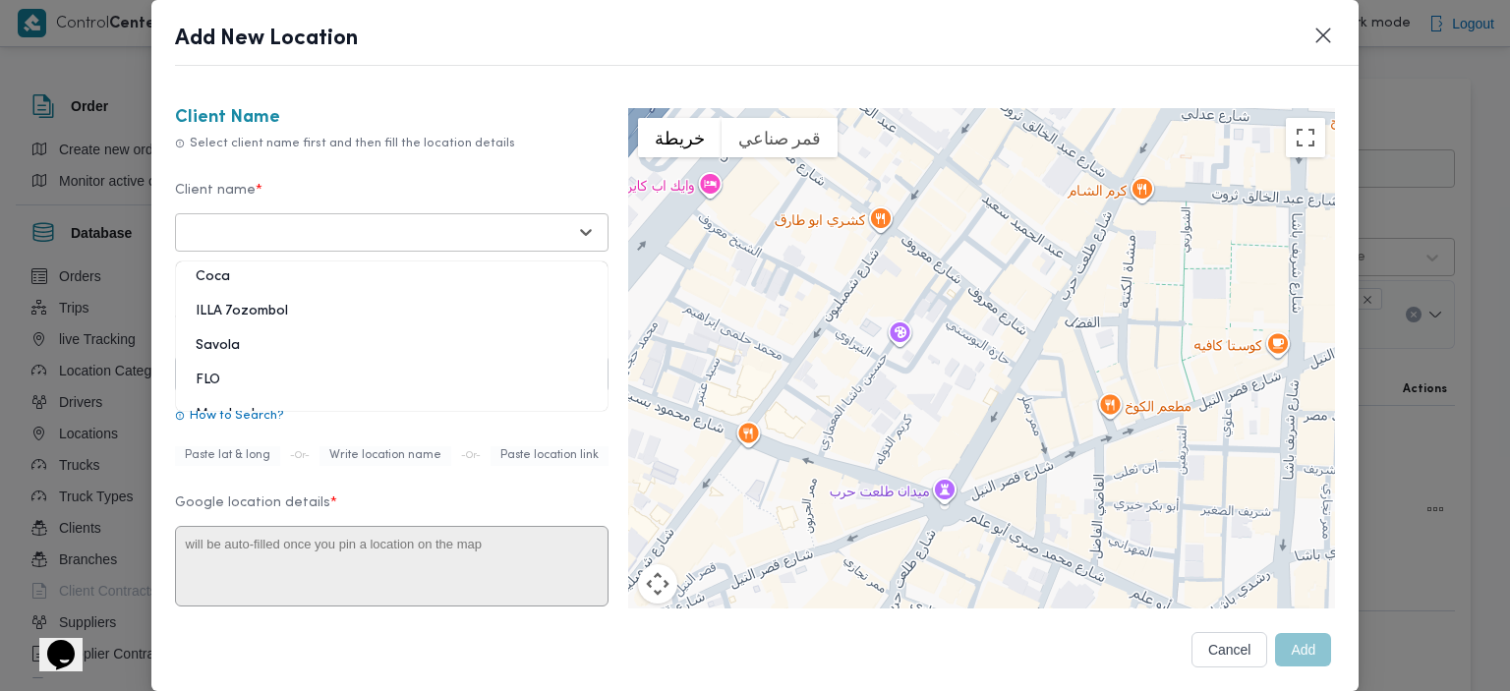
click at [395, 231] on div at bounding box center [374, 232] width 384 height 20
click at [288, 310] on div "ILLA 7ozombol" at bounding box center [392, 319] width 432 height 34
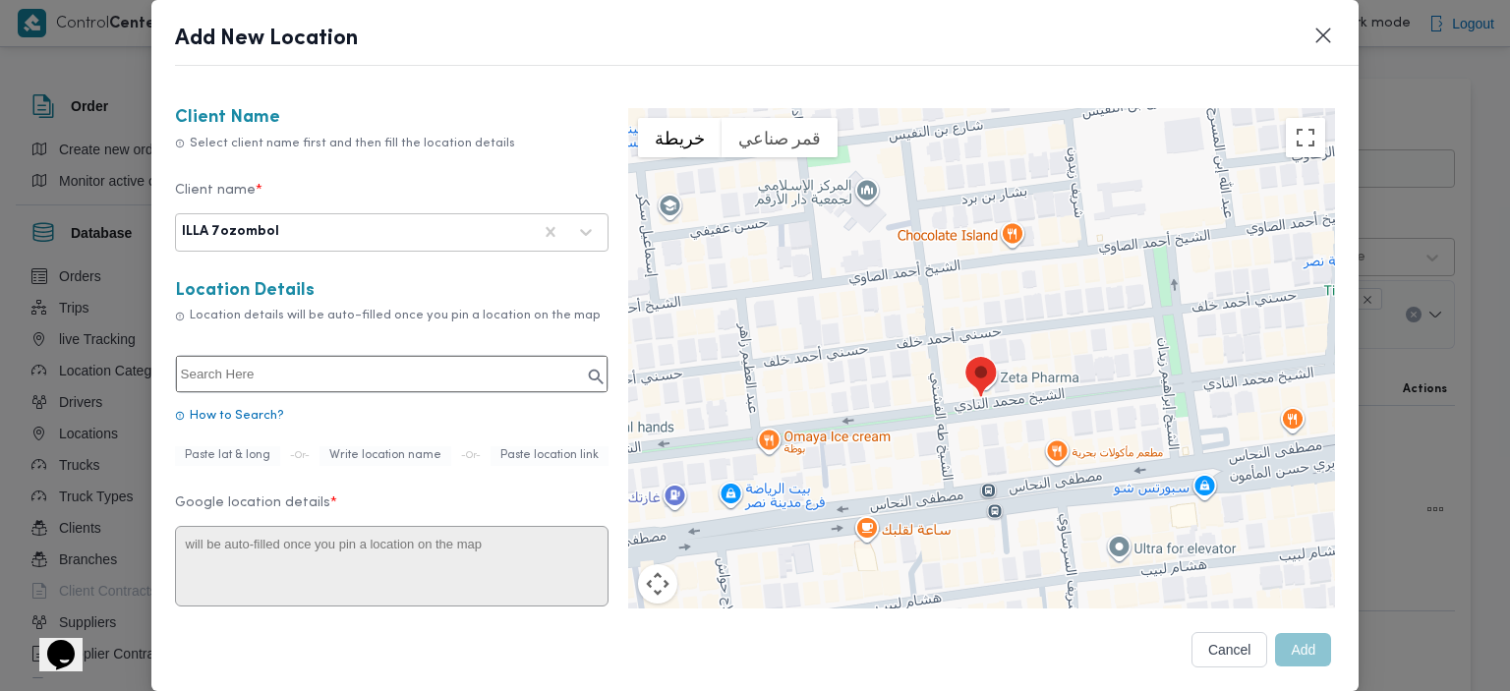
click at [264, 372] on input "text" at bounding box center [392, 374] width 432 height 36
type input "مطعم وردة بيروت"
type textarea "18شارع, طلعت حرب, معروف، قسم قصر النيل، محافظة القاهرة‬ 4272141"
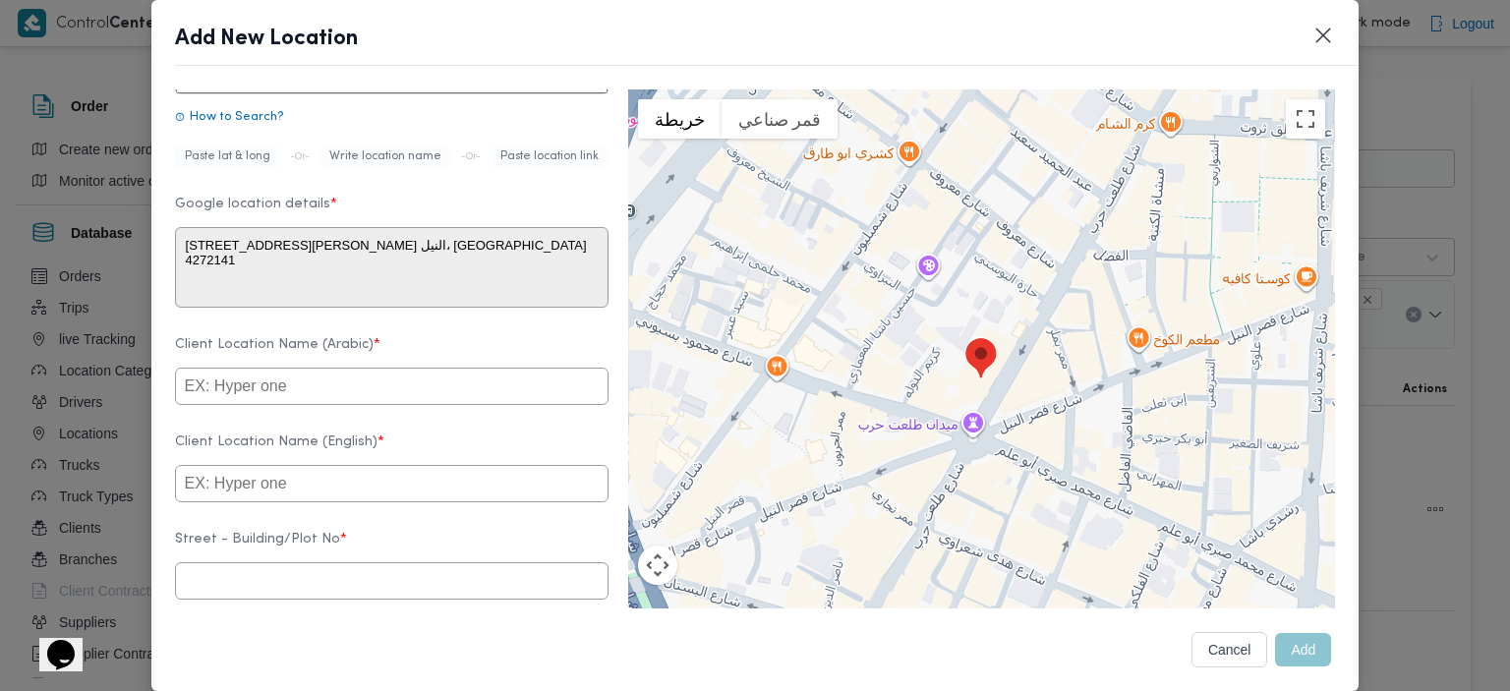
scroll to position [308, 0]
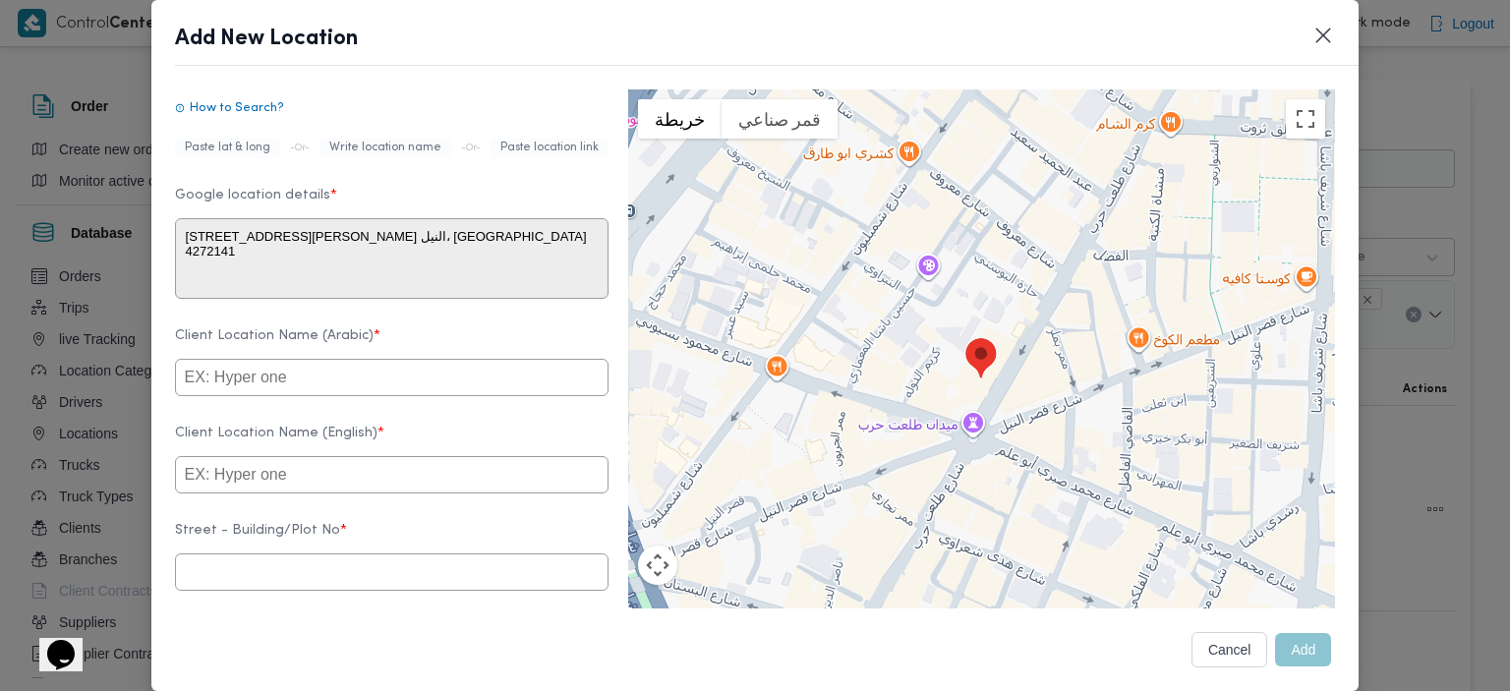
click at [362, 396] on input "text" at bounding box center [392, 377] width 434 height 37
type input "وردة بيروت"
click at [256, 486] on input "text" at bounding box center [392, 474] width 434 height 37
click at [252, 587] on input "text" at bounding box center [392, 572] width 434 height 37
type input "شارع طلعت حرب"
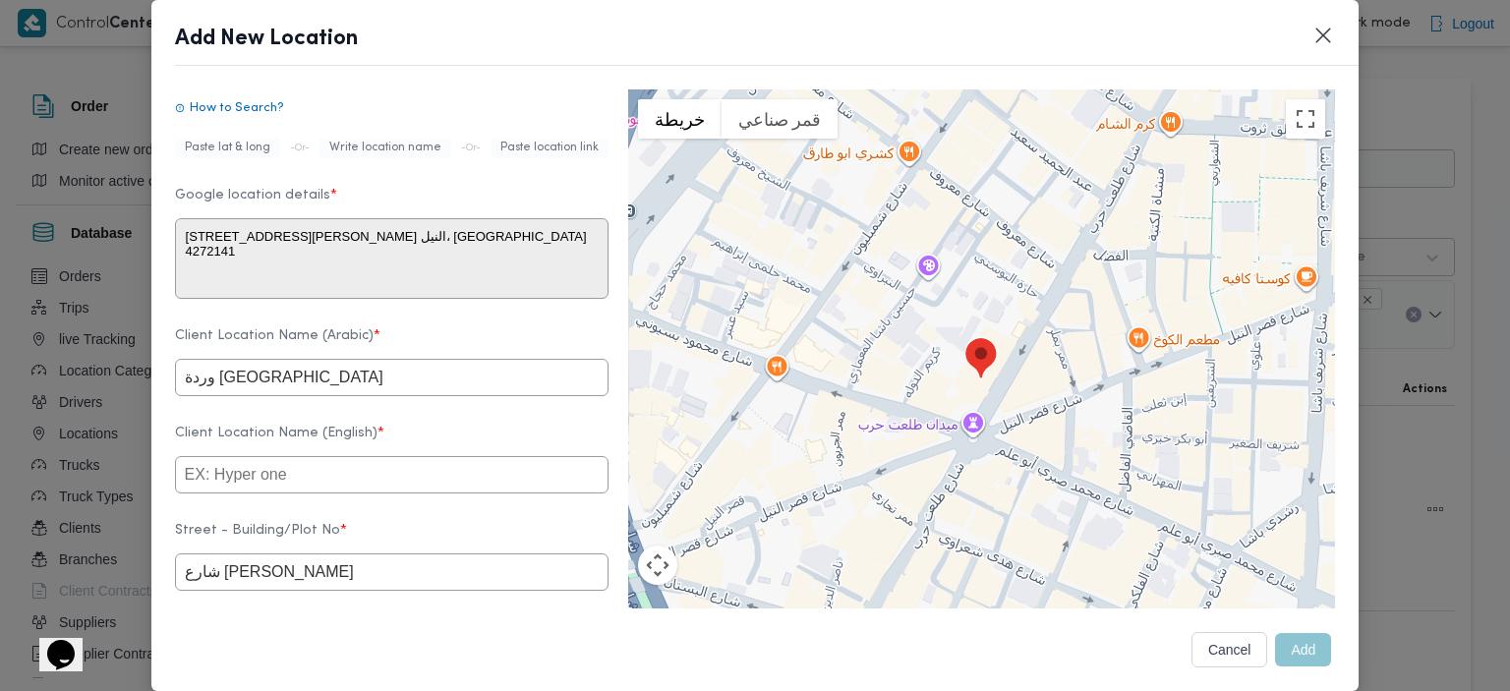
click at [258, 484] on input "text" at bounding box center [392, 474] width 434 height 37
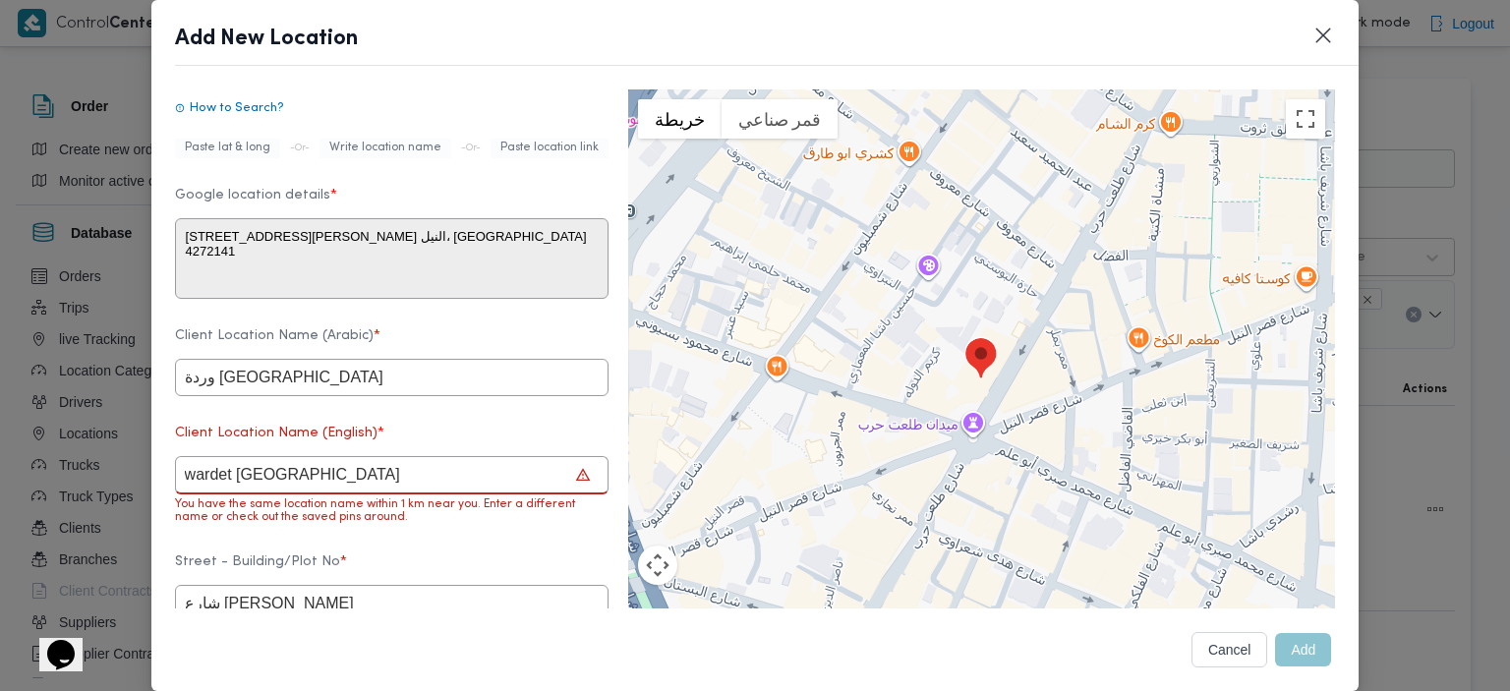
type input "wardet beirut"
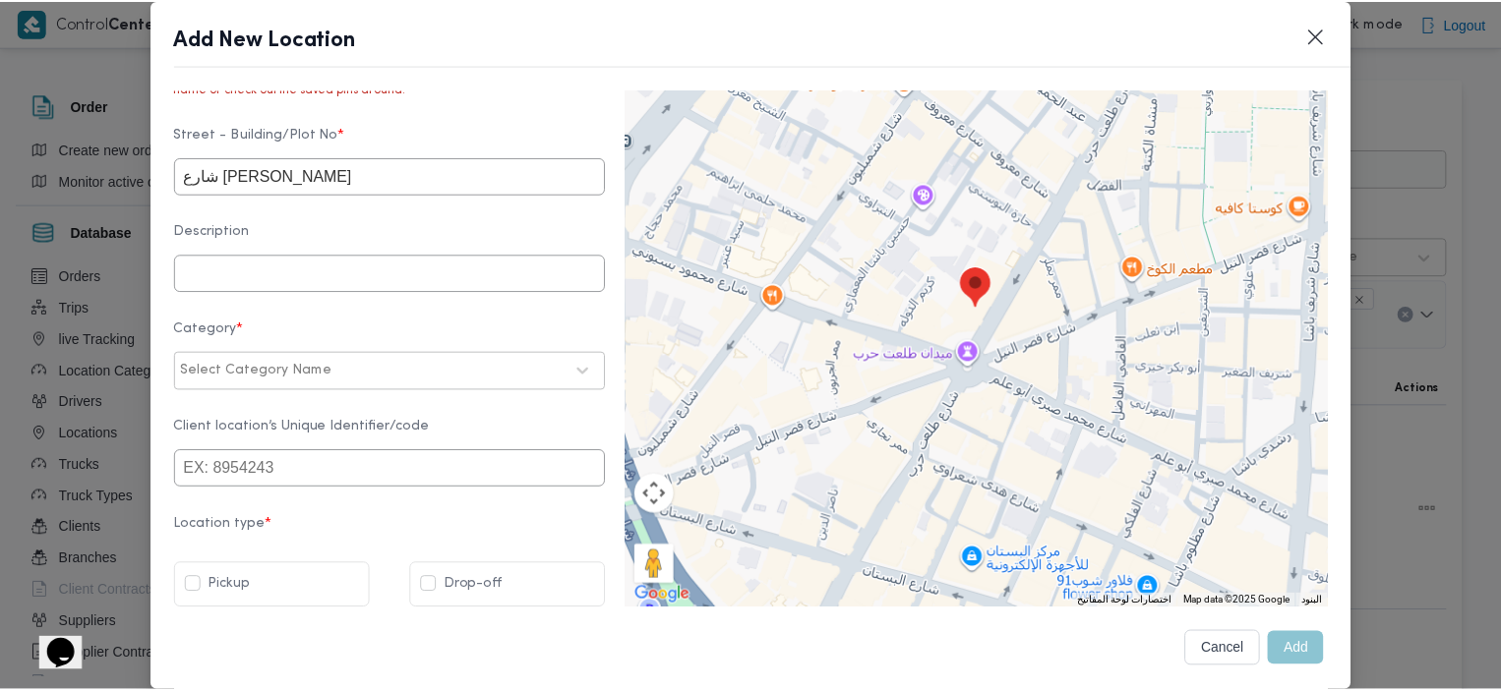
scroll to position [762, 0]
click at [364, 385] on div "Select Category Name" at bounding box center [392, 371] width 434 height 38
click at [364, 361] on div at bounding box center [452, 371] width 228 height 20
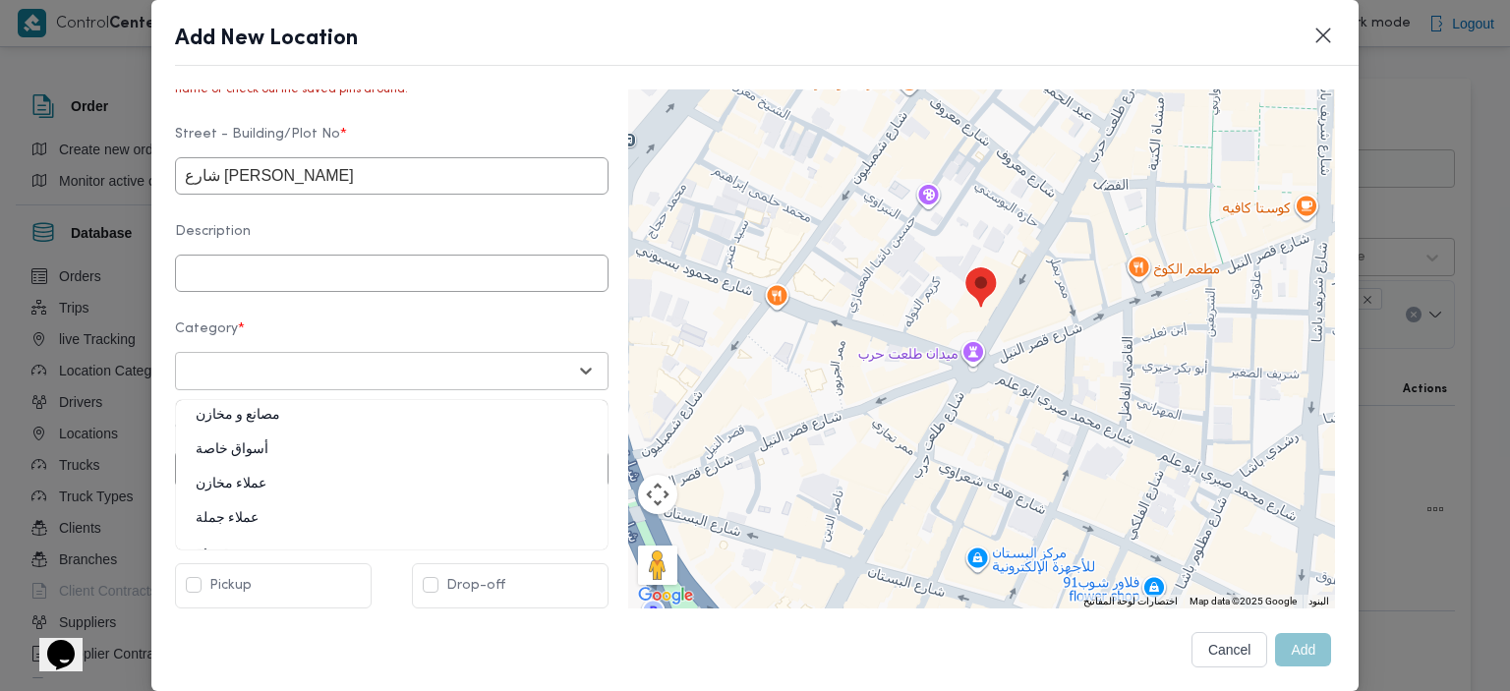
click at [268, 416] on div "مصانع و مخازن" at bounding box center [392, 423] width 432 height 34
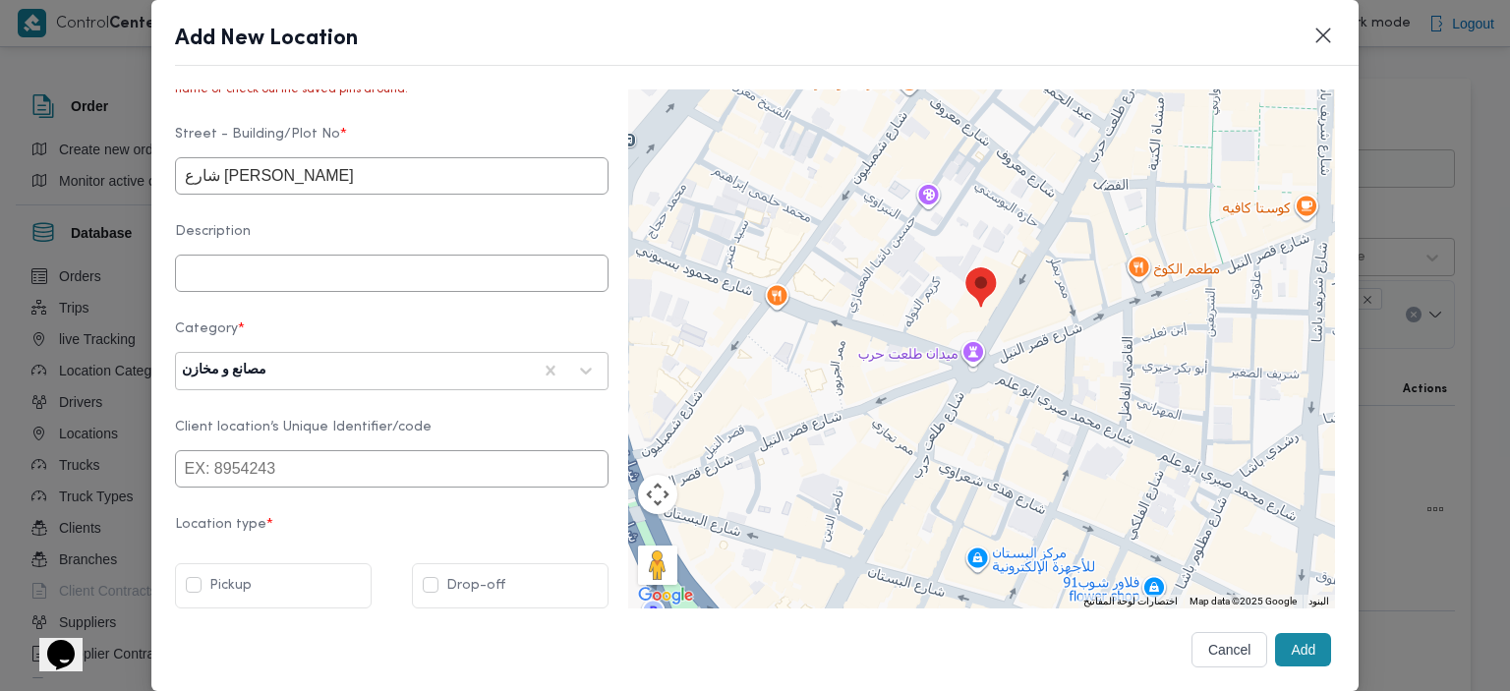
click at [424, 582] on label "Drop-off" at bounding box center [464, 586] width 83 height 24
checkbox input "true"
click at [1290, 648] on button "Add" at bounding box center [1303, 649] width 56 height 33
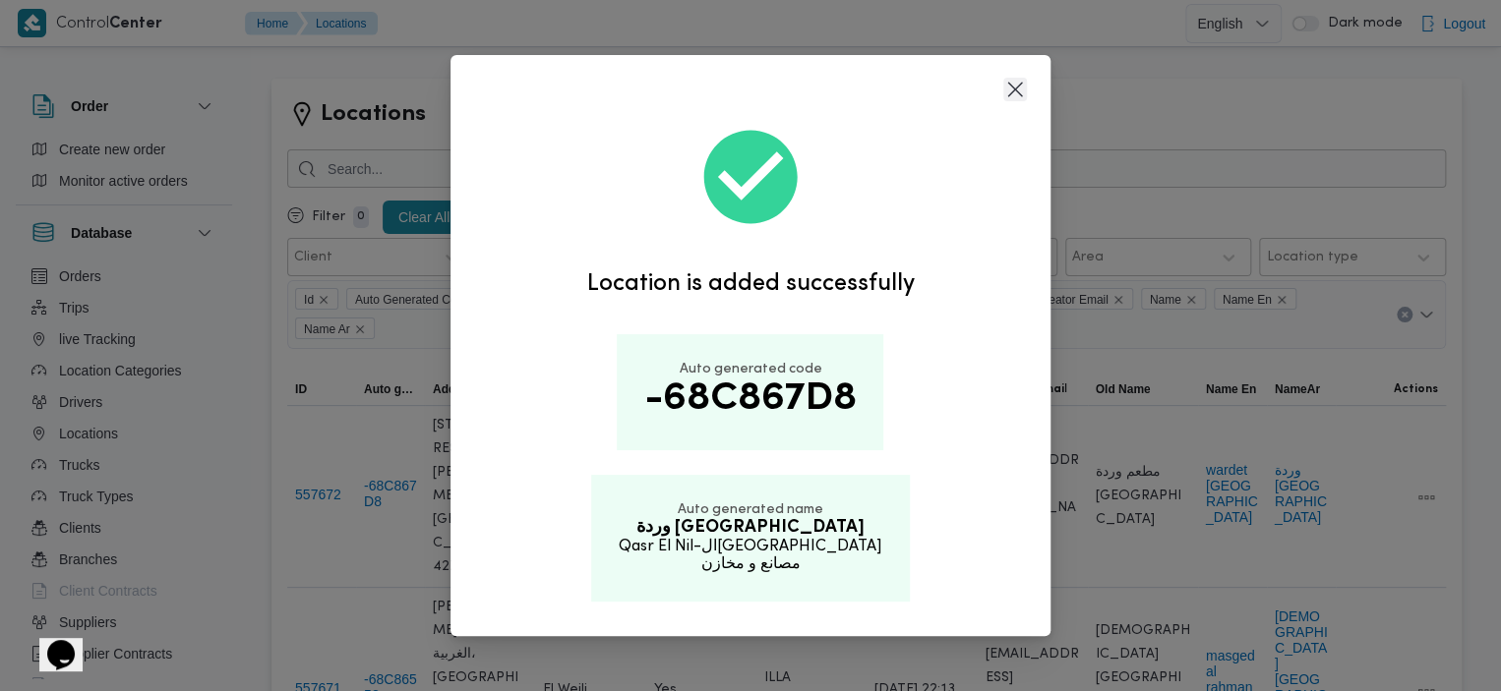
click at [1019, 95] on button "Closes this modal window" at bounding box center [1015, 90] width 24 height 24
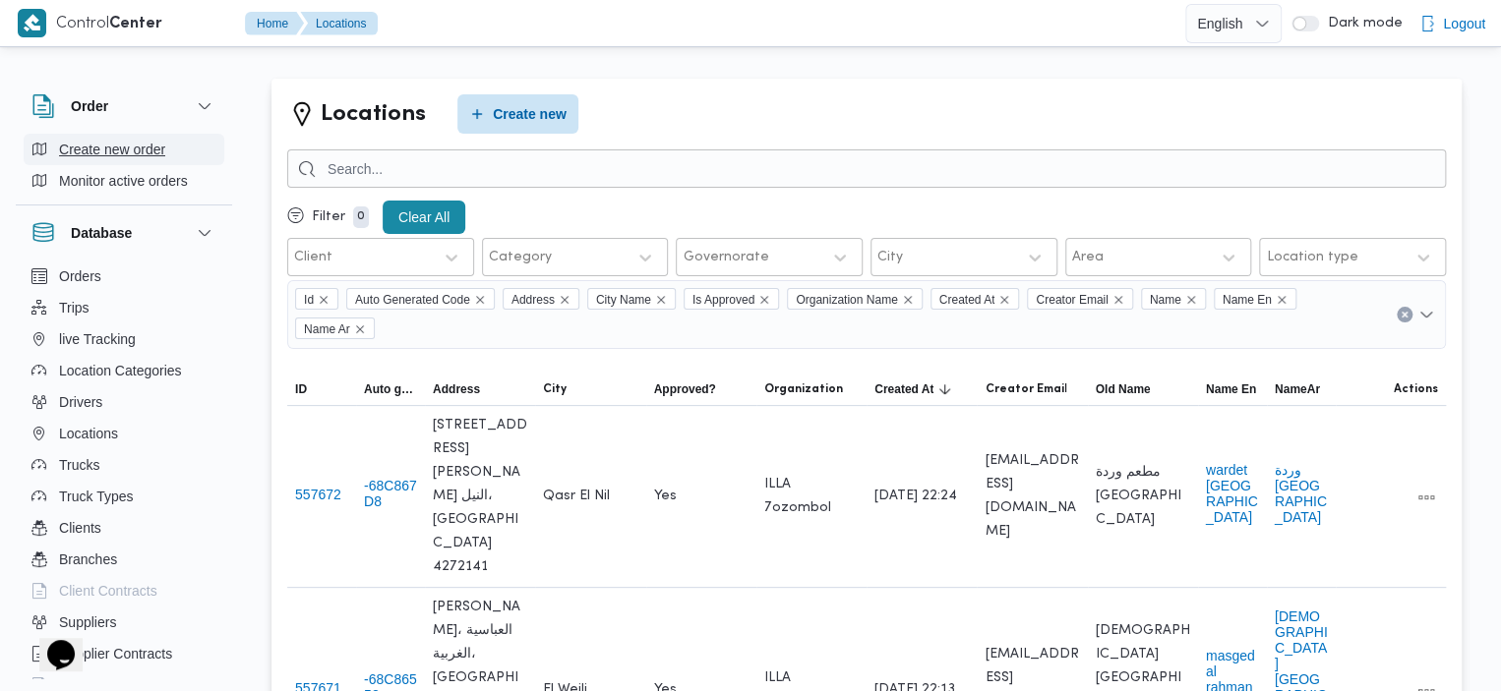
click at [134, 160] on span "Create new order" at bounding box center [112, 150] width 106 height 24
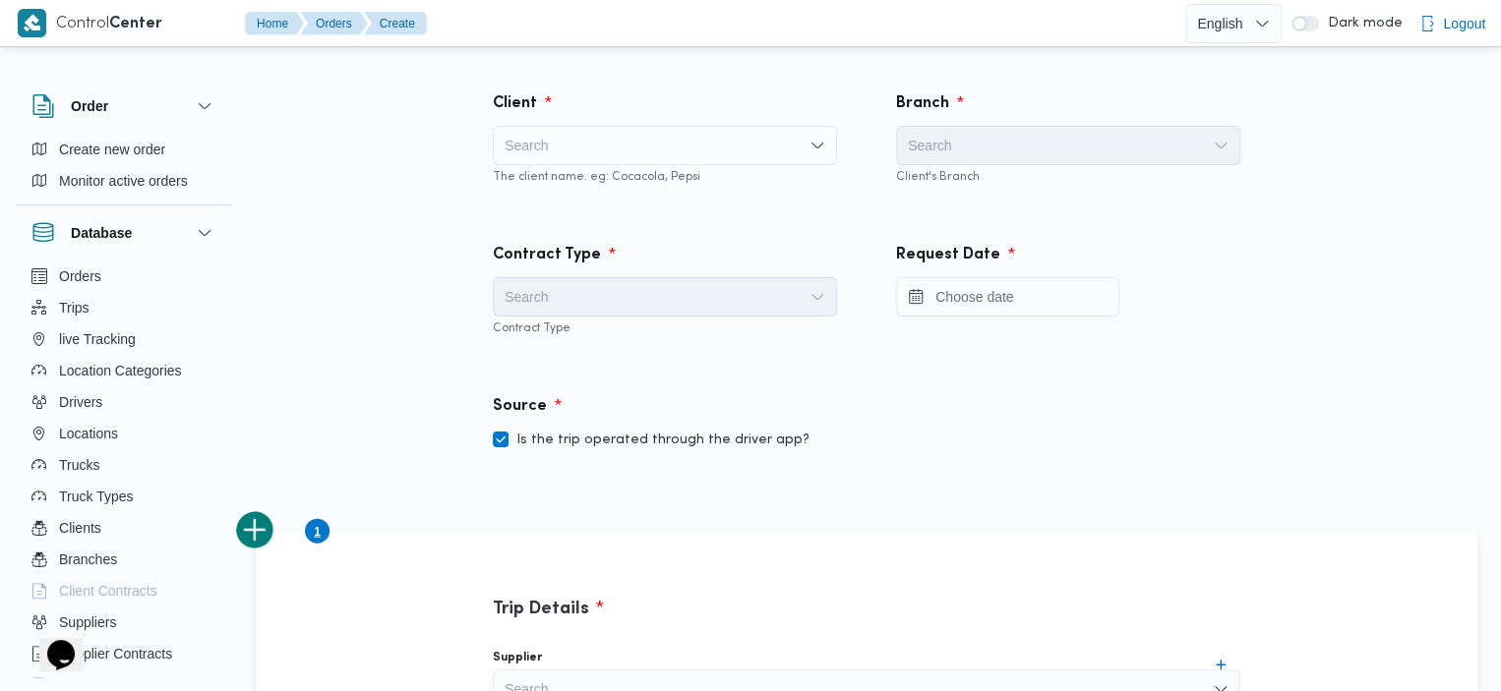
click at [648, 163] on div "Search" at bounding box center [665, 145] width 344 height 39
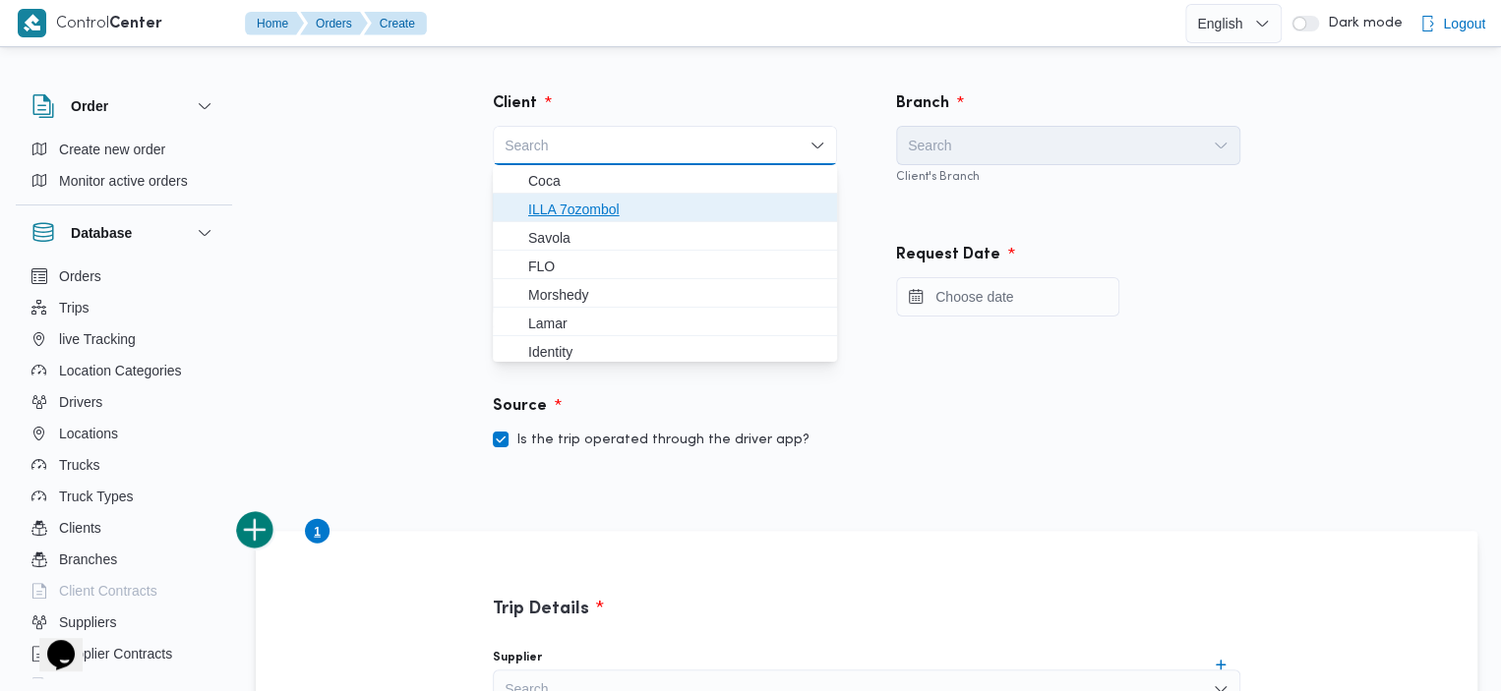
click at [637, 205] on span "ILLA 7ozombol" at bounding box center [676, 210] width 297 height 24
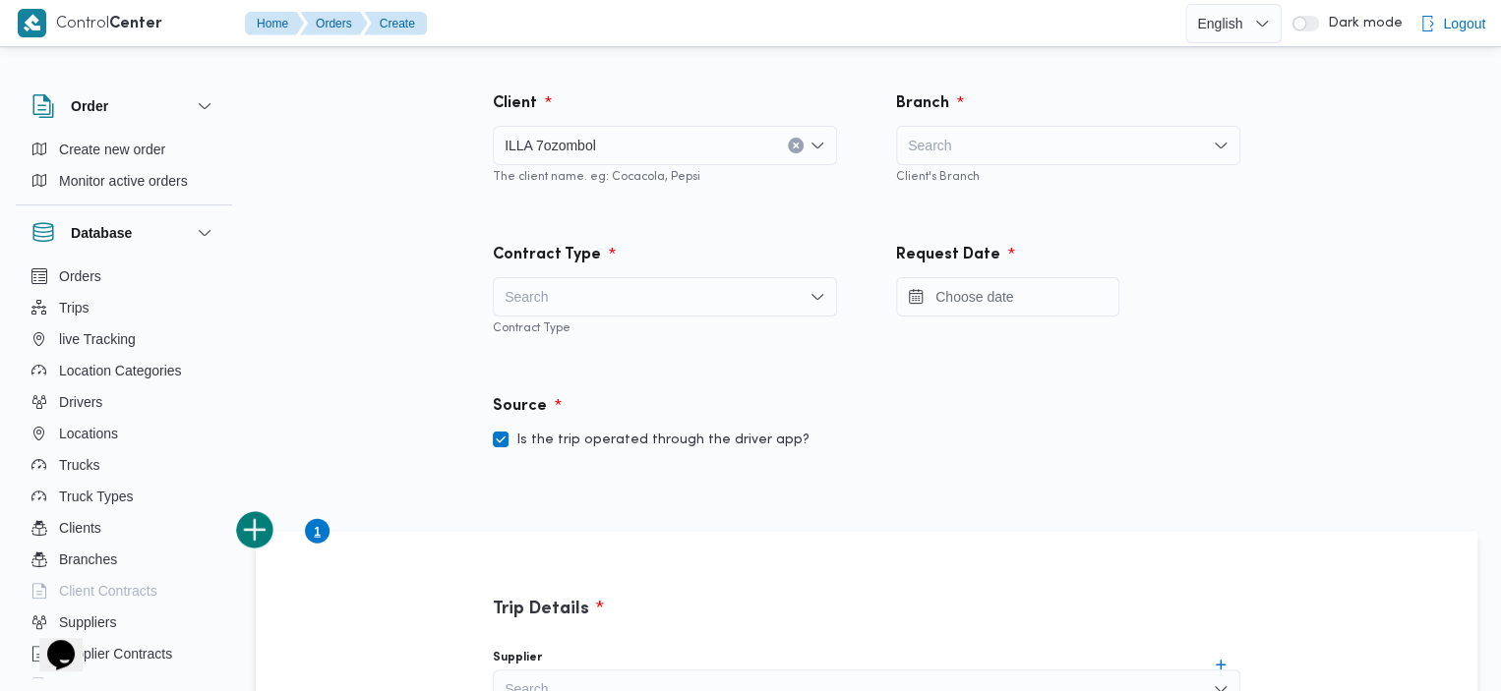
click at [972, 146] on div "Search" at bounding box center [1068, 145] width 344 height 39
type input "dar"
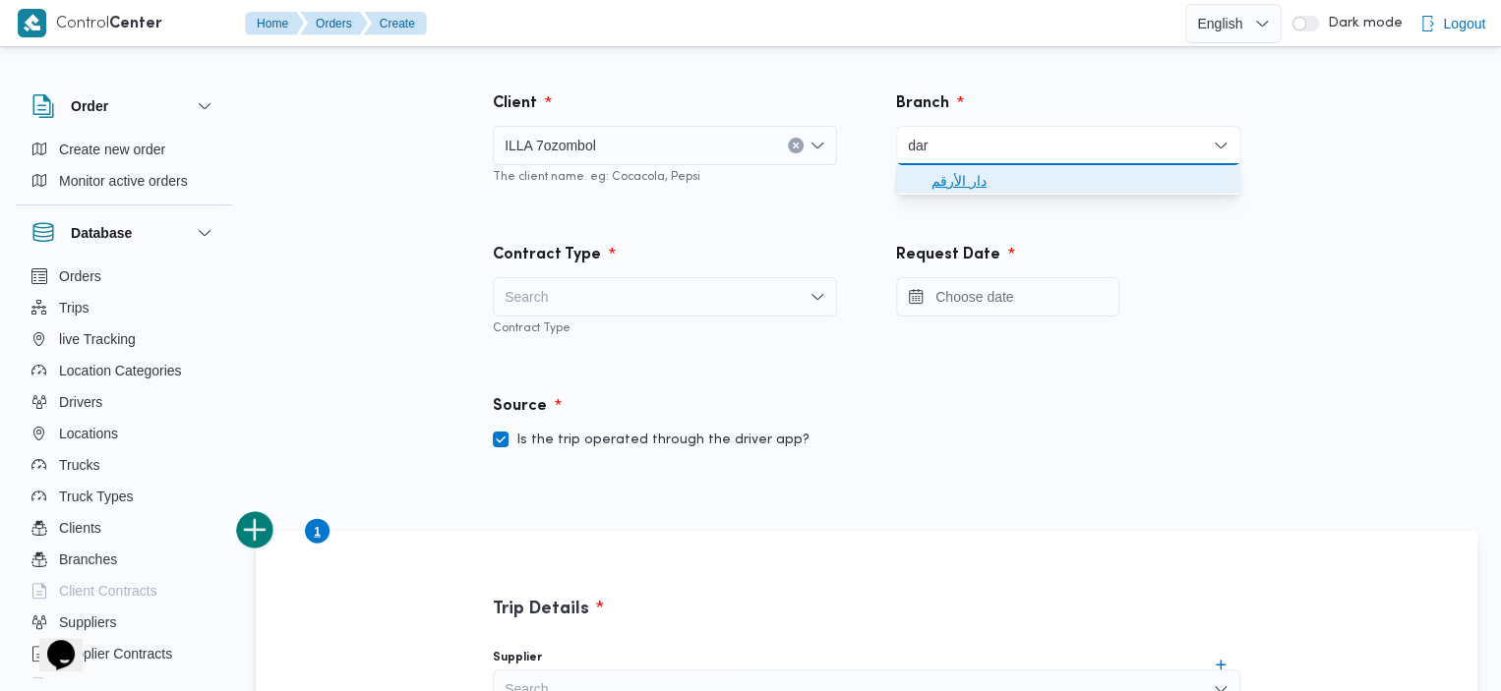
click at [972, 184] on span "دار الأرقم" at bounding box center [1079, 181] width 297 height 24
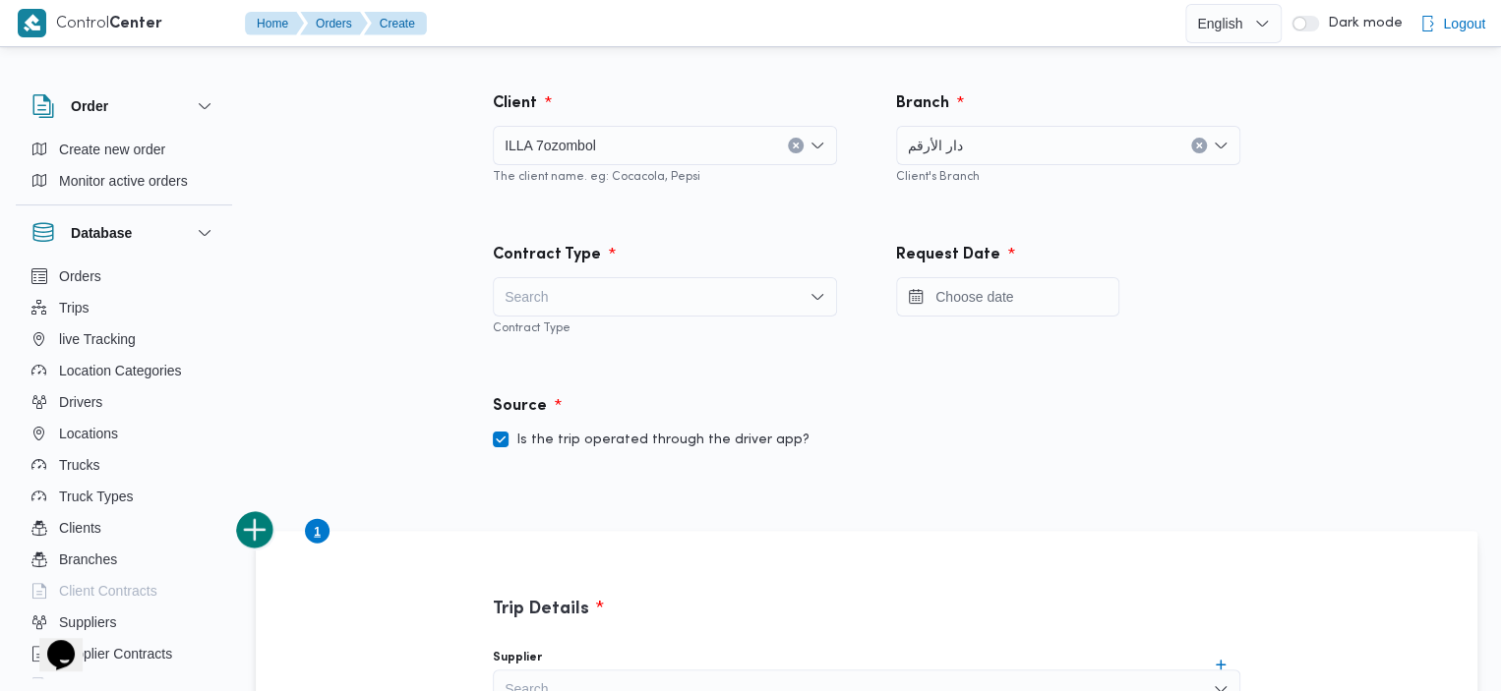
click at [653, 311] on div "Search" at bounding box center [665, 296] width 344 height 39
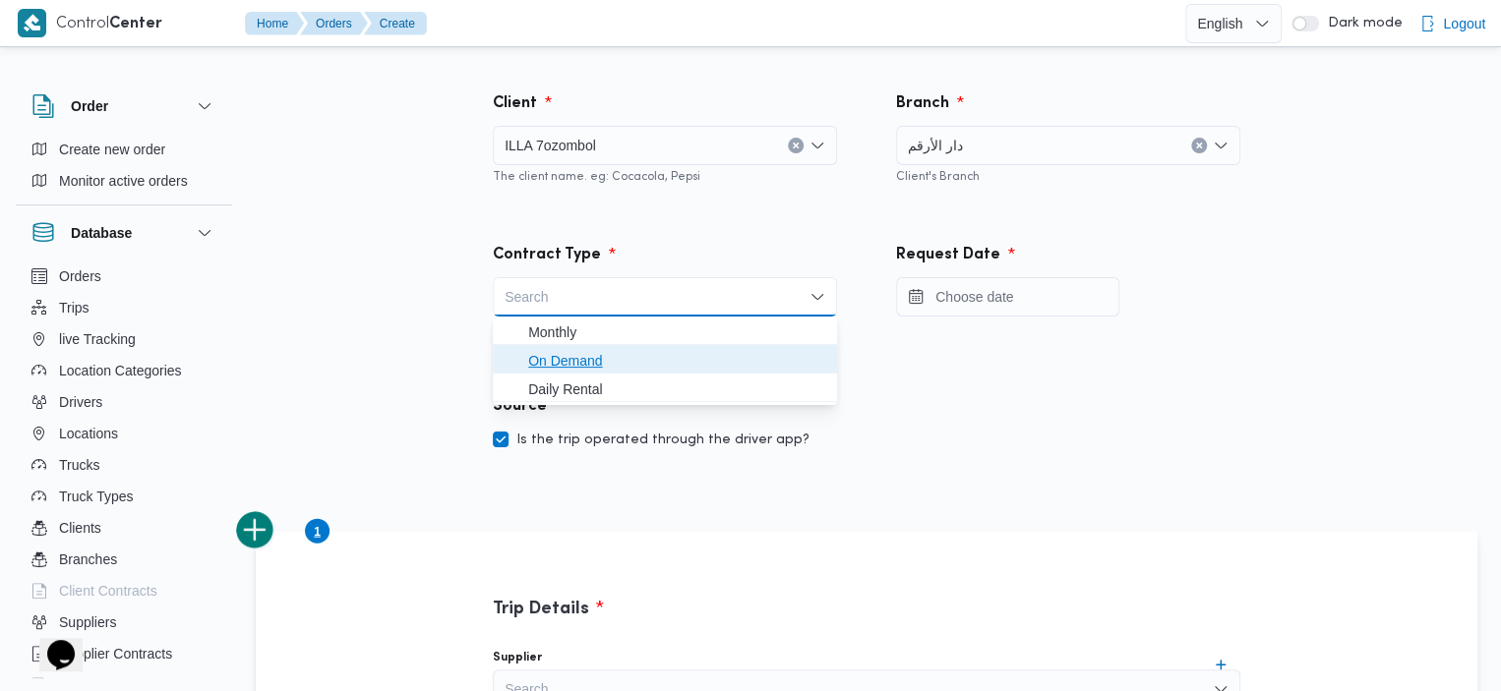
click at [622, 362] on span "On Demand" at bounding box center [676, 361] width 297 height 24
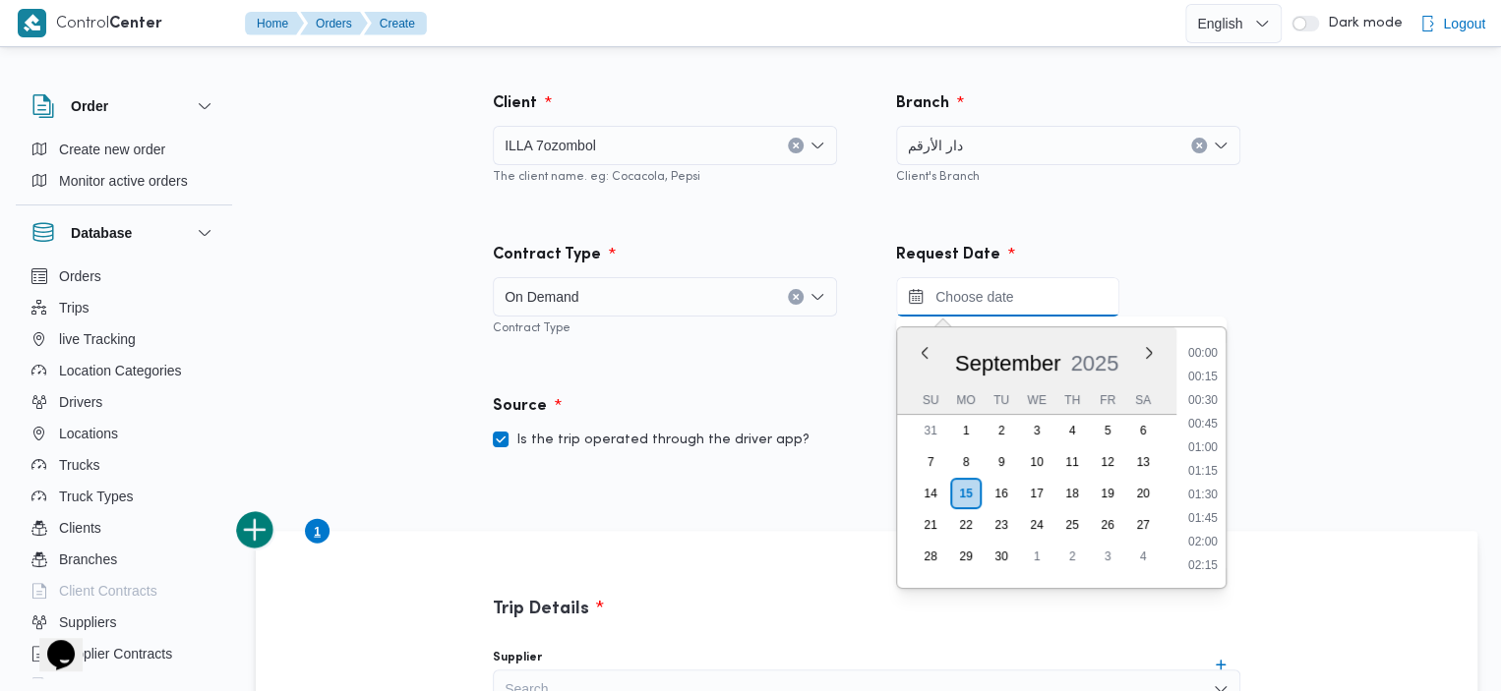
click at [953, 284] on input "Press the down key to enter a popover containing a calendar. Press the escape k…" at bounding box center [1007, 296] width 223 height 39
click at [1166, 339] on div "September 2025" at bounding box center [1036, 360] width 279 height 51
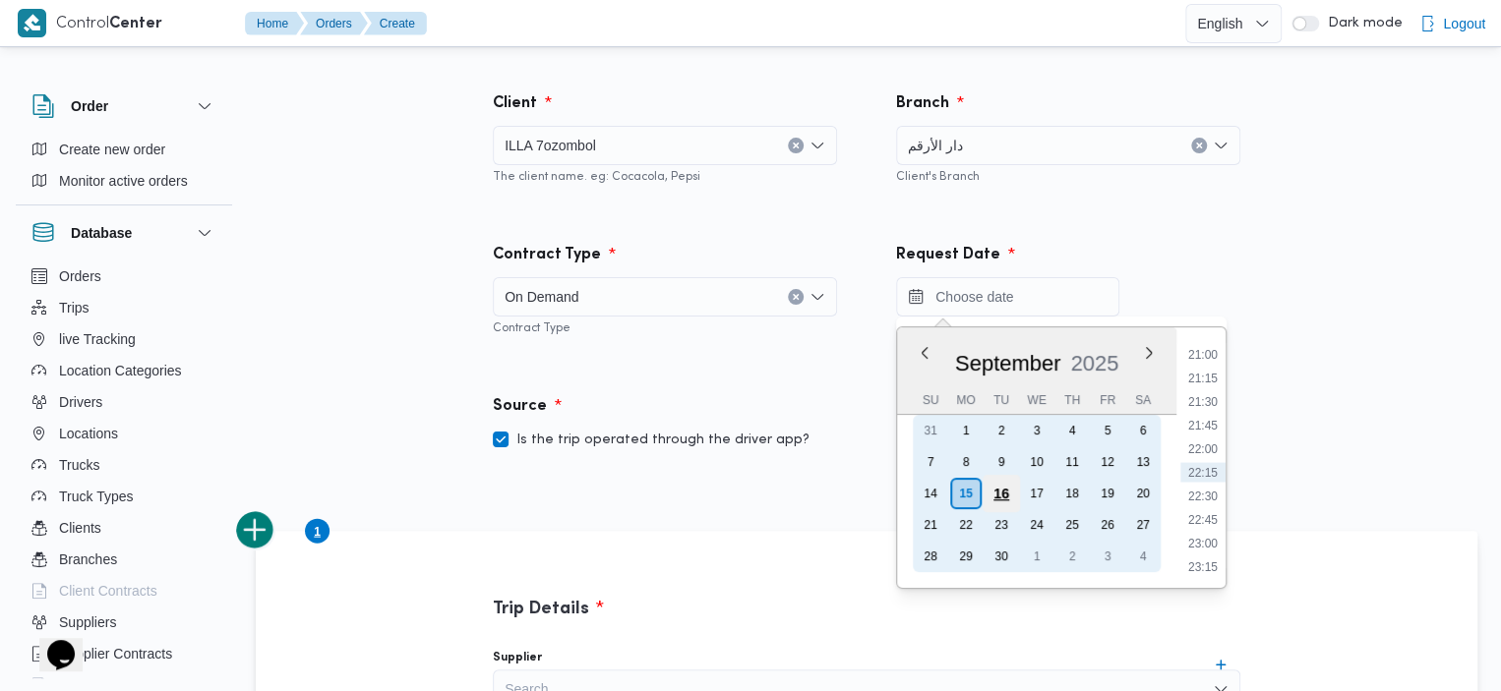
click at [999, 490] on div "16" at bounding box center [1000, 493] width 37 height 37
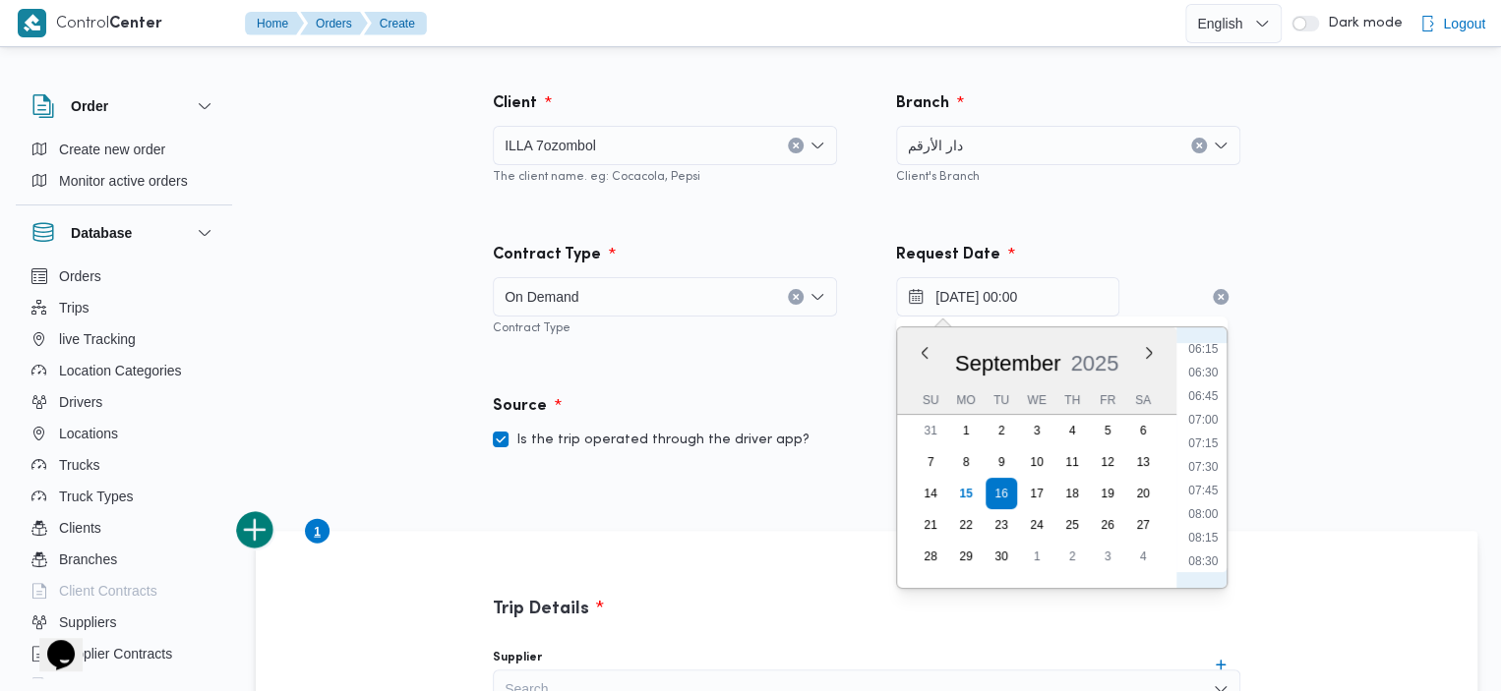
scroll to position [793, 0]
click at [1208, 456] on li "09:30" at bounding box center [1202, 457] width 45 height 20
type input "16/09/2025 09:30"
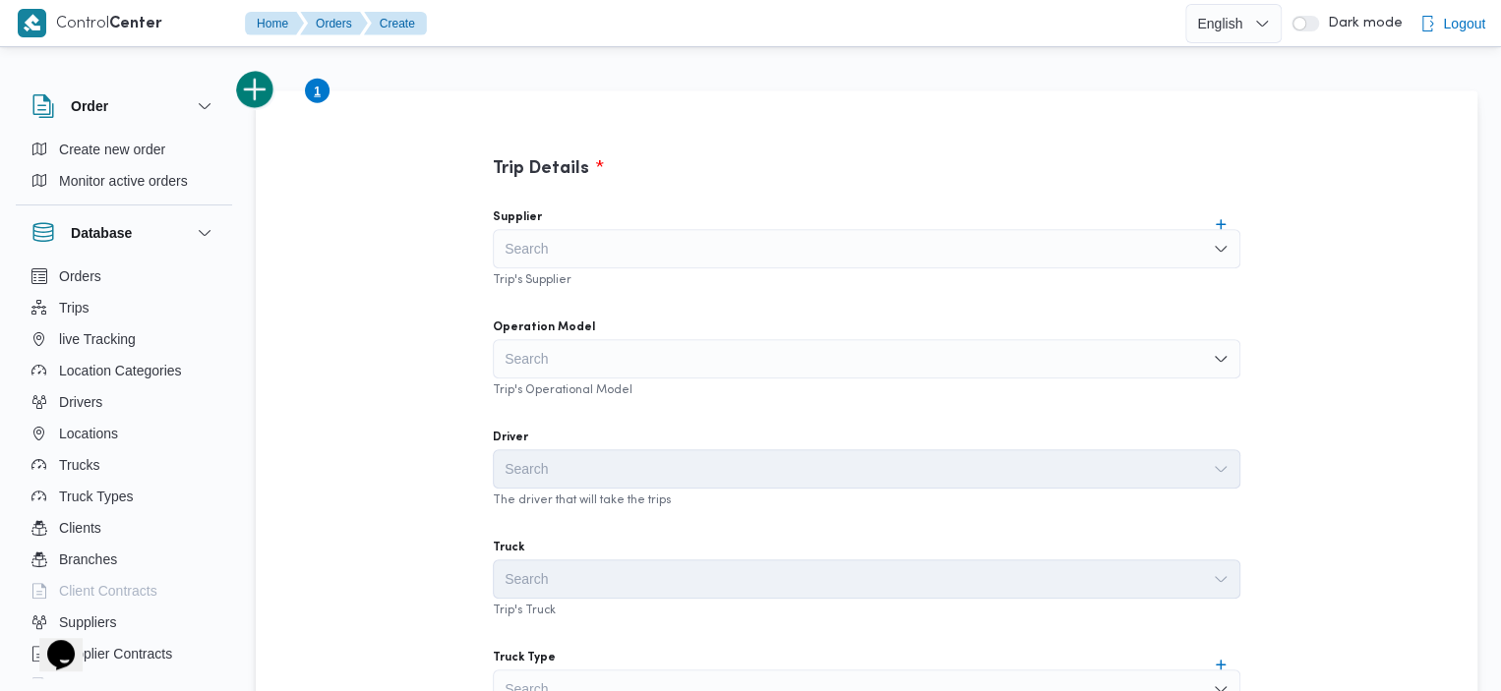
scroll to position [432, 0]
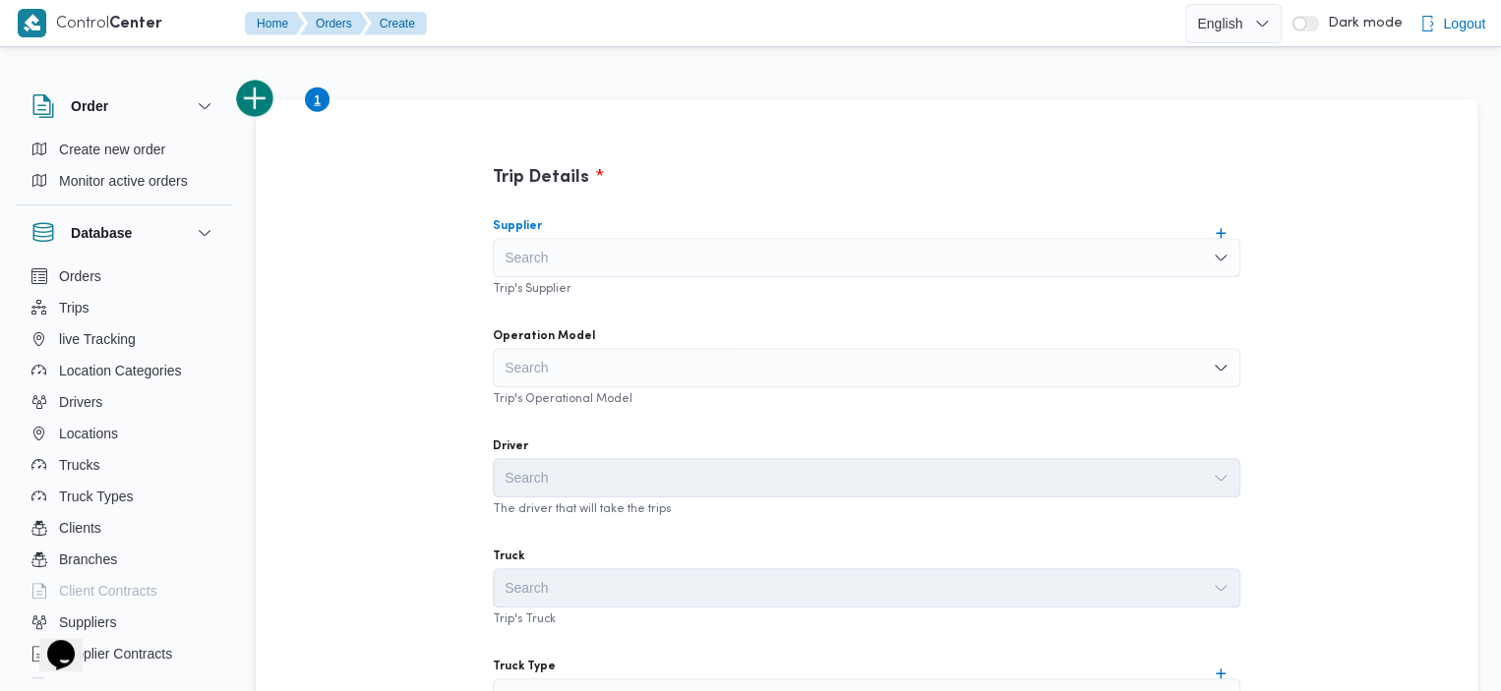
click at [982, 250] on div "Search" at bounding box center [866, 257] width 747 height 39
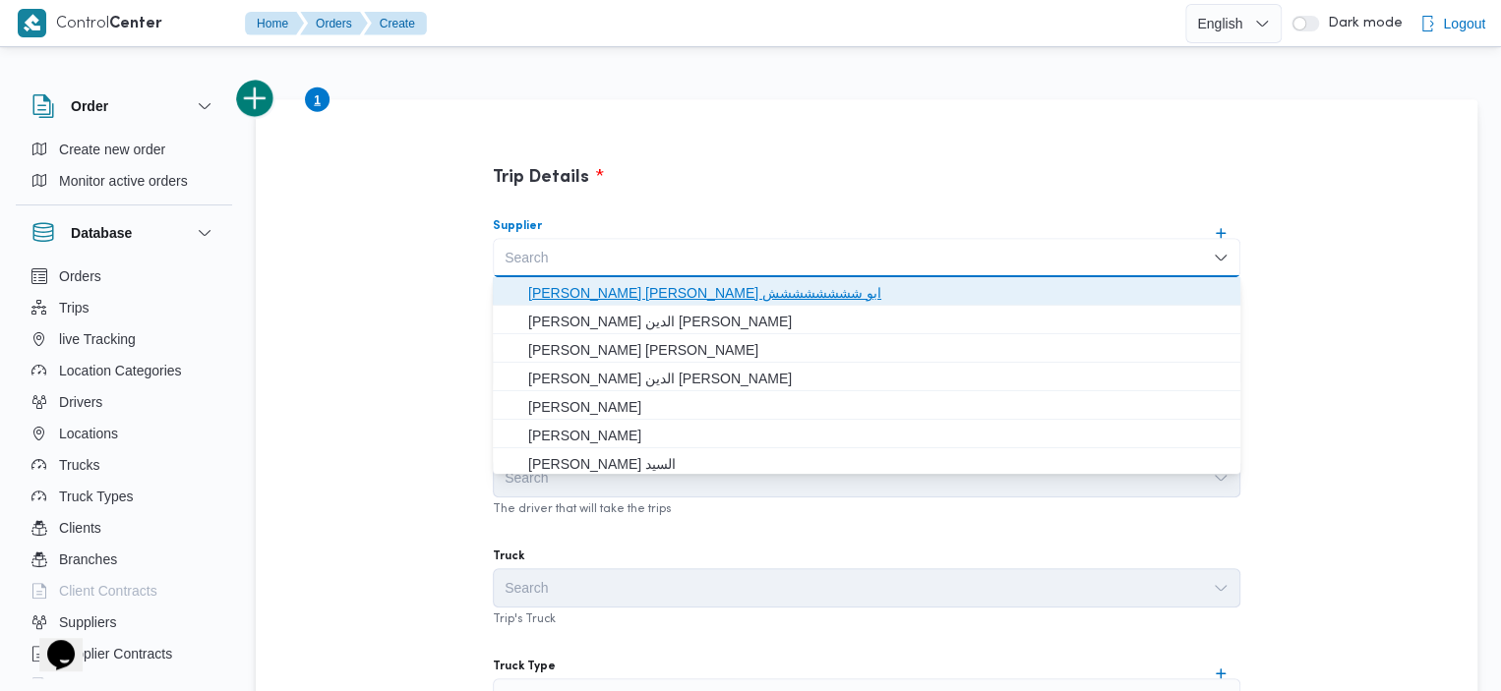
click at [840, 289] on span "عبد السلام محمد احمد إبراهيم ابو شششششششش" at bounding box center [878, 293] width 700 height 24
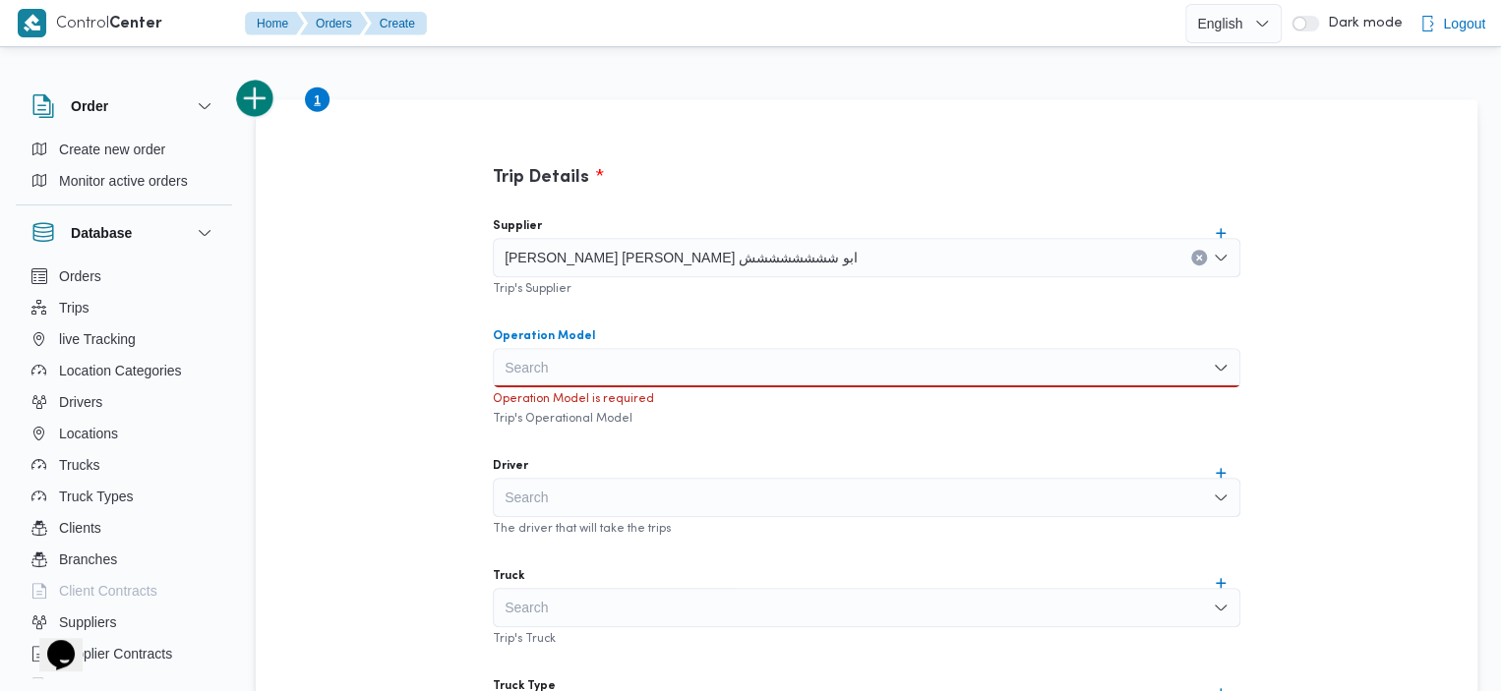
click at [848, 356] on div "Search" at bounding box center [866, 367] width 747 height 39
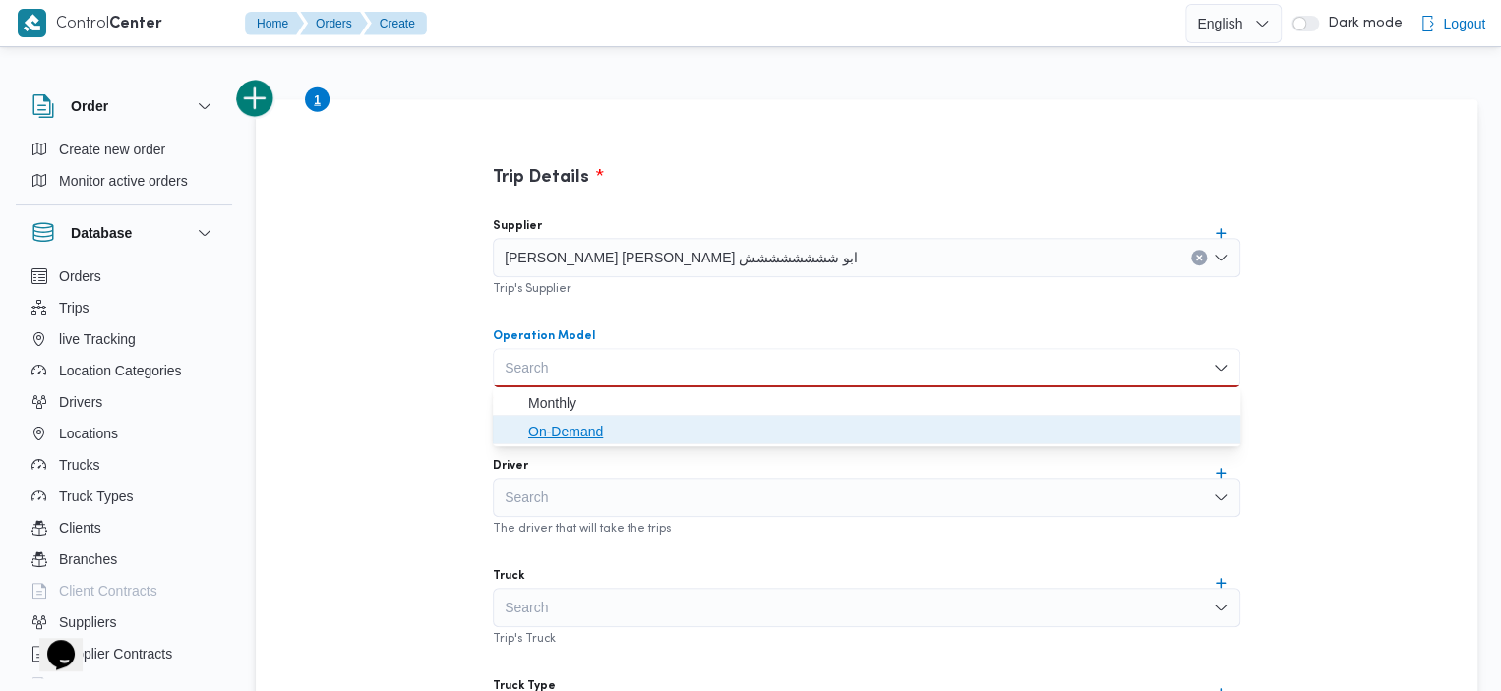
click at [657, 422] on span "On-Demand" at bounding box center [878, 432] width 700 height 24
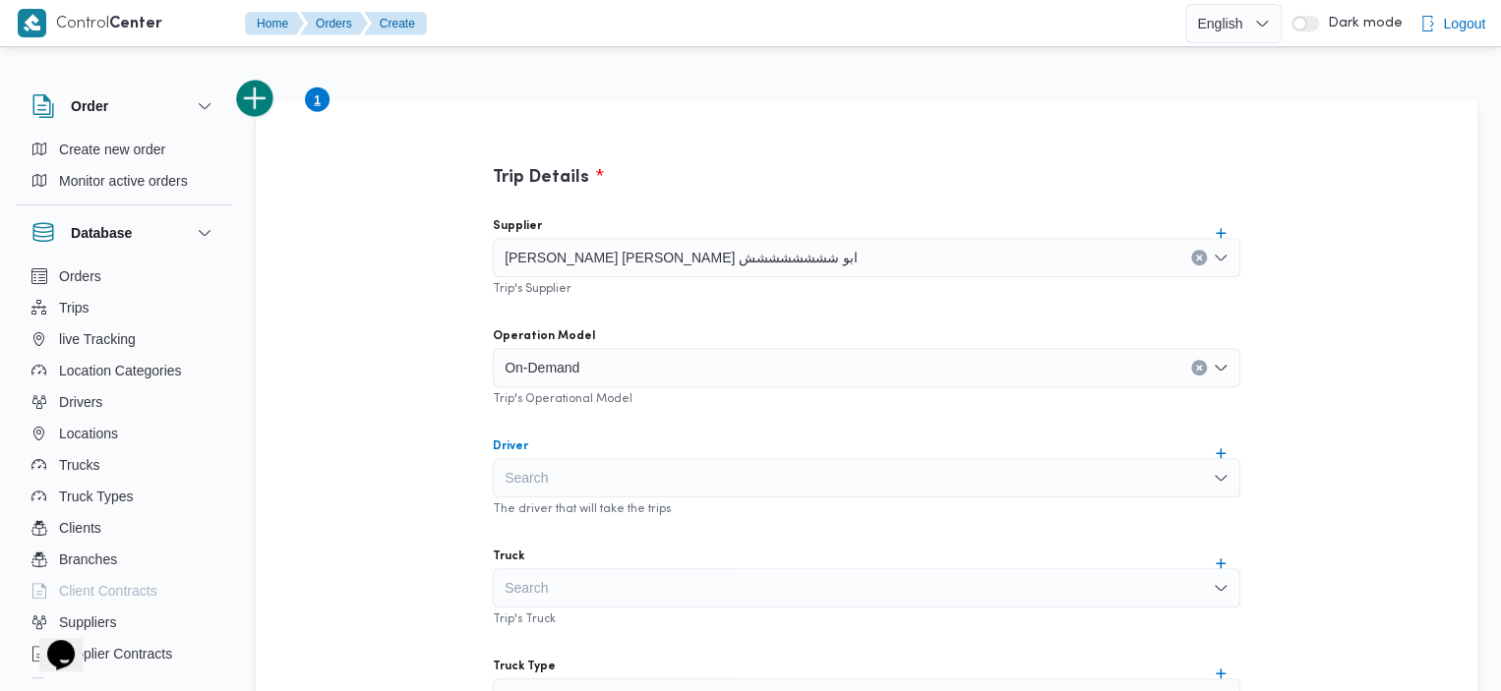
click at [979, 471] on div "Search" at bounding box center [866, 477] width 747 height 39
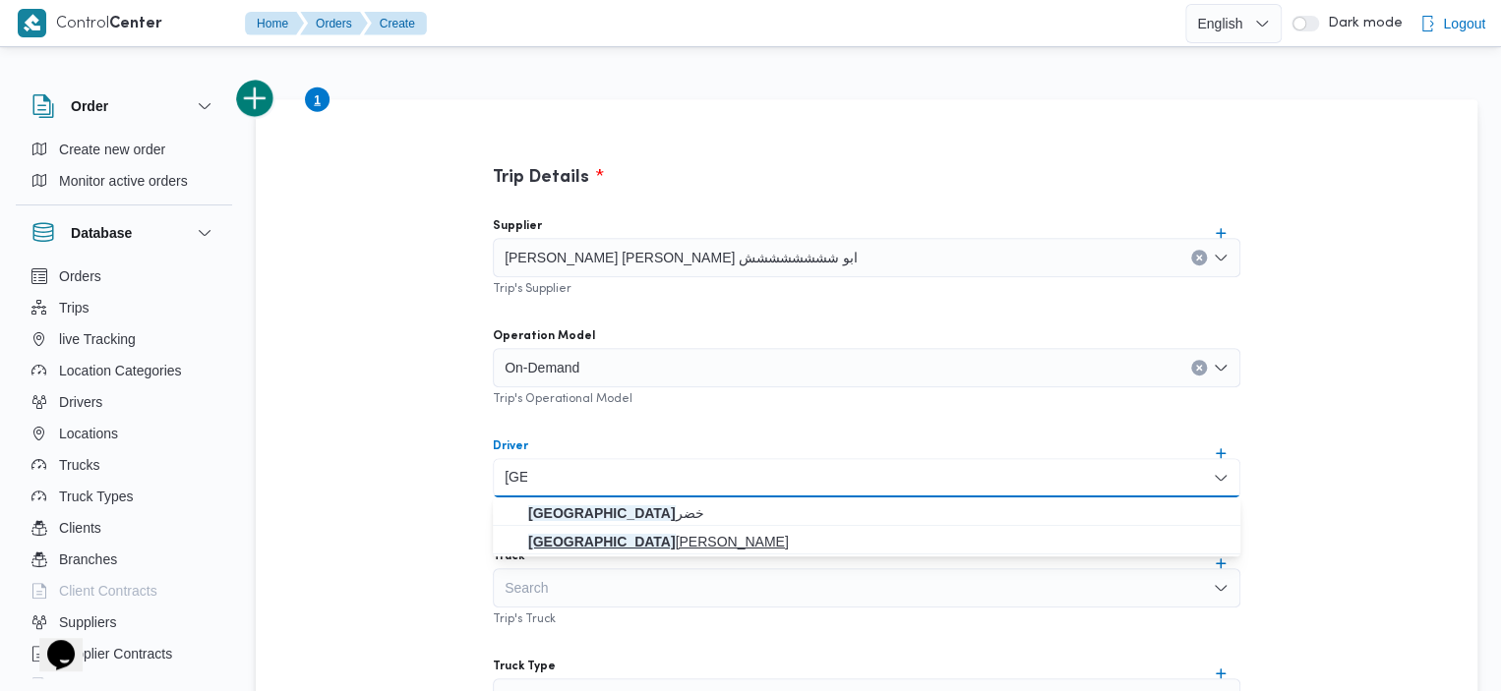
type input "هند"
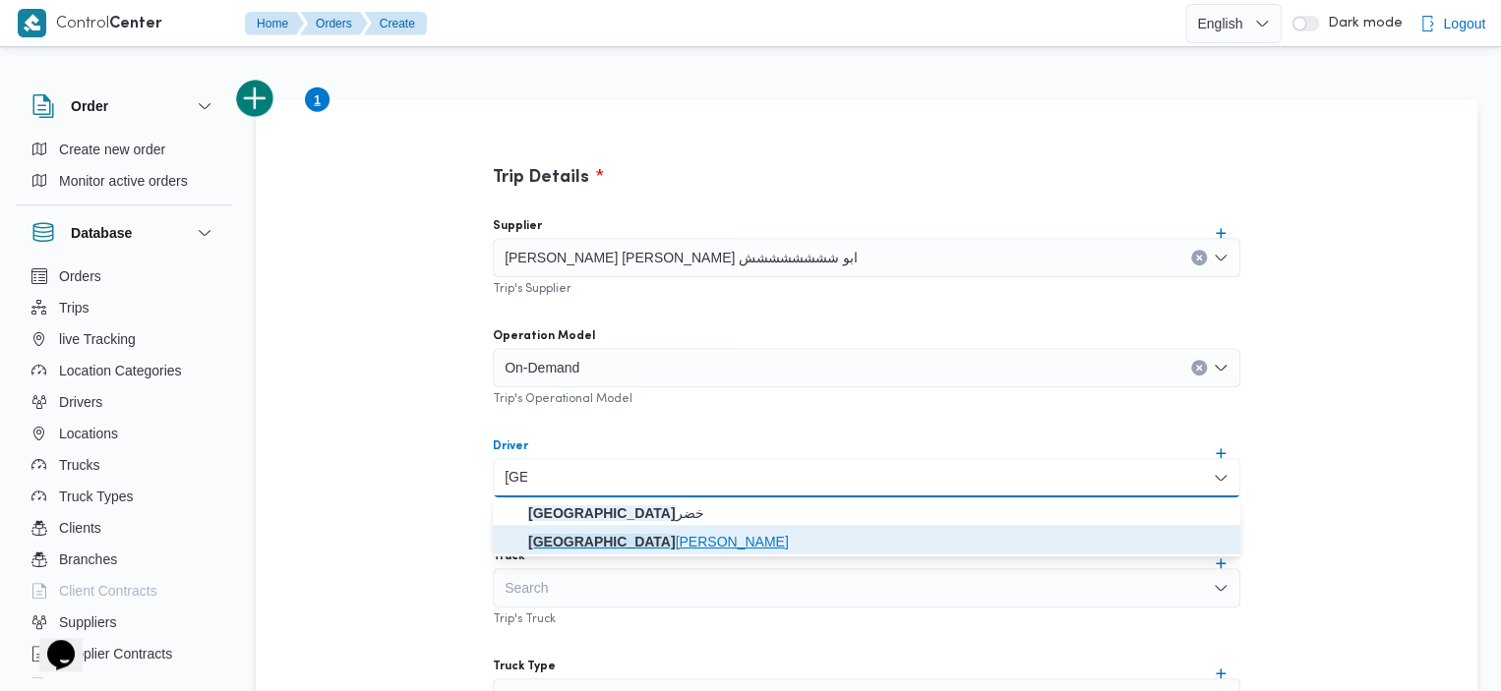
click at [610, 534] on mark "هند" at bounding box center [601, 542] width 147 height 16
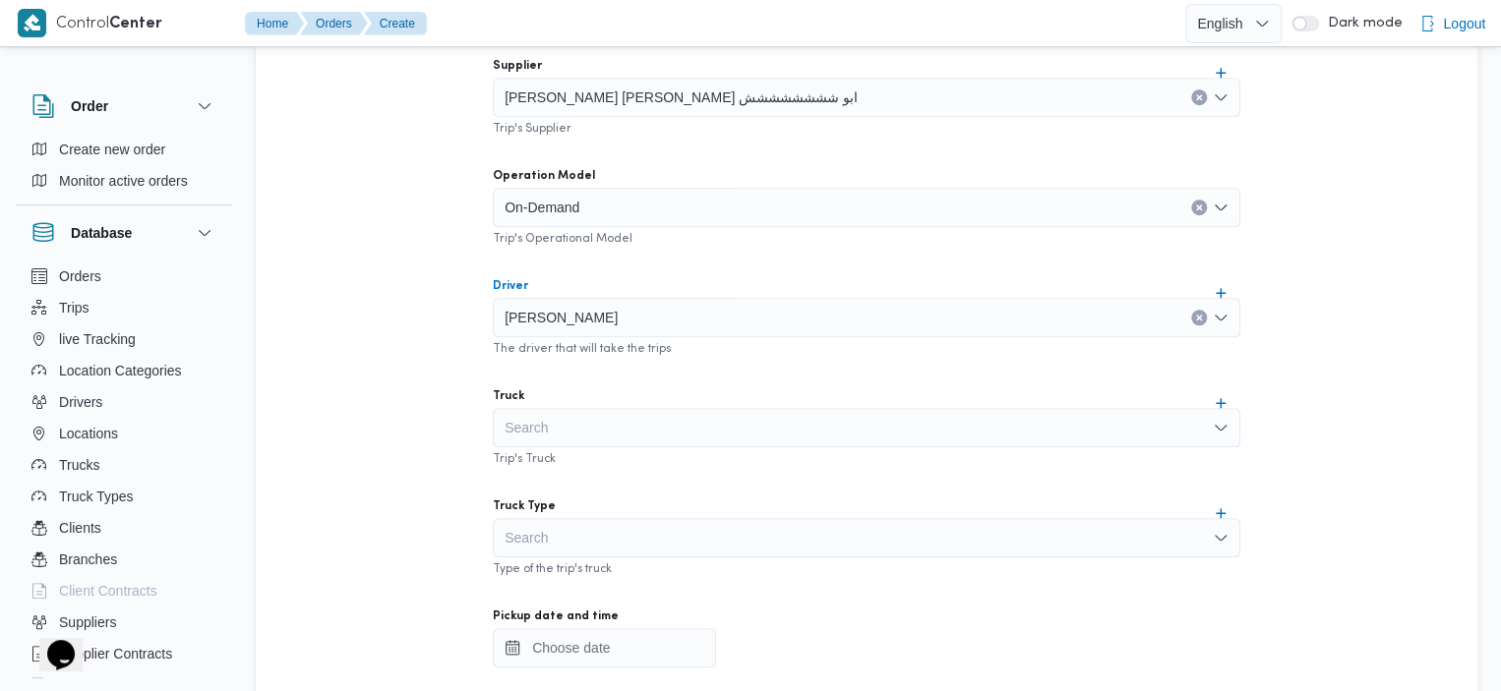
scroll to position [677, 0]
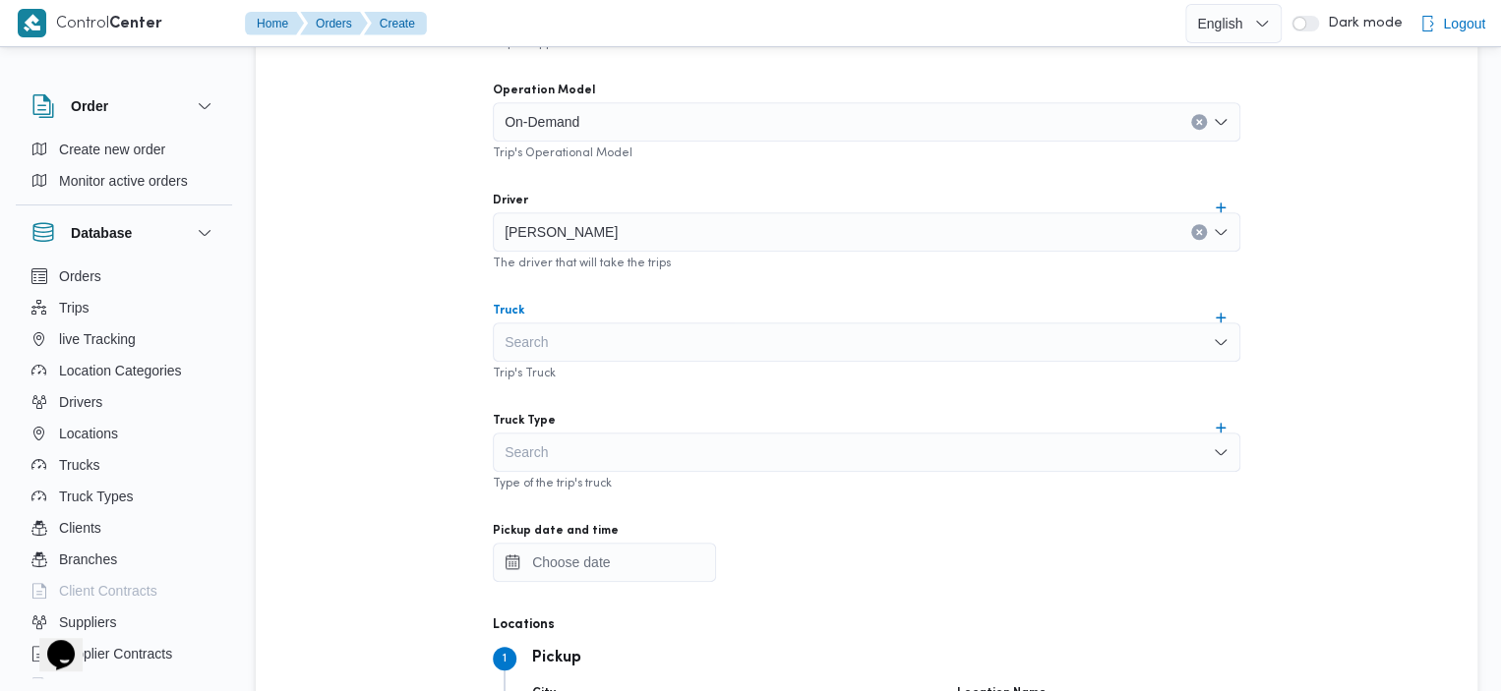
click at [953, 349] on div "Search" at bounding box center [866, 342] width 747 height 39
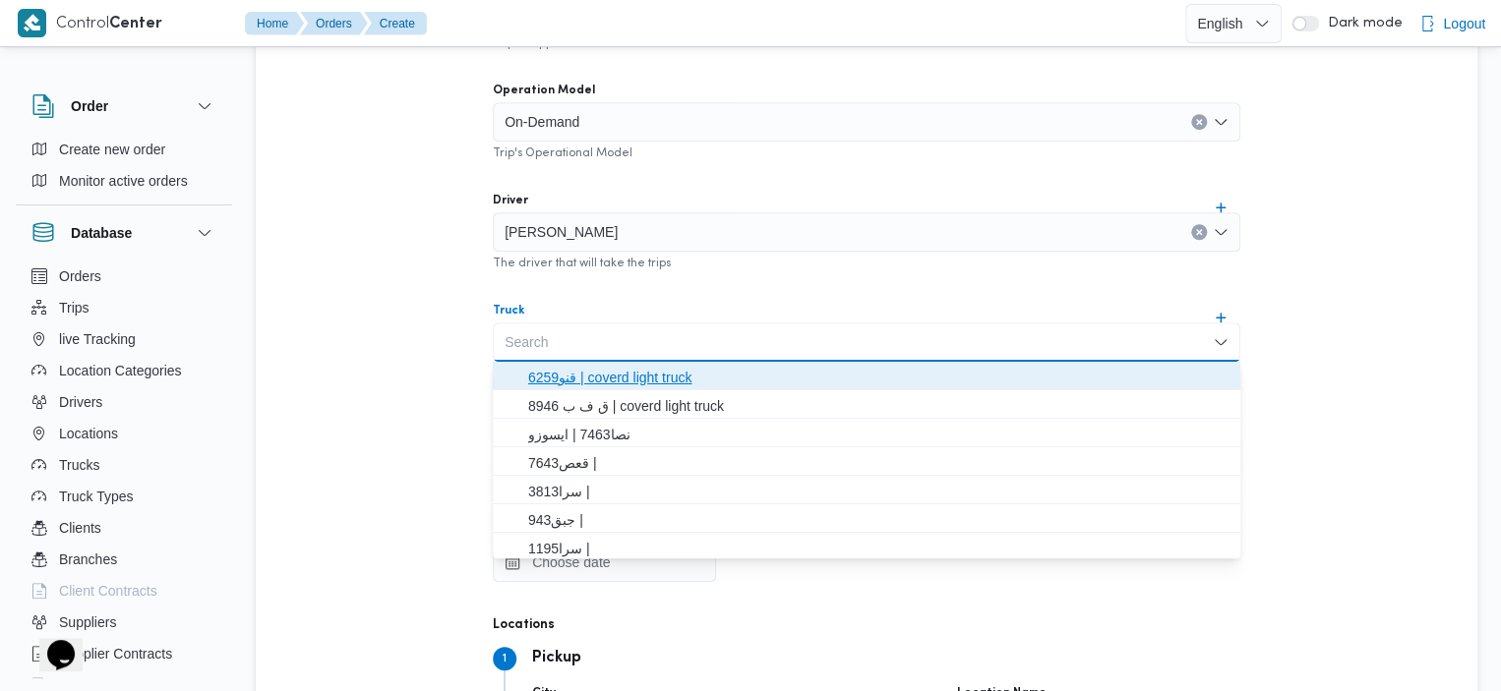
click at [678, 373] on span "قنو6259 | coverd light truck" at bounding box center [878, 378] width 700 height 24
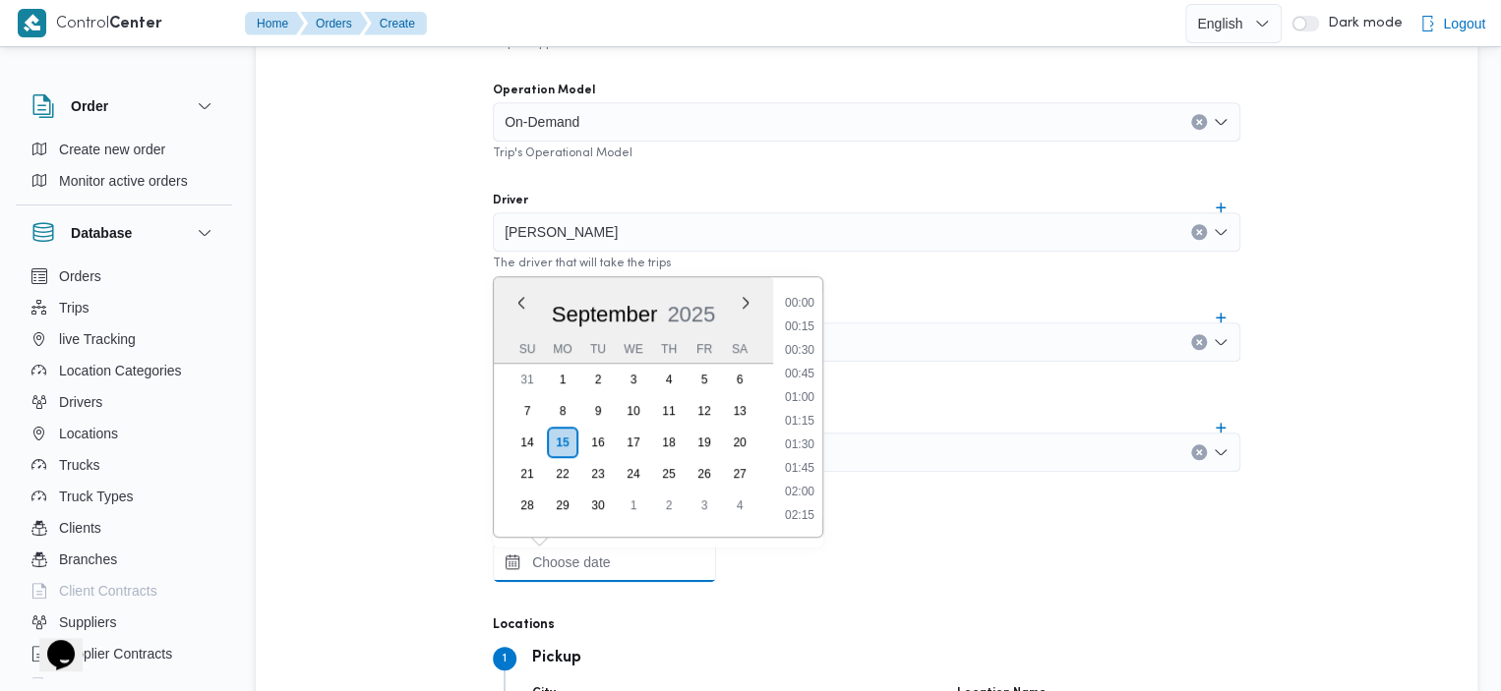
click at [643, 571] on input "Pickup date and time" at bounding box center [604, 562] width 223 height 39
click at [755, 318] on div "September 2025" at bounding box center [633, 310] width 279 height 50
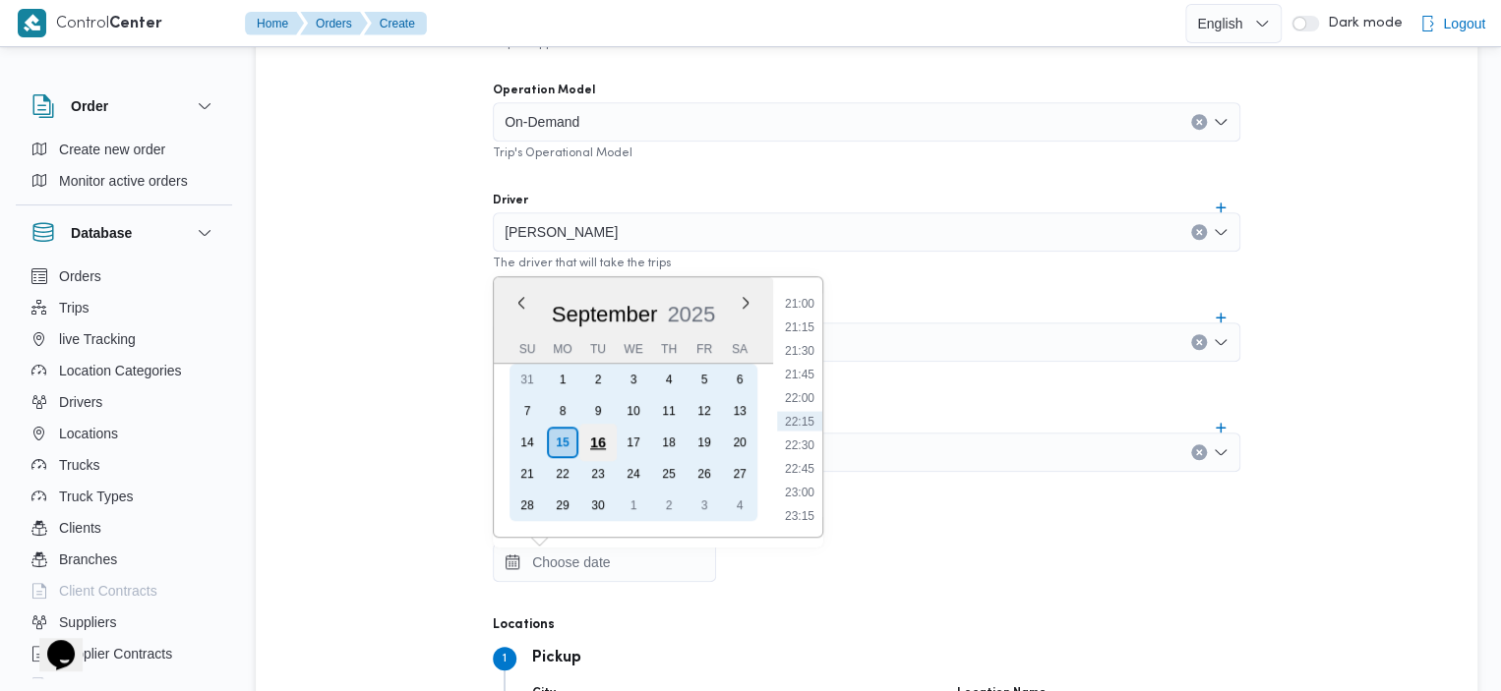
click at [594, 441] on div "16" at bounding box center [597, 442] width 37 height 37
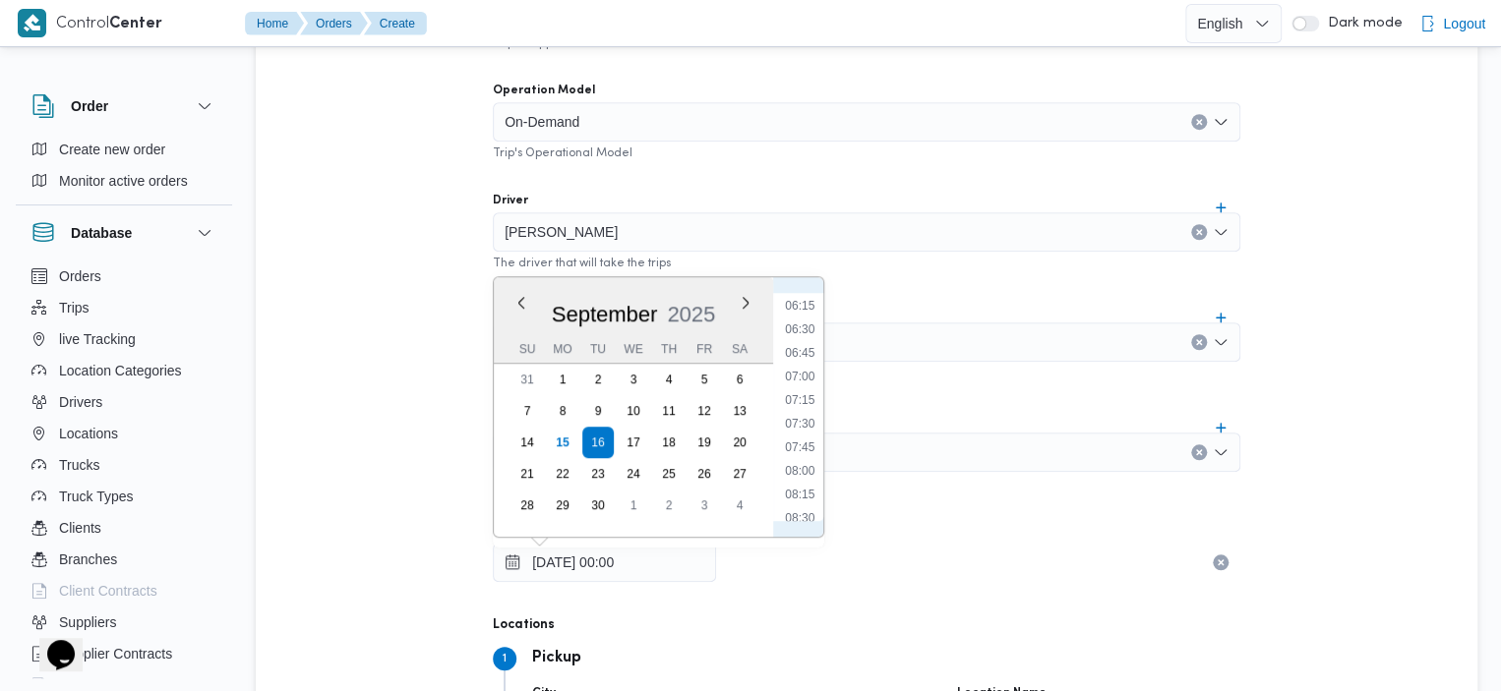
scroll to position [783, 0]
click at [802, 422] on li "09:30" at bounding box center [799, 417] width 45 height 20
type input "16/09/2025 09:30"
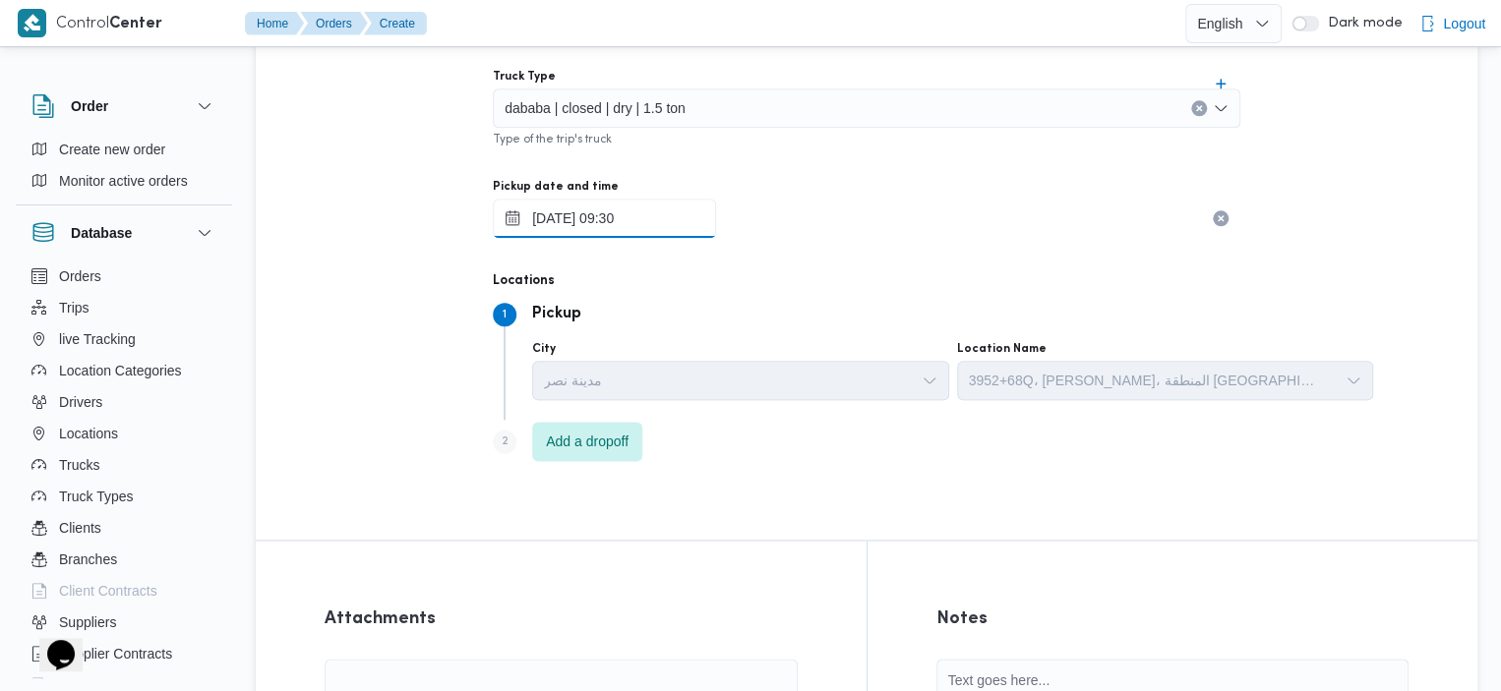
scroll to position [1045, 0]
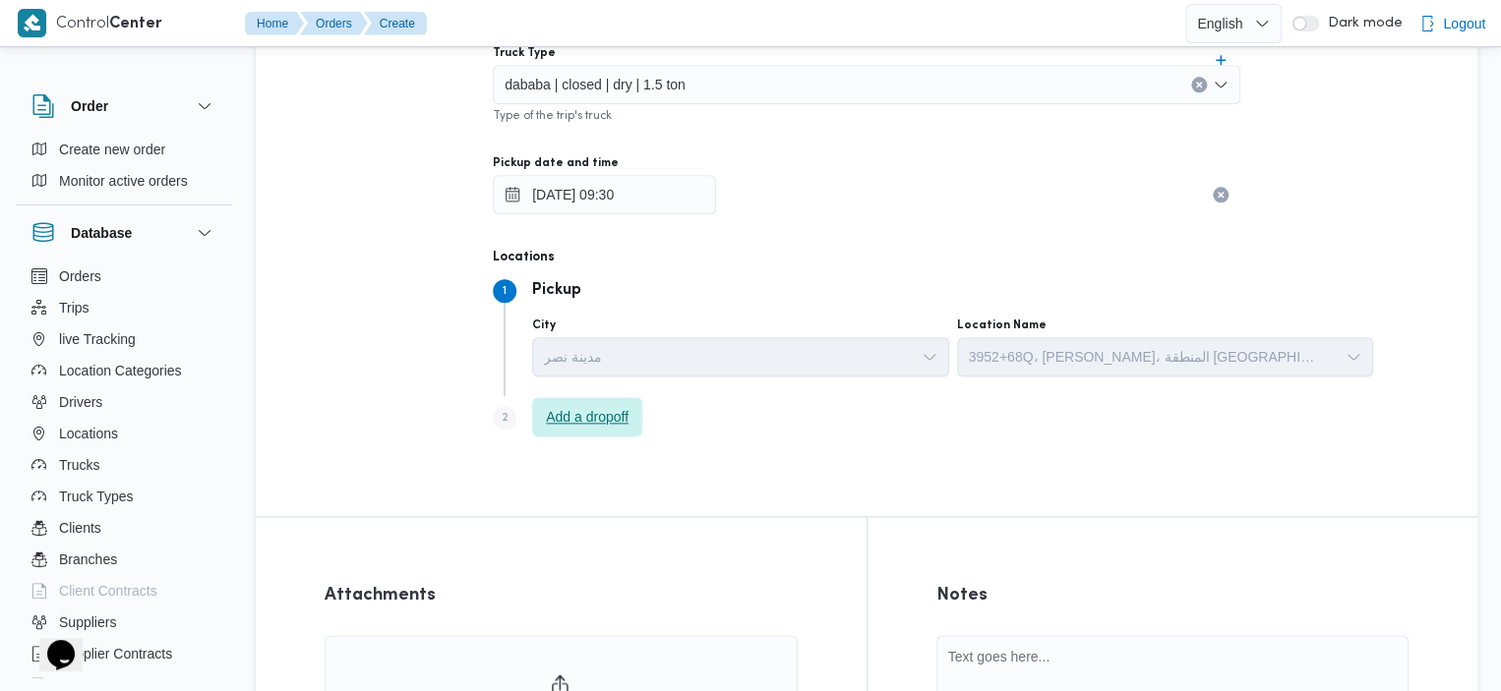
click at [606, 407] on span "Add a dropoff" at bounding box center [587, 417] width 83 height 24
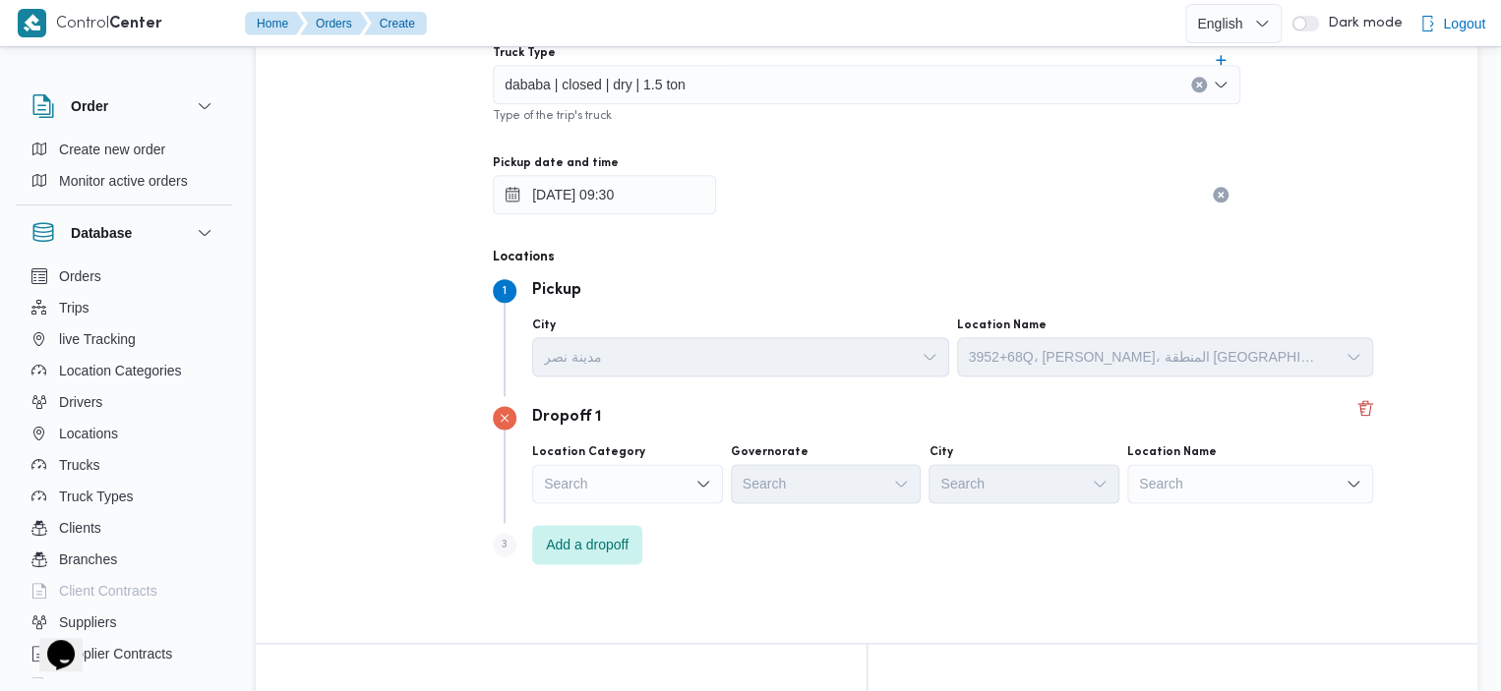
click at [1127, 476] on div "Search" at bounding box center [1250, 483] width 246 height 39
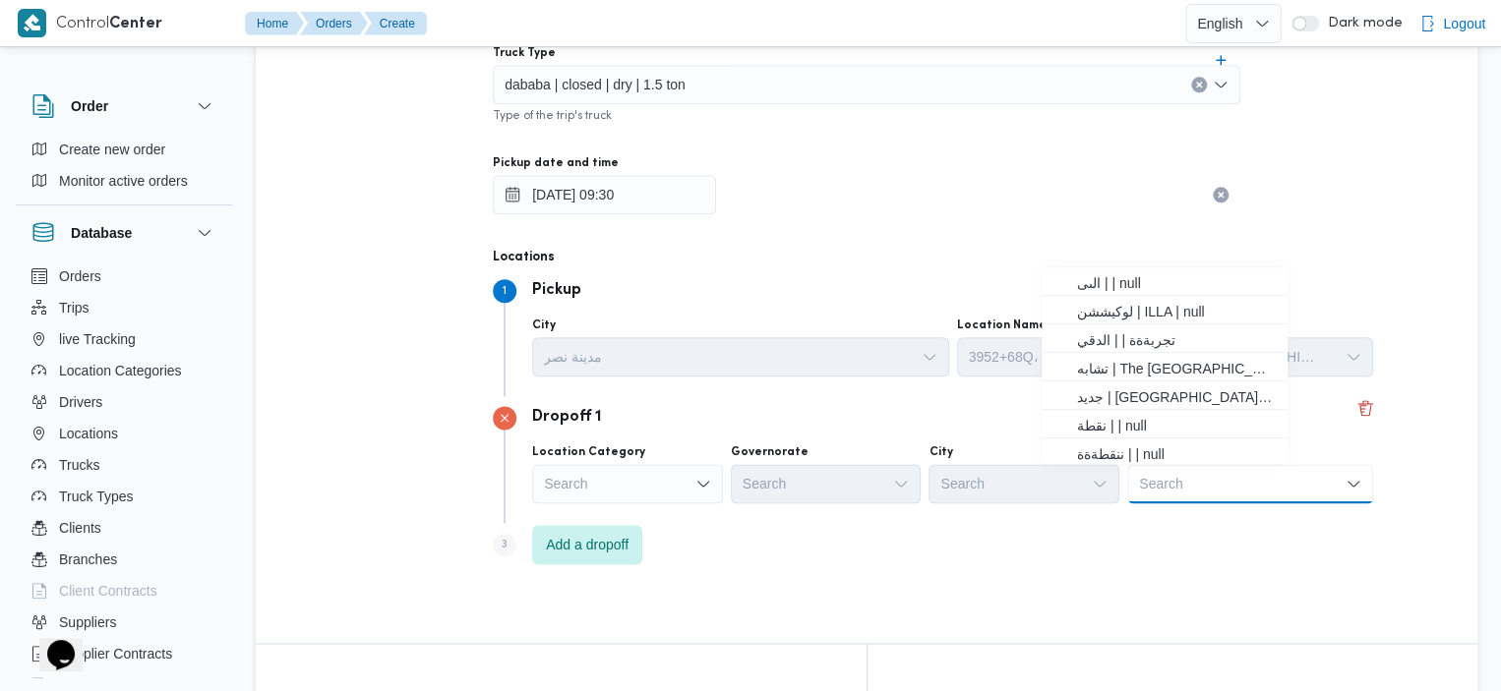
type input "م"
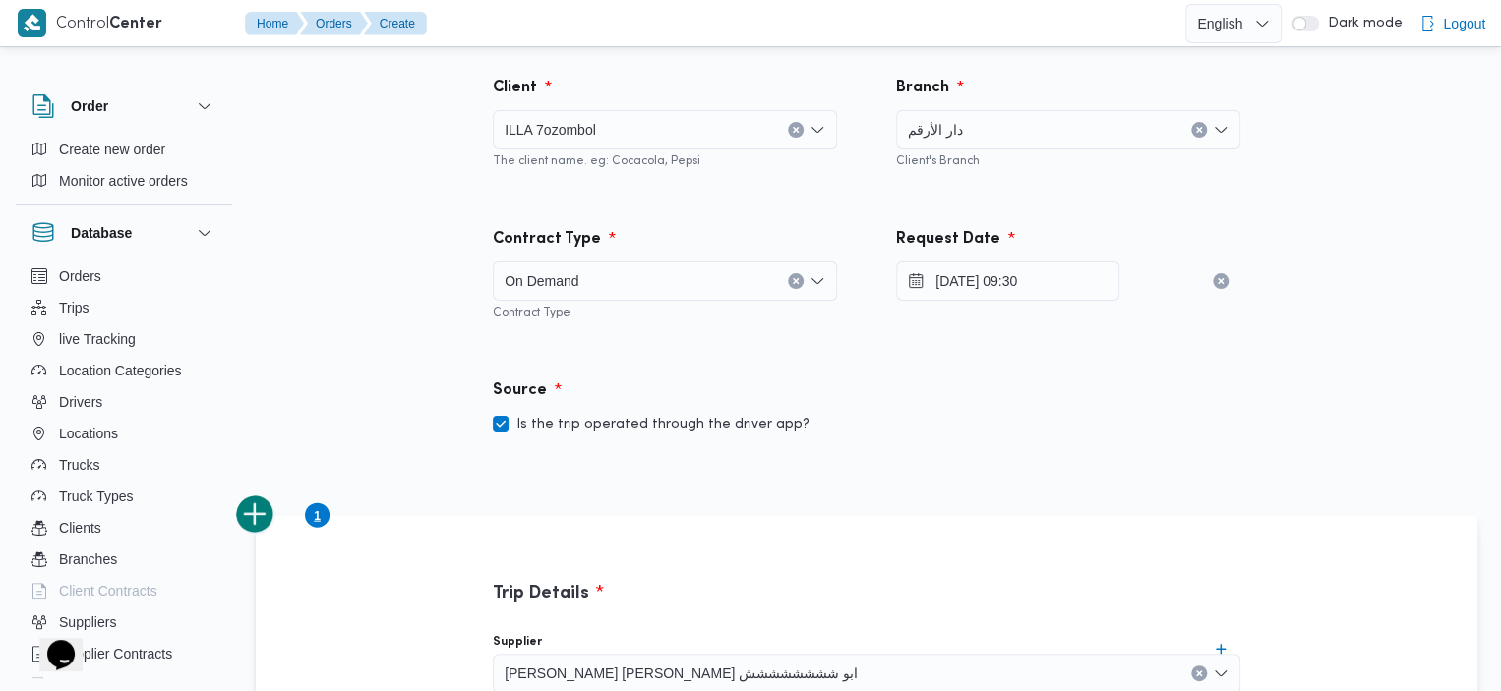
scroll to position [18, 0]
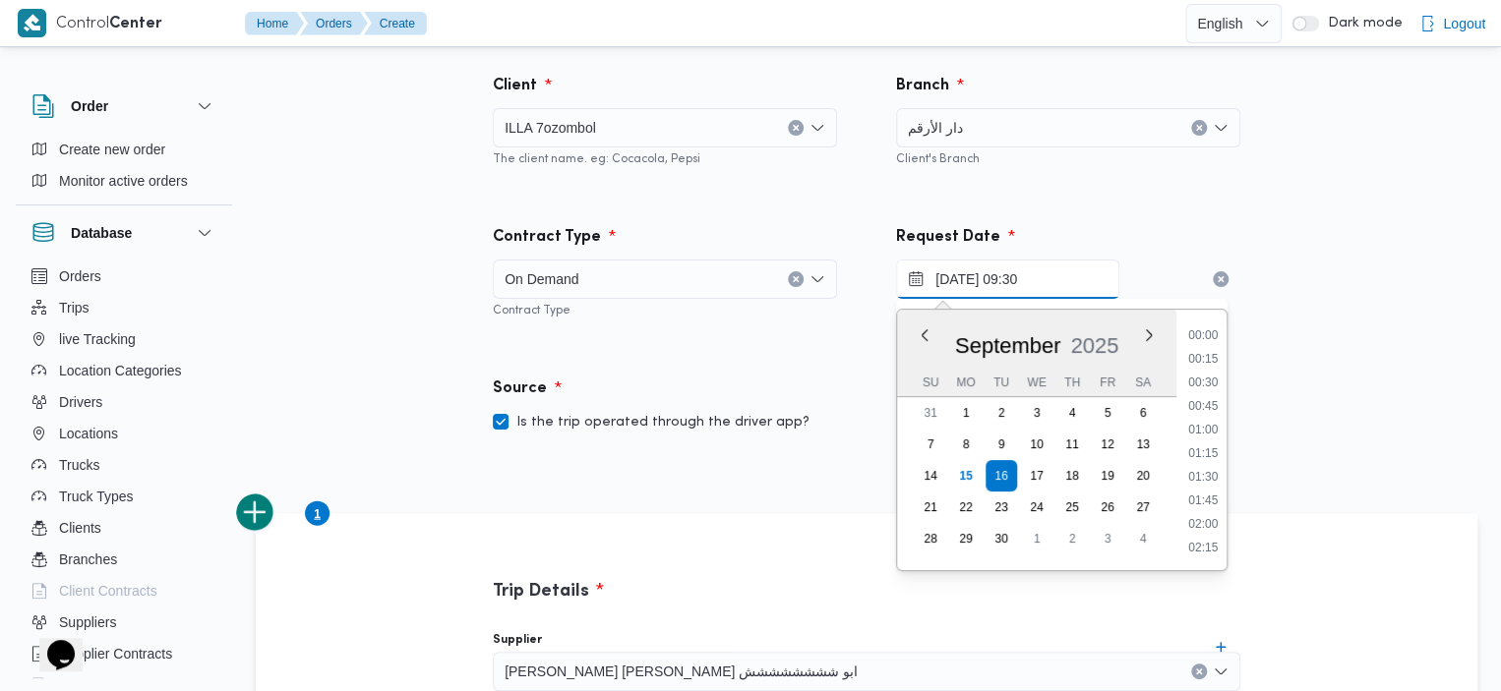
click at [1055, 287] on input "16/09/2025 09:30" at bounding box center [1007, 279] width 223 height 39
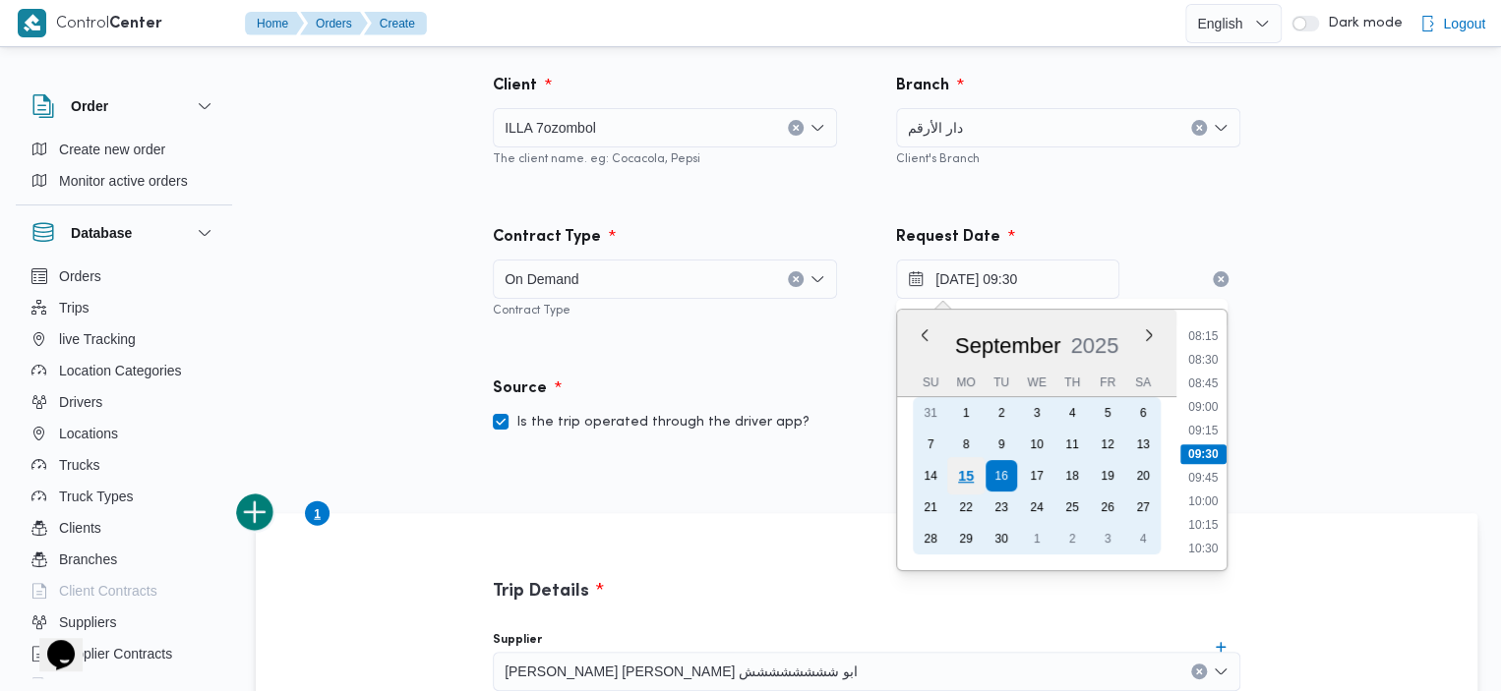
click at [972, 478] on div "15" at bounding box center [965, 475] width 37 height 37
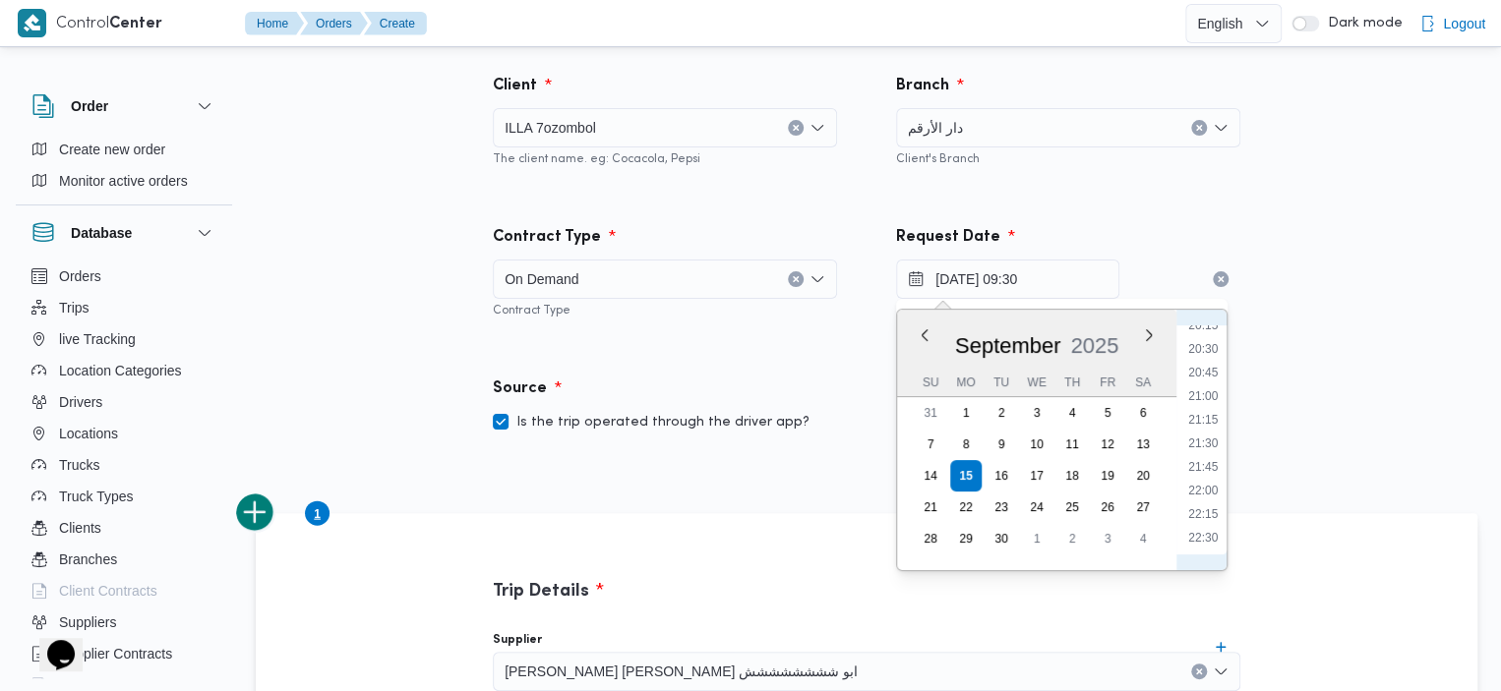
scroll to position [1949, 0]
click at [1206, 511] on li "22:30" at bounding box center [1202, 511] width 45 height 20
type input "15/09/2025 22:30"
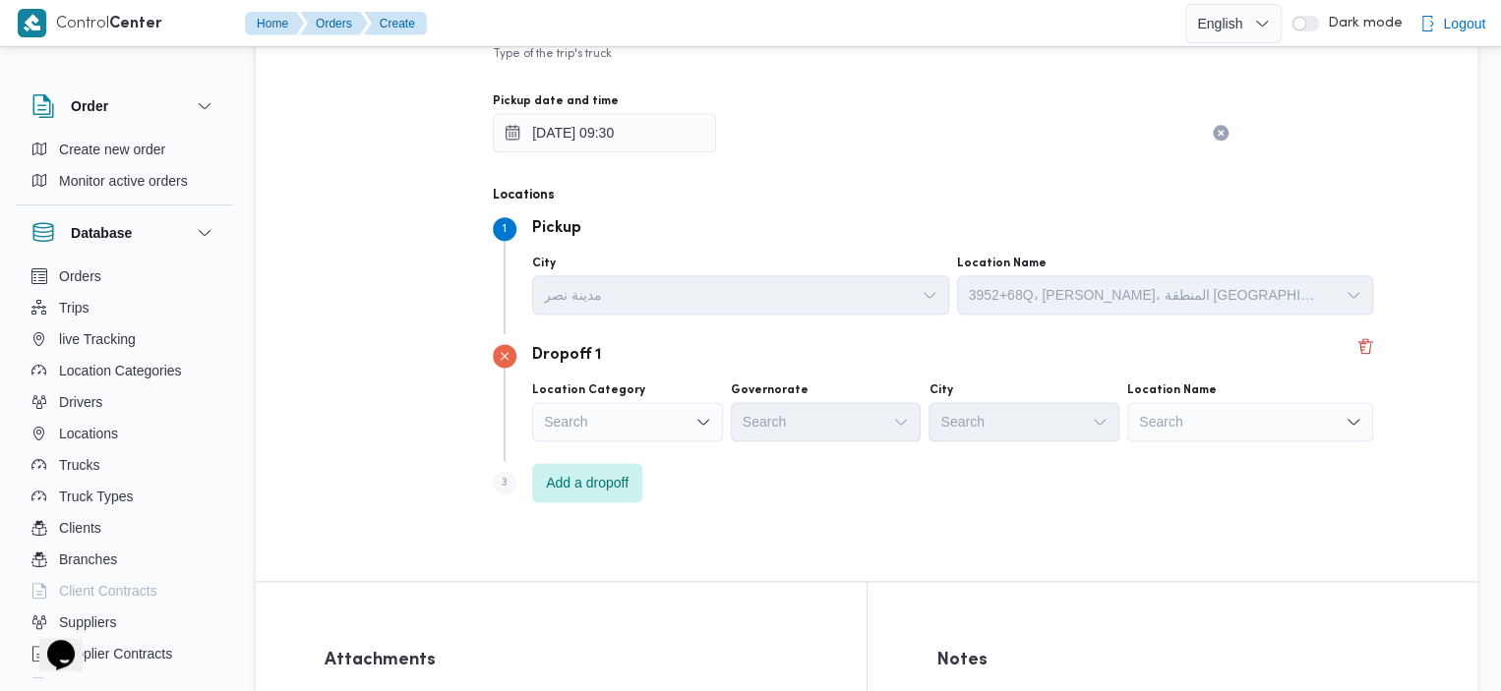
scroll to position [1148, 0]
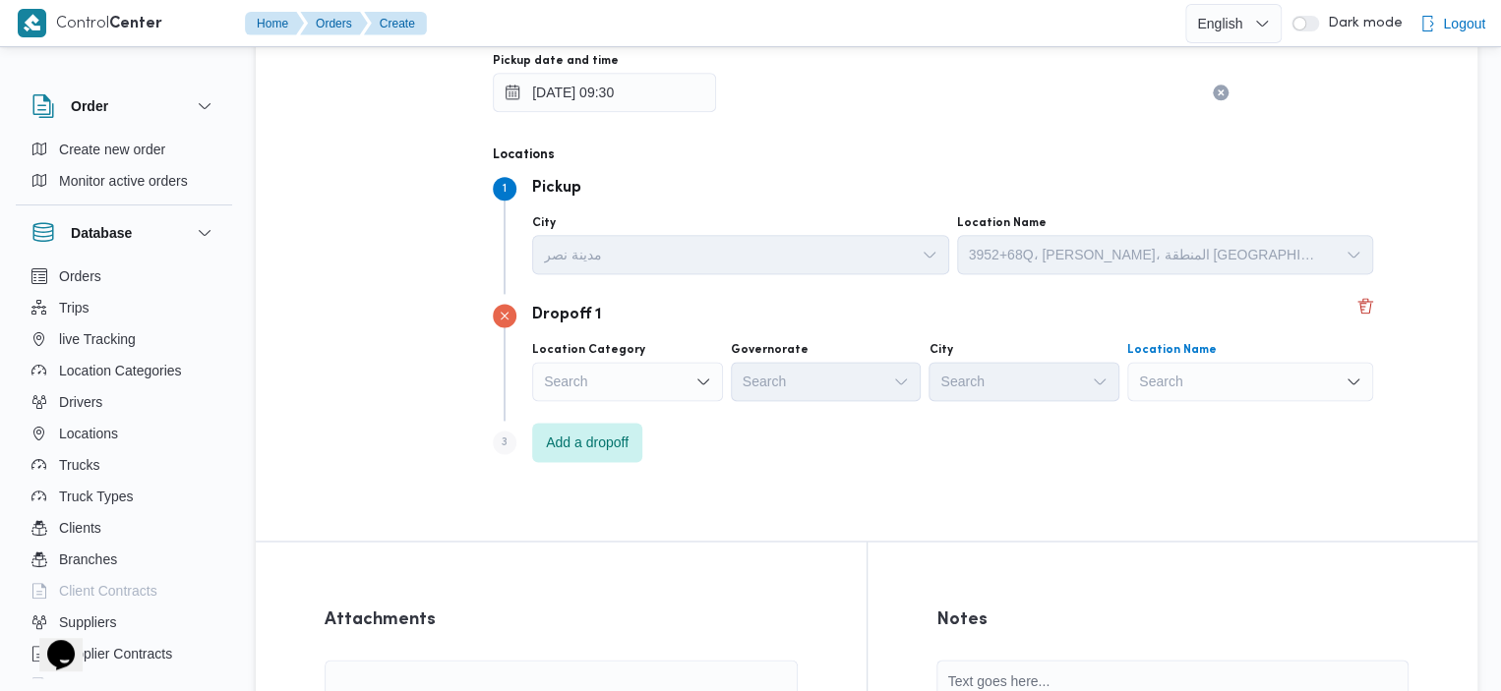
click at [1168, 385] on div "Search" at bounding box center [1250, 381] width 246 height 39
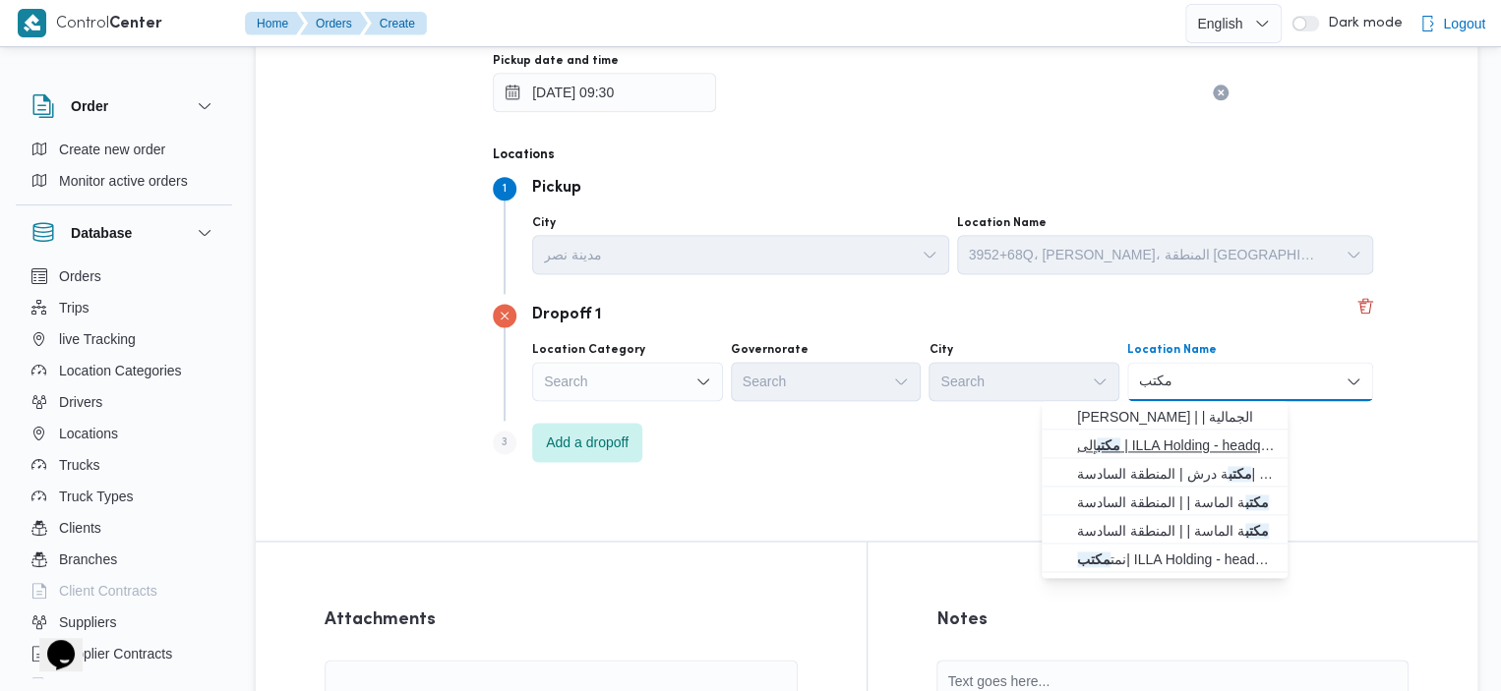
type input "مكتب"
click at [1180, 442] on span "مكتب إلى | ILLA Holding - headquarter | الدقي" at bounding box center [1176, 446] width 199 height 24
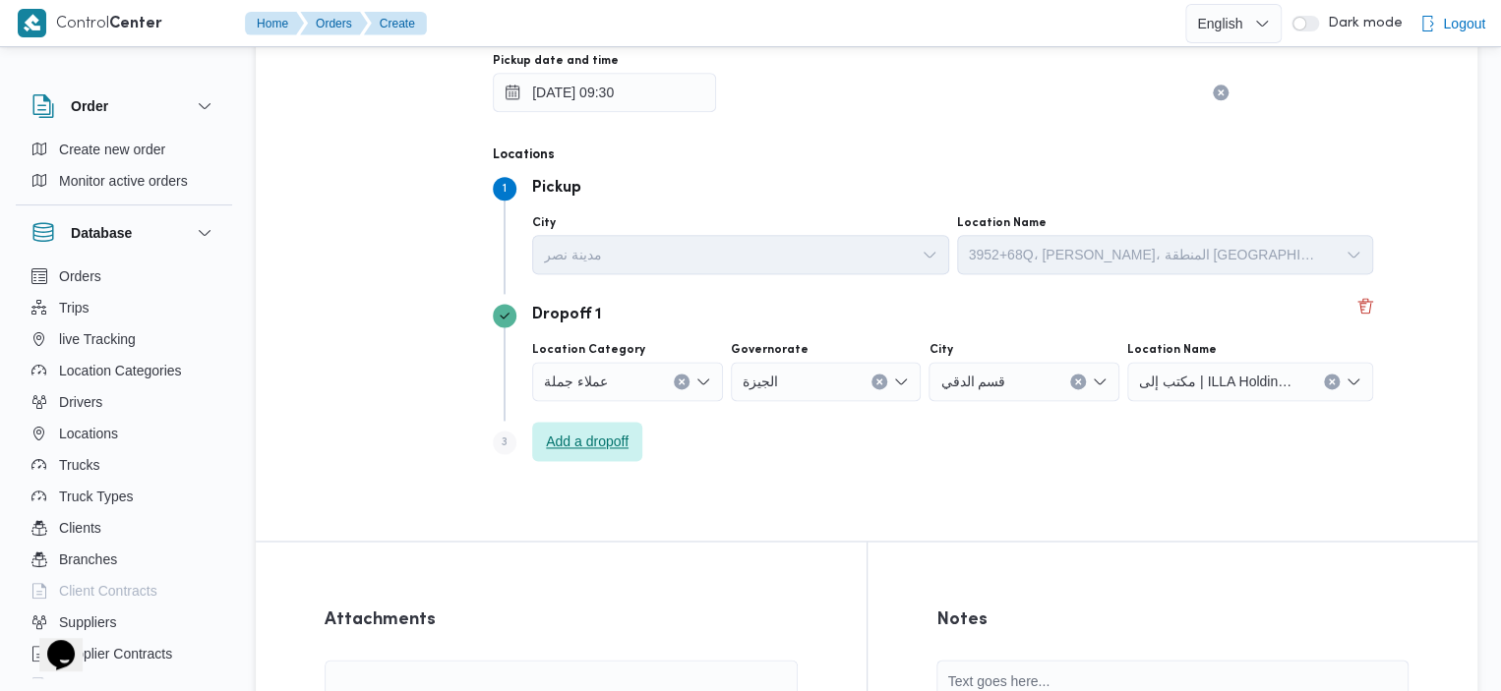
click at [586, 446] on span "Add a dropoff" at bounding box center [587, 442] width 83 height 24
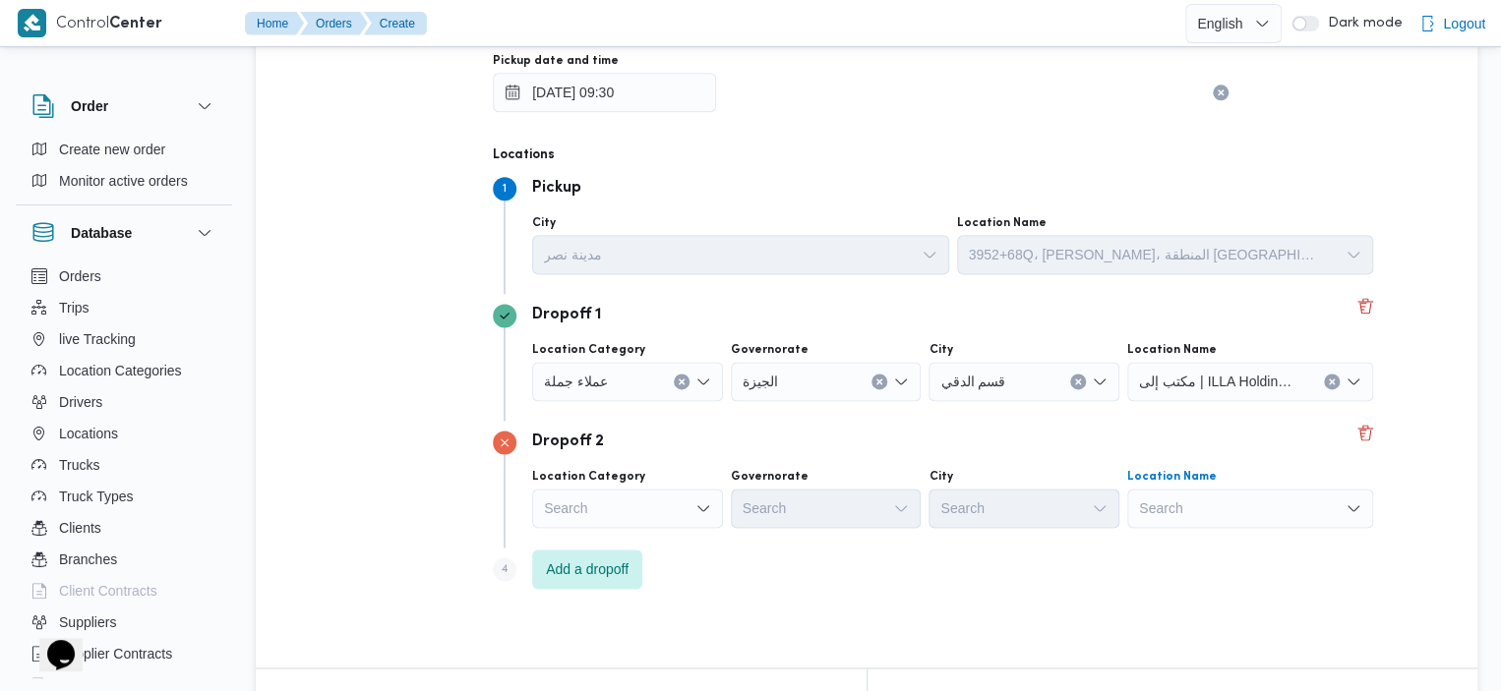
click at [1204, 502] on div "Search" at bounding box center [1250, 508] width 246 height 39
type input "م"
click at [1109, 440] on div "Dropoff 2" at bounding box center [935, 443] width 885 height 24
click at [684, 524] on div "Search" at bounding box center [627, 508] width 191 height 39
click at [829, 613] on div "Supplier عبد السلام محمد احمد إبراهيم ابو شششششششش Trip's Supplier Operation Mo…" at bounding box center [866, 51] width 779 height 1128
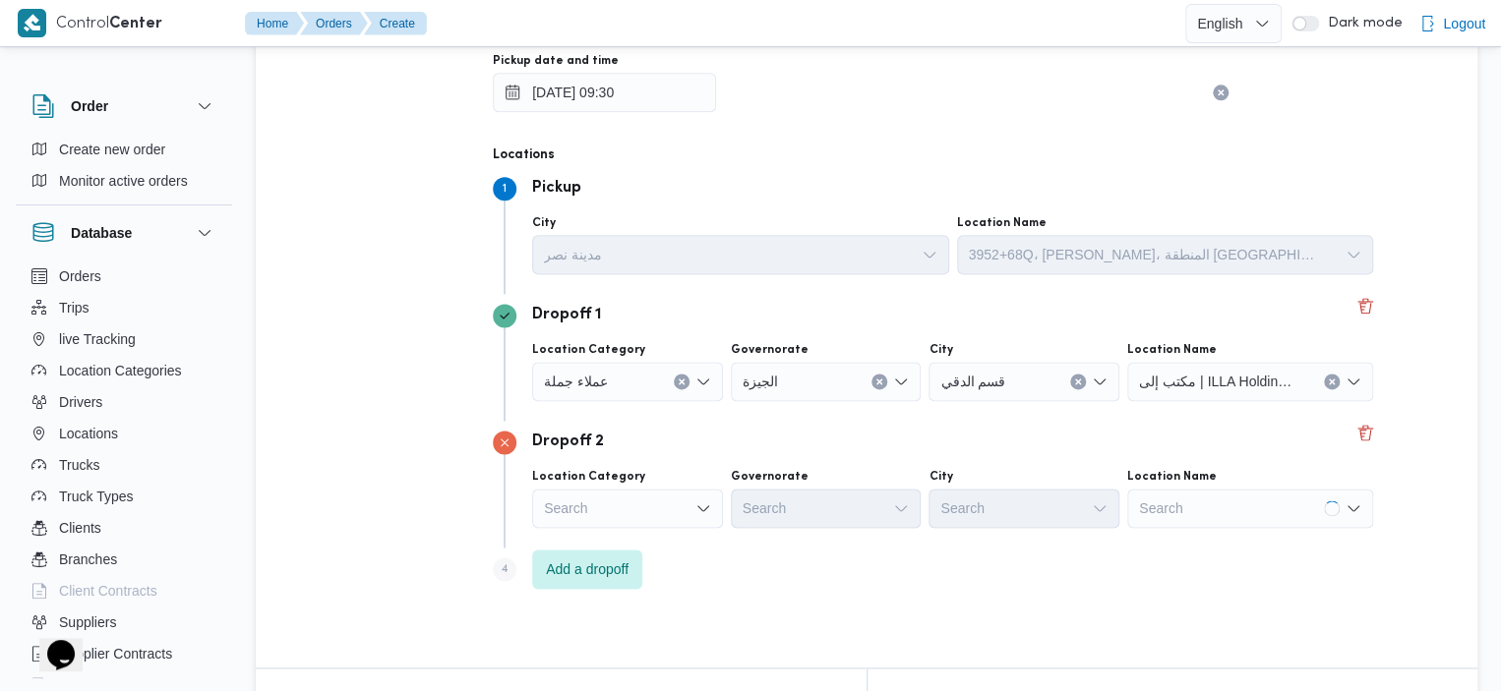
click at [1416, 488] on div "Trip Details Supplier عبد السلام محمد احمد إبراهيم ابو شششششششش Trip's Supplier…" at bounding box center [866, 205] width 1221 height 1644
click at [1354, 428] on button "Delete" at bounding box center [1365, 432] width 24 height 24
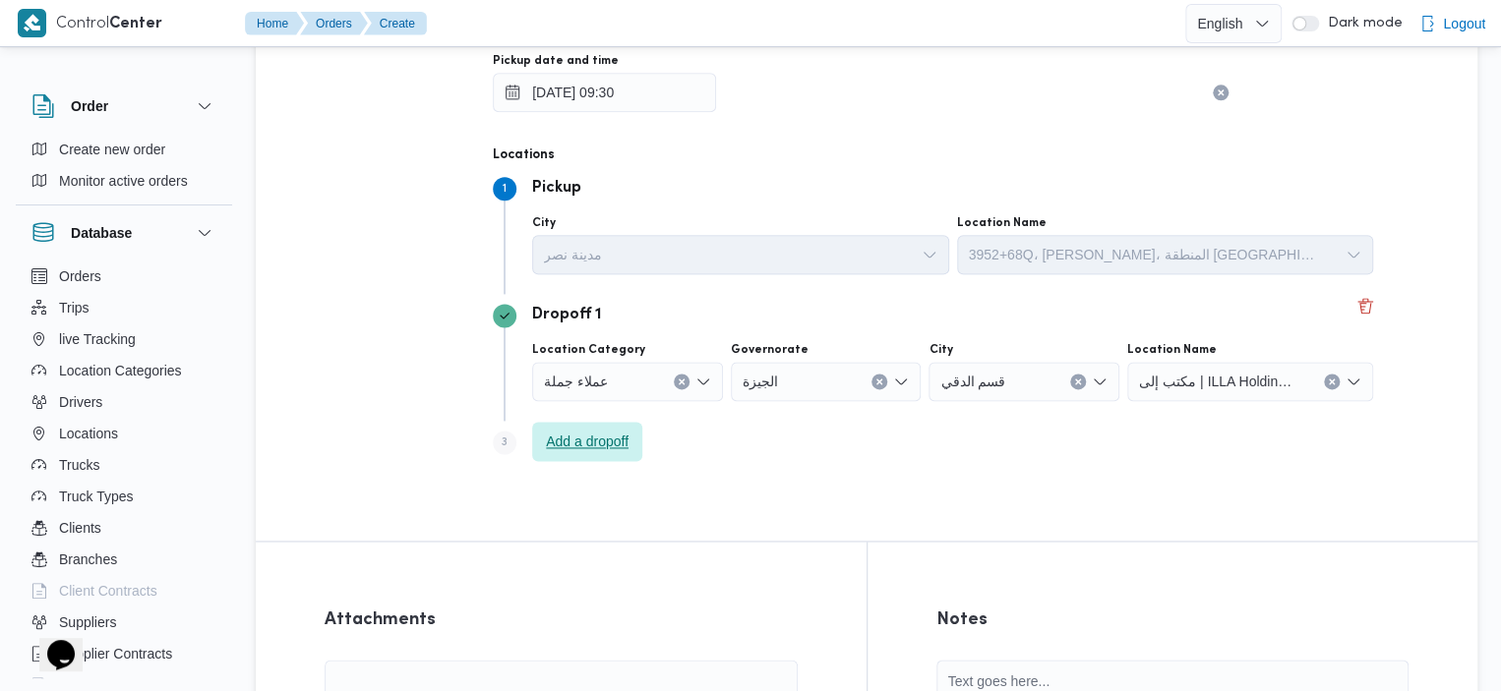
click at [614, 432] on span "Add a dropoff" at bounding box center [587, 442] width 83 height 24
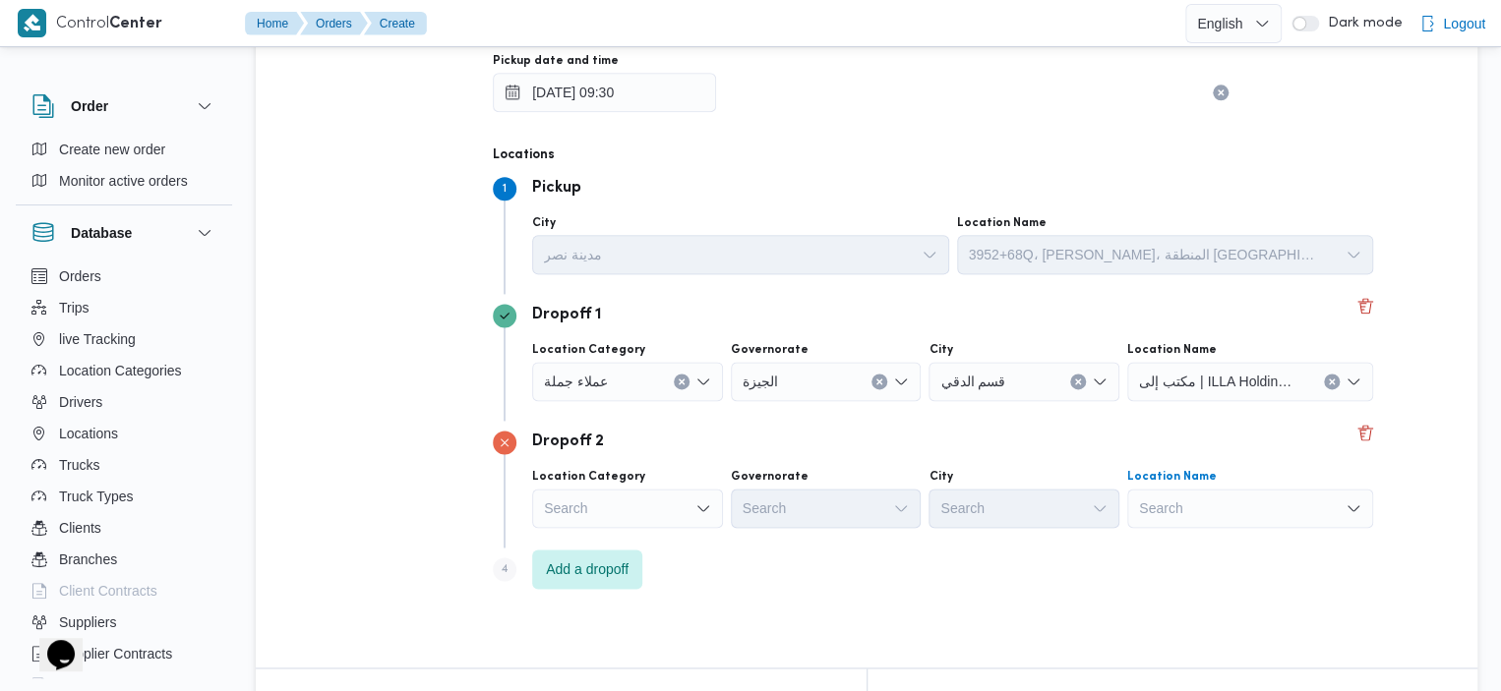
click at [1199, 503] on div "Search" at bounding box center [1250, 508] width 246 height 39
type input "م"
click at [1330, 458] on div "Dropoff 2 Location Category Search Governorate Search City Search Location Name…" at bounding box center [935, 484] width 885 height 127
click at [636, 518] on div "Search" at bounding box center [627, 508] width 191 height 39
click at [801, 646] on div "Trip Details Supplier عبد السلام محمد احمد إبراهيم ابو شششششششش Trip's Supplier…" at bounding box center [866, 25] width 885 height 1284
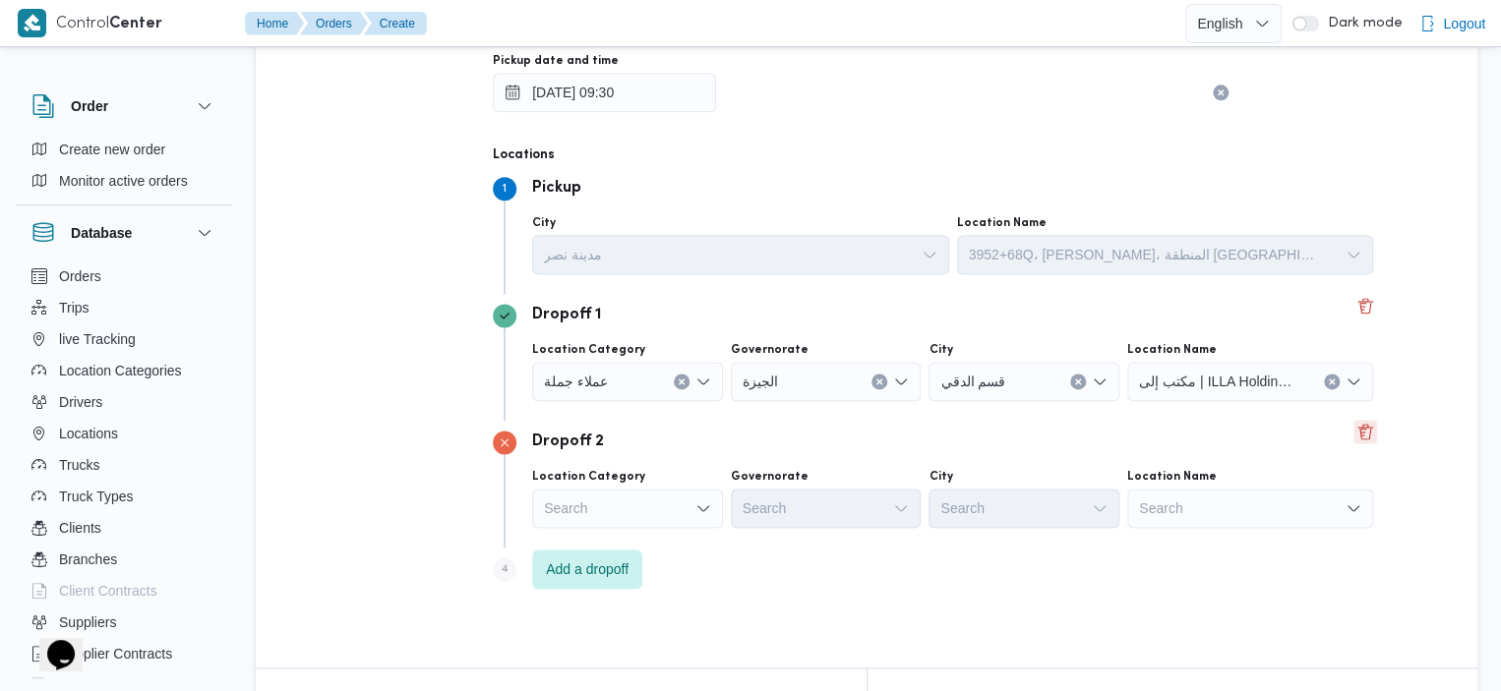
click at [1353, 426] on button "Delete" at bounding box center [1365, 432] width 24 height 24
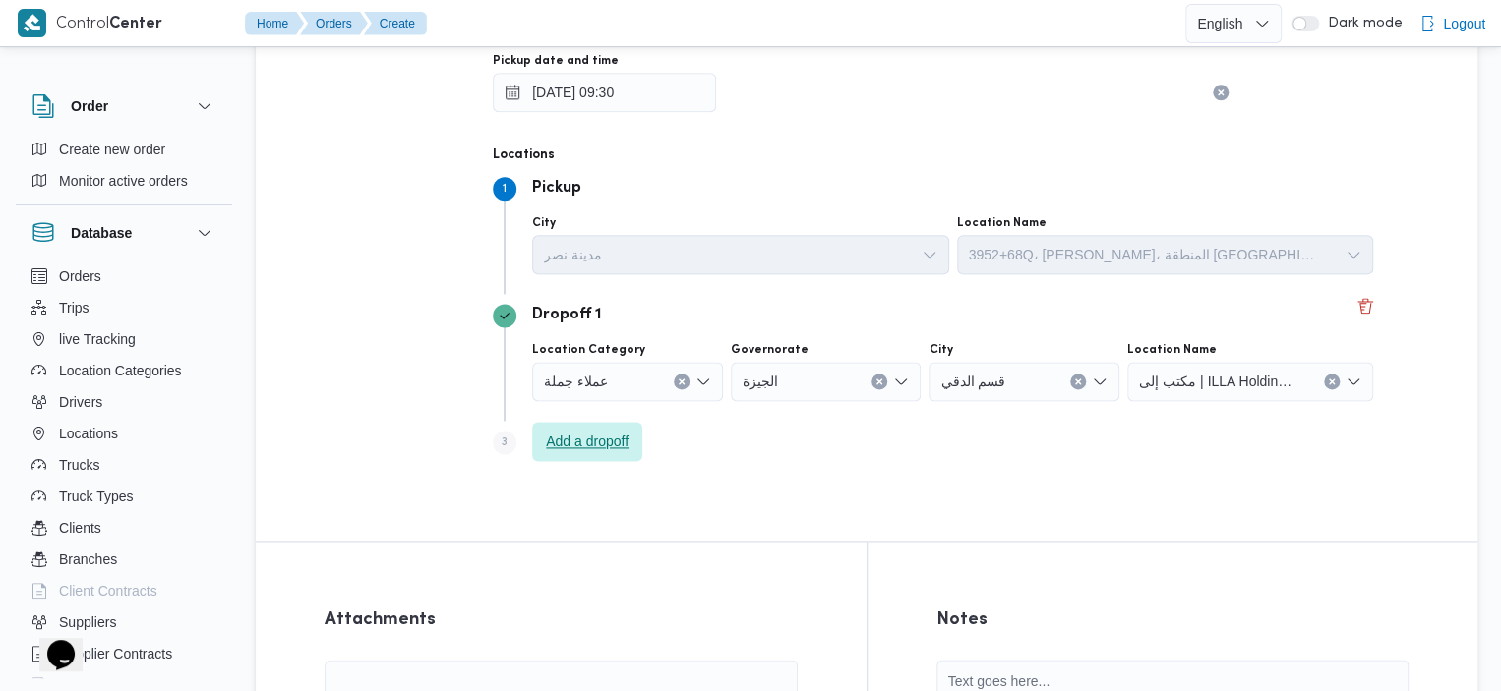
click at [599, 436] on span "Add a dropoff" at bounding box center [587, 442] width 83 height 24
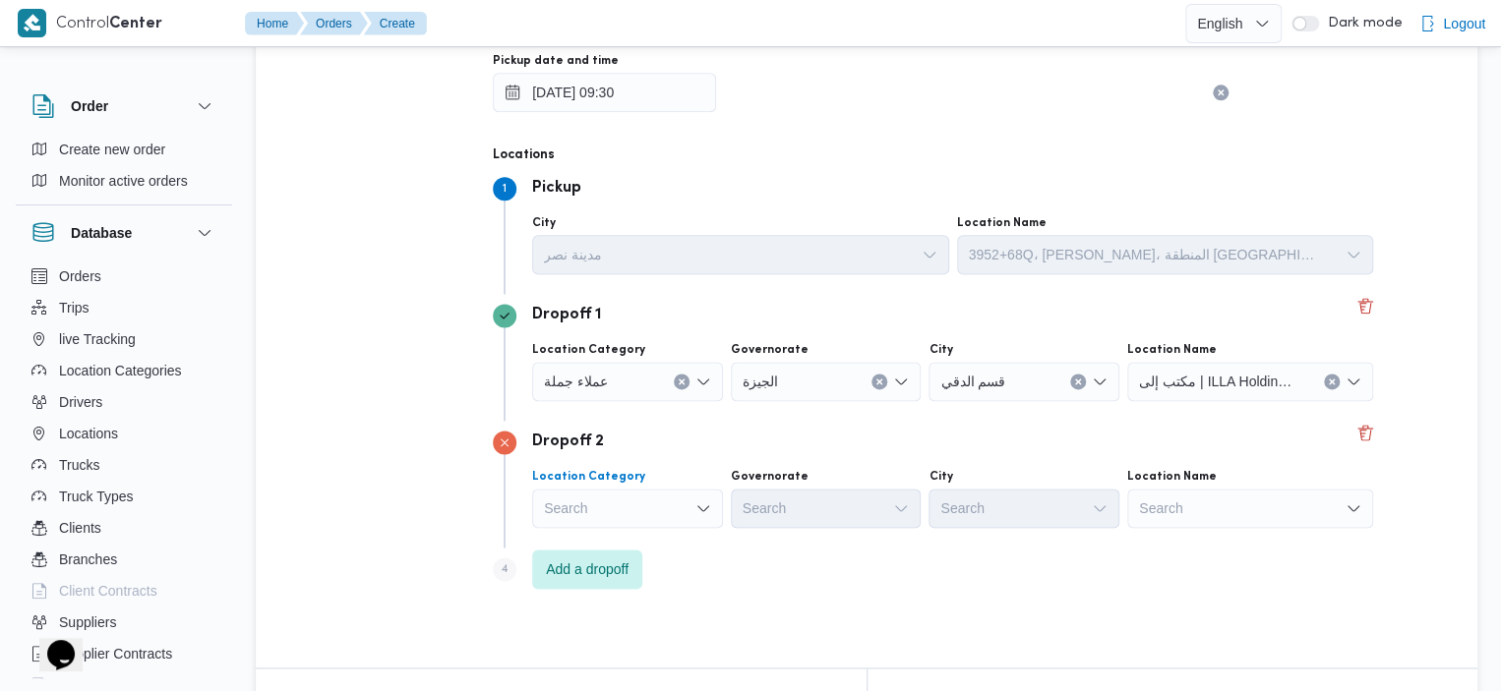
click at [653, 499] on div "Search" at bounding box center [627, 508] width 191 height 39
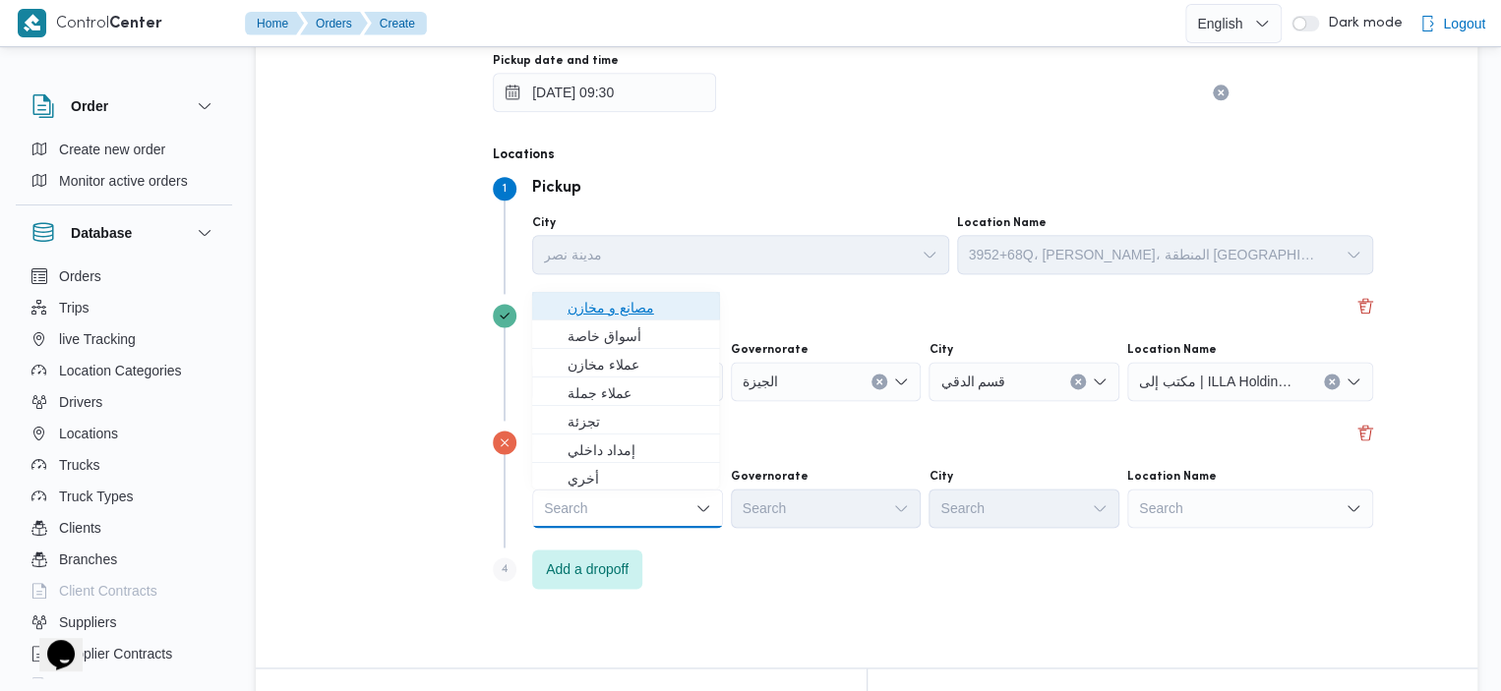
click at [642, 302] on span "مصانع و مخازن" at bounding box center [637, 308] width 141 height 24
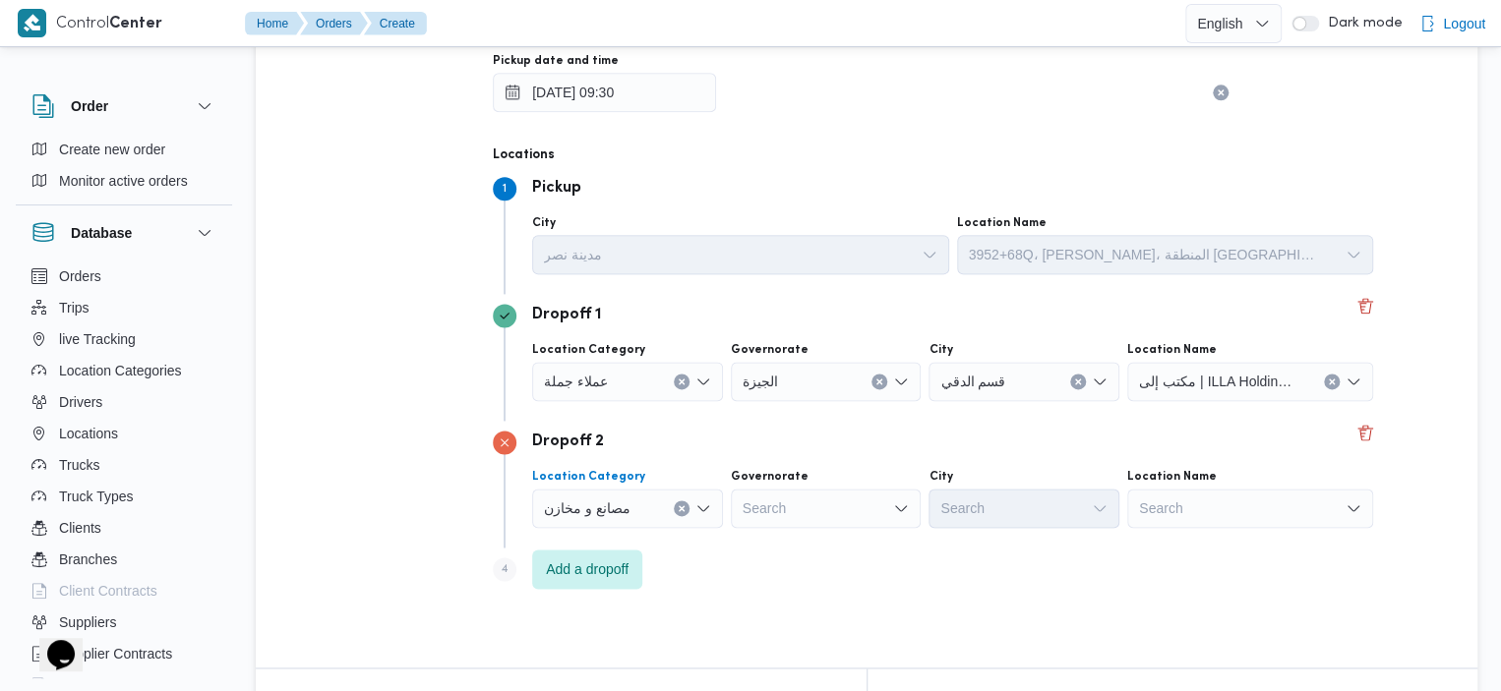
click at [1254, 501] on div "Search" at bounding box center [1250, 508] width 246 height 39
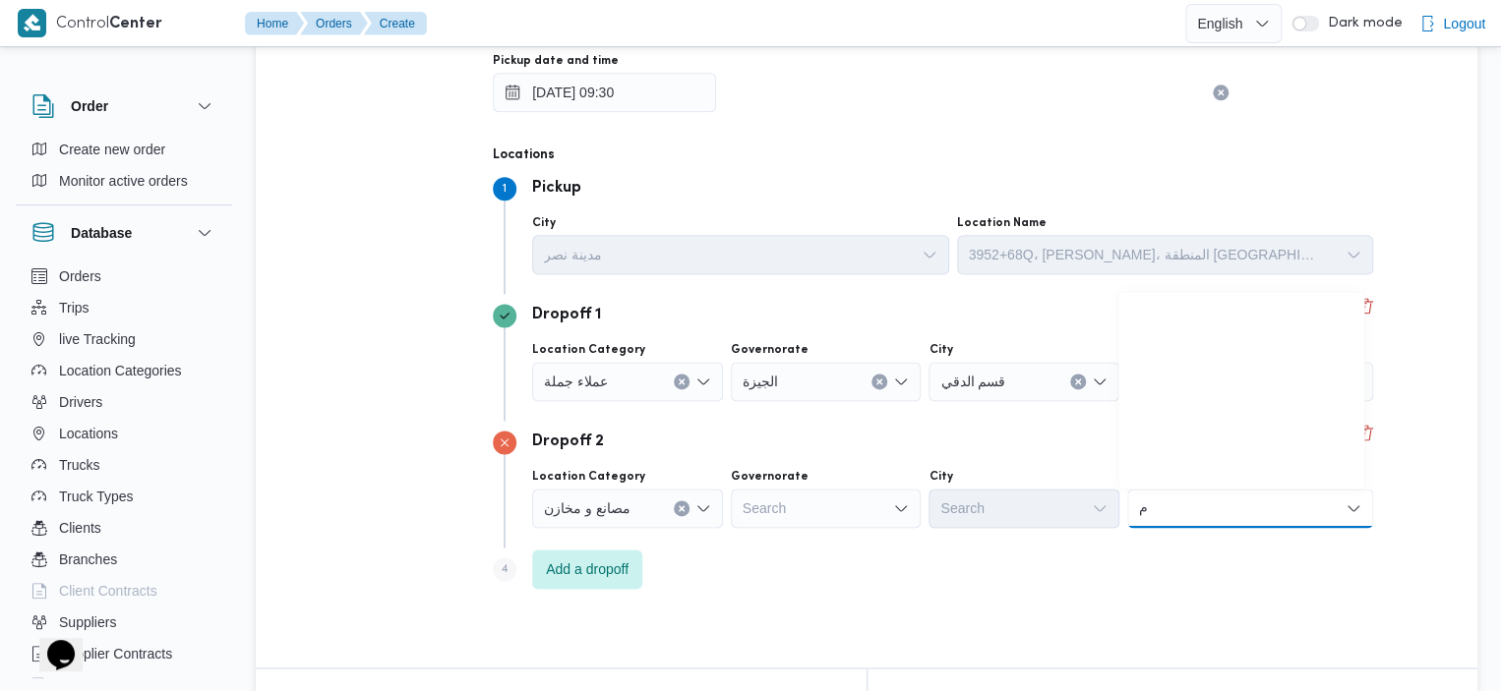
scroll to position [0, 0]
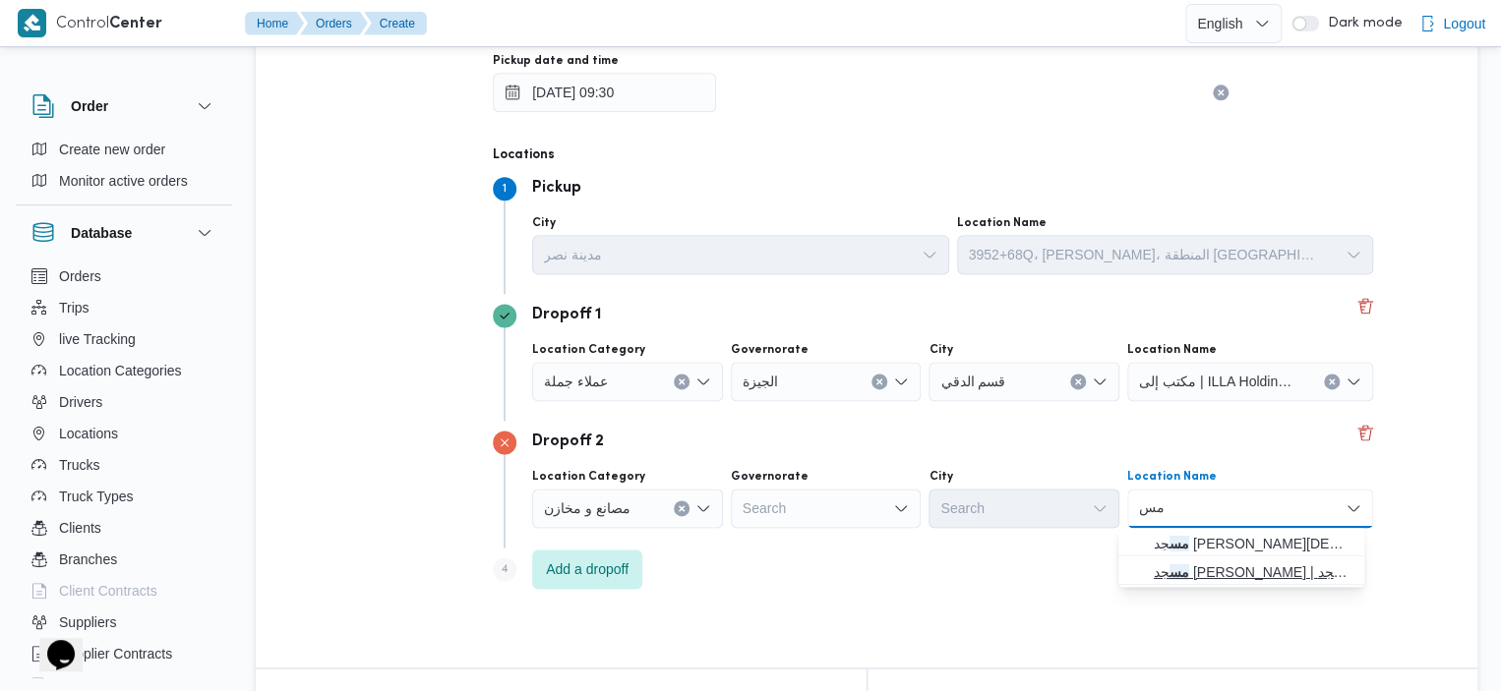
type input "مس"
click at [1188, 580] on span "مس جد الرحمن الرحيم | مسجد الرحمن الرحيم​ | السرايات" at bounding box center [1252, 572] width 199 height 24
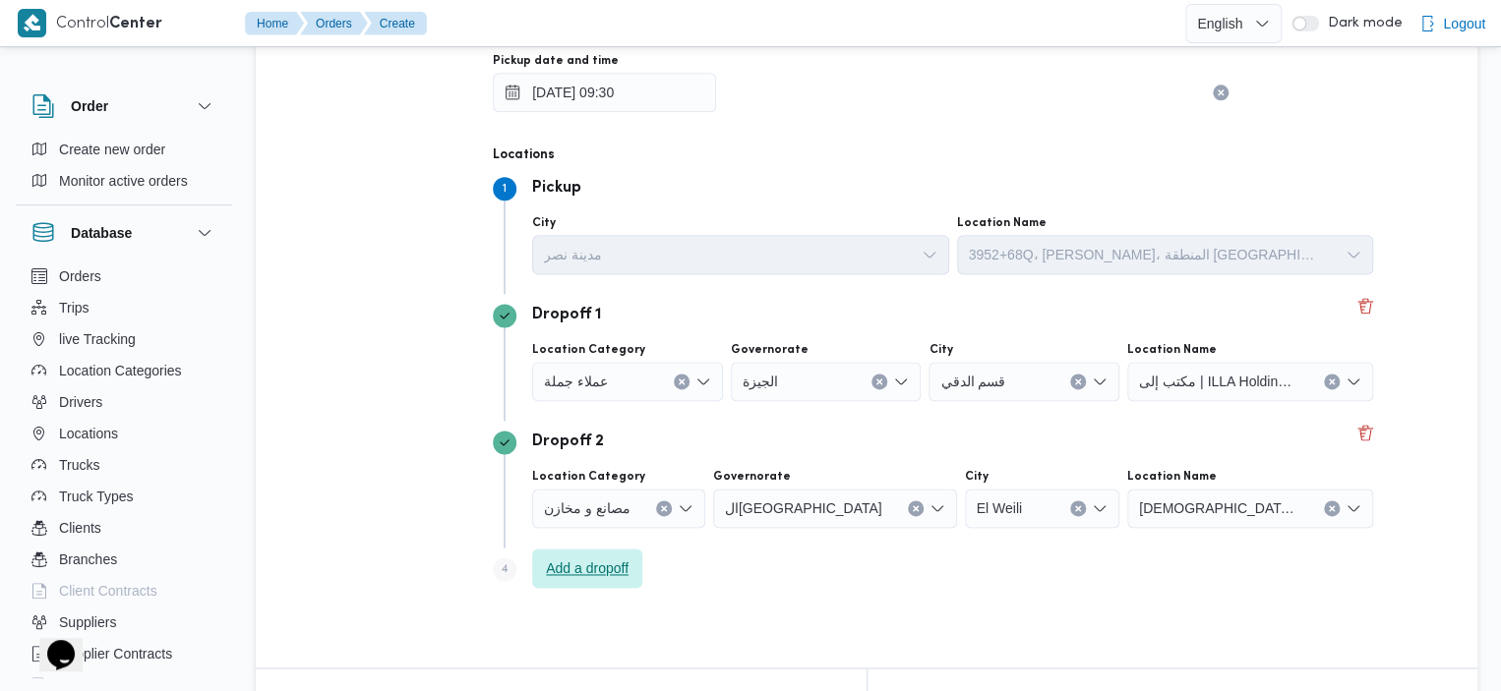
click at [586, 555] on span "Add a dropoff" at bounding box center [587, 568] width 110 height 39
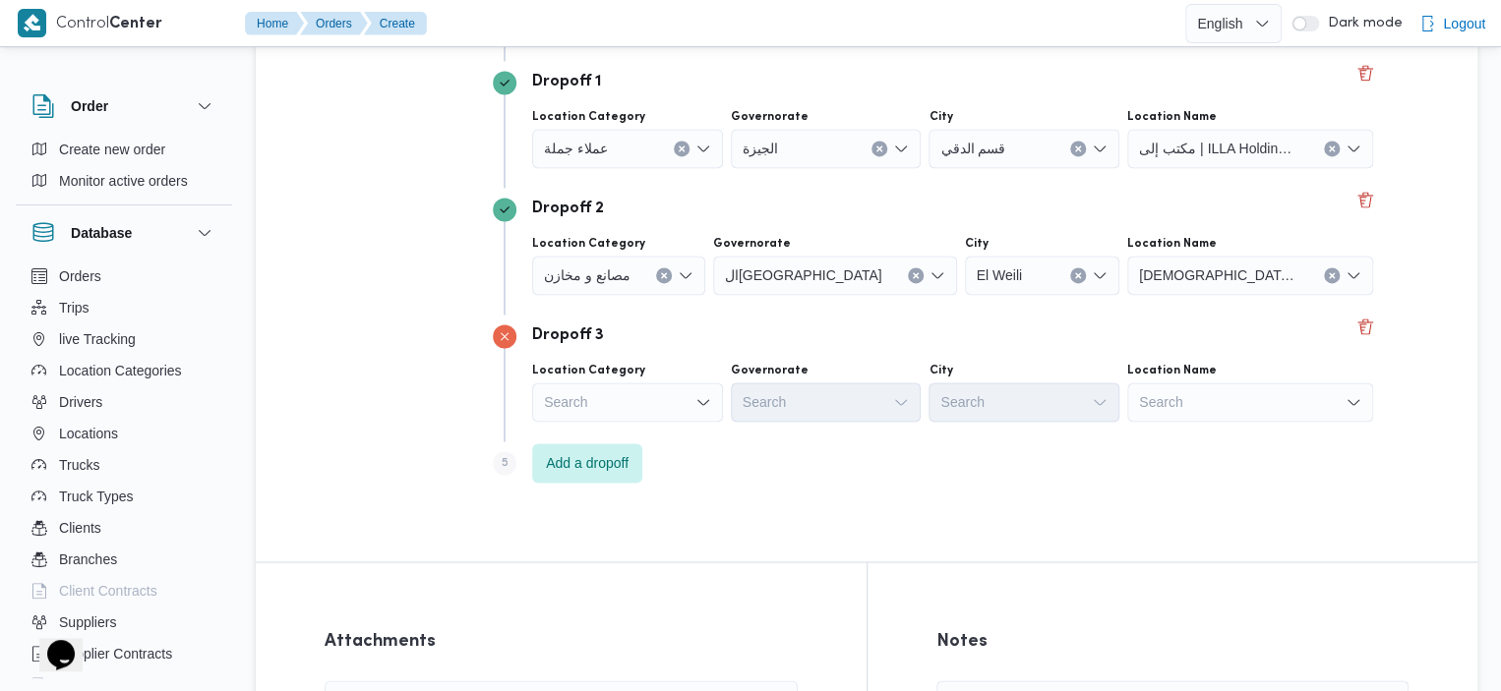
scroll to position [1432, 0]
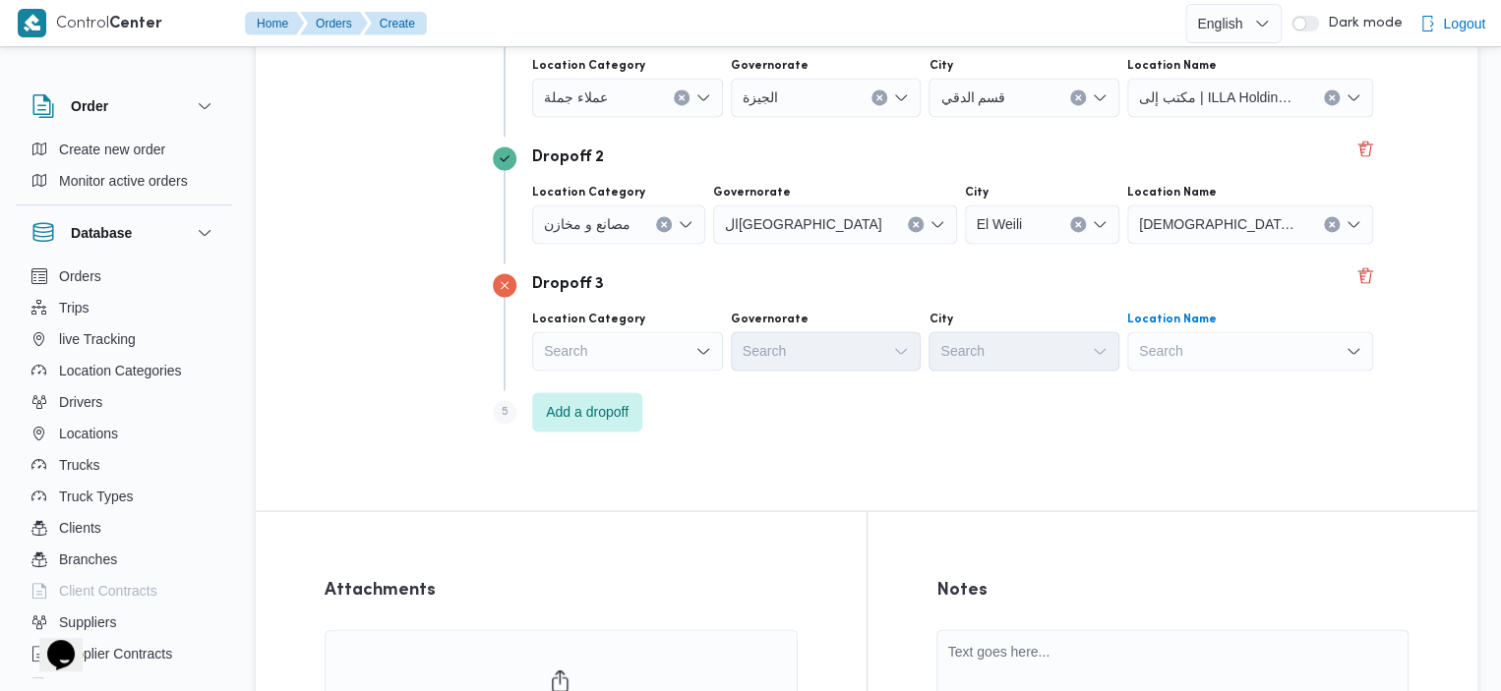
click at [1256, 353] on div "Search" at bounding box center [1250, 350] width 246 height 39
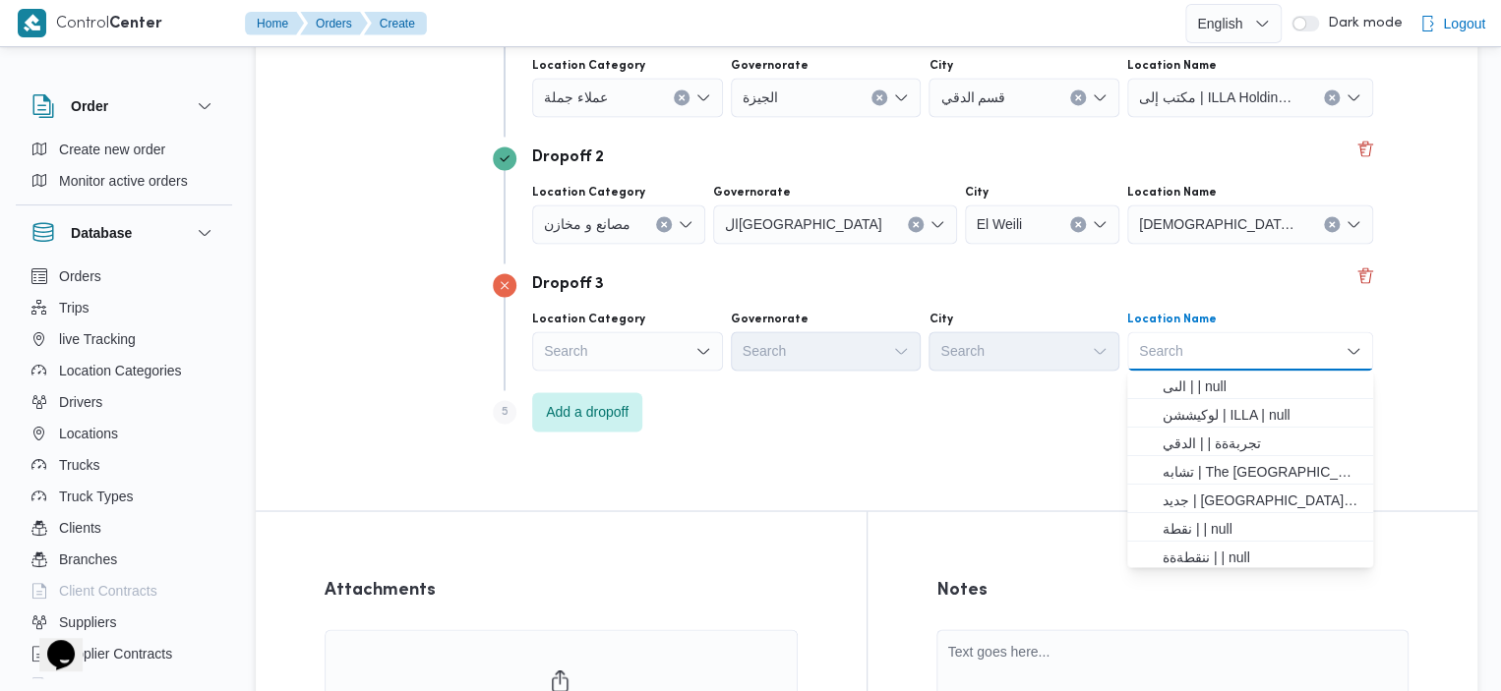
click at [696, 350] on icon "Open list of options" at bounding box center [703, 351] width 16 height 16
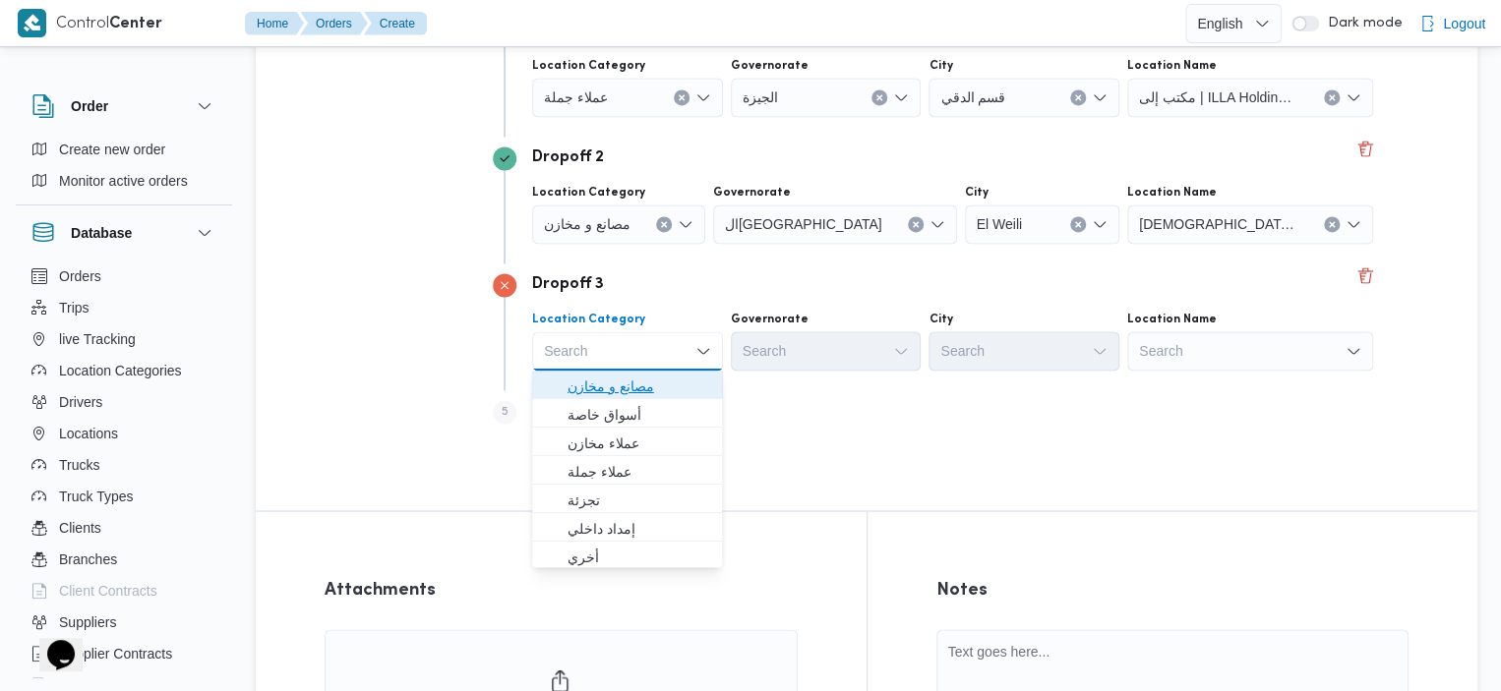
click at [645, 388] on span "مصانع و مخازن" at bounding box center [639, 387] width 144 height 24
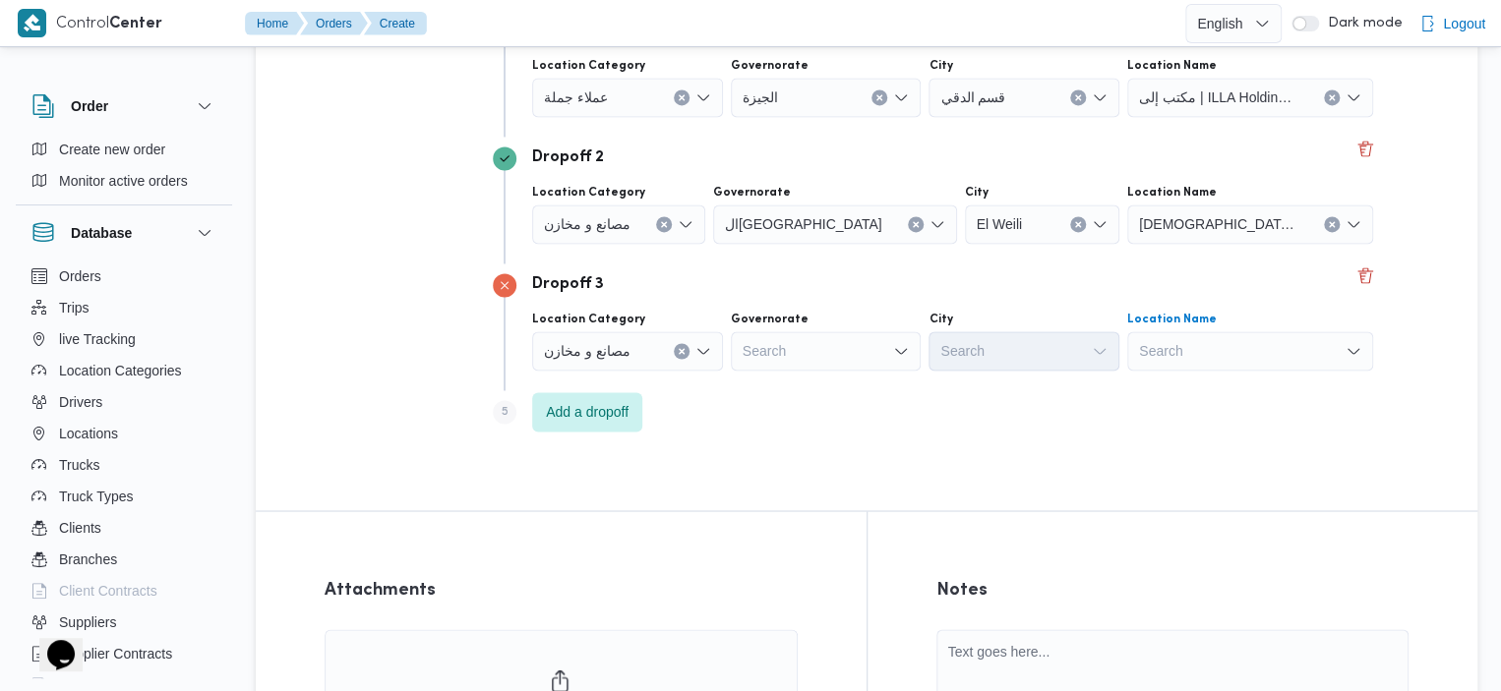
click at [1317, 332] on div "Search" at bounding box center [1250, 350] width 246 height 39
type input "وردة بيروت"
click at [1264, 381] on span "وردة بيروت | مطعم وردة بيروت | باب اللوق" at bounding box center [1261, 387] width 199 height 24
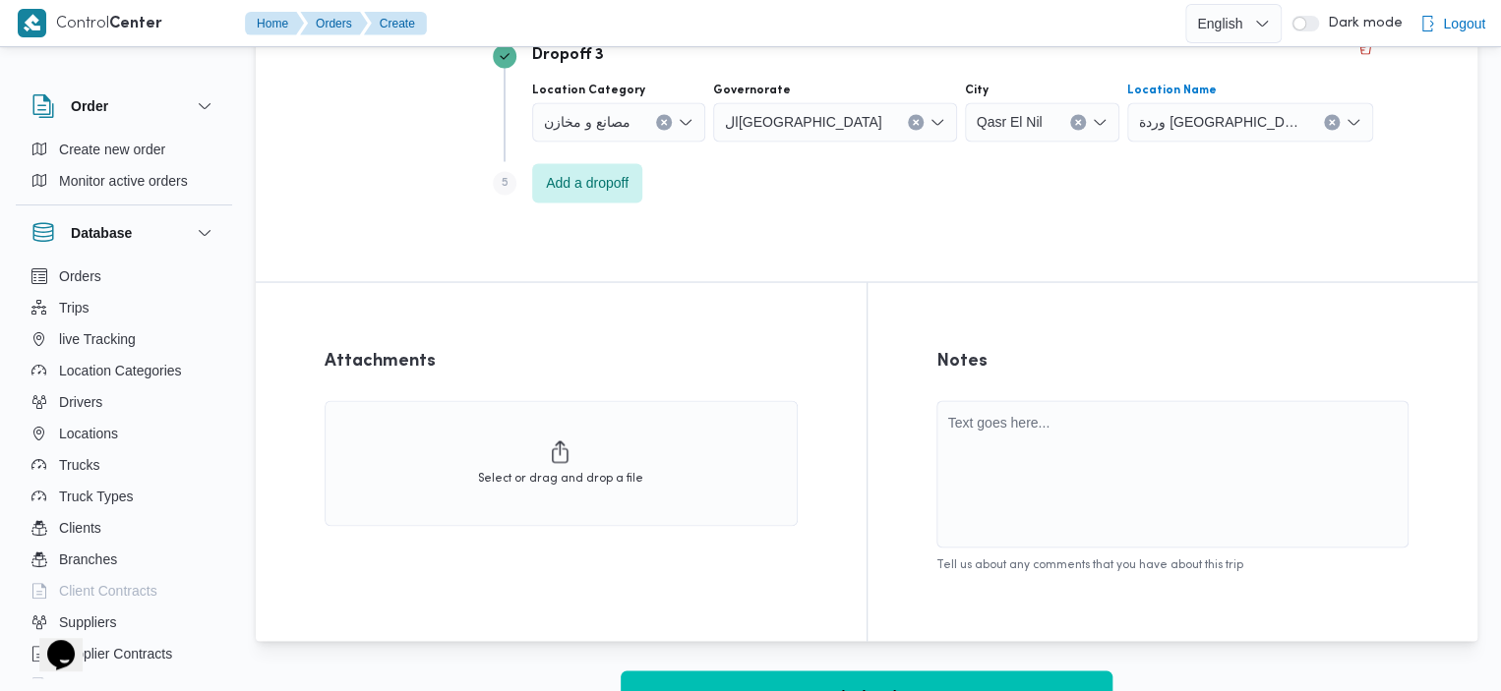
scroll to position [1711, 0]
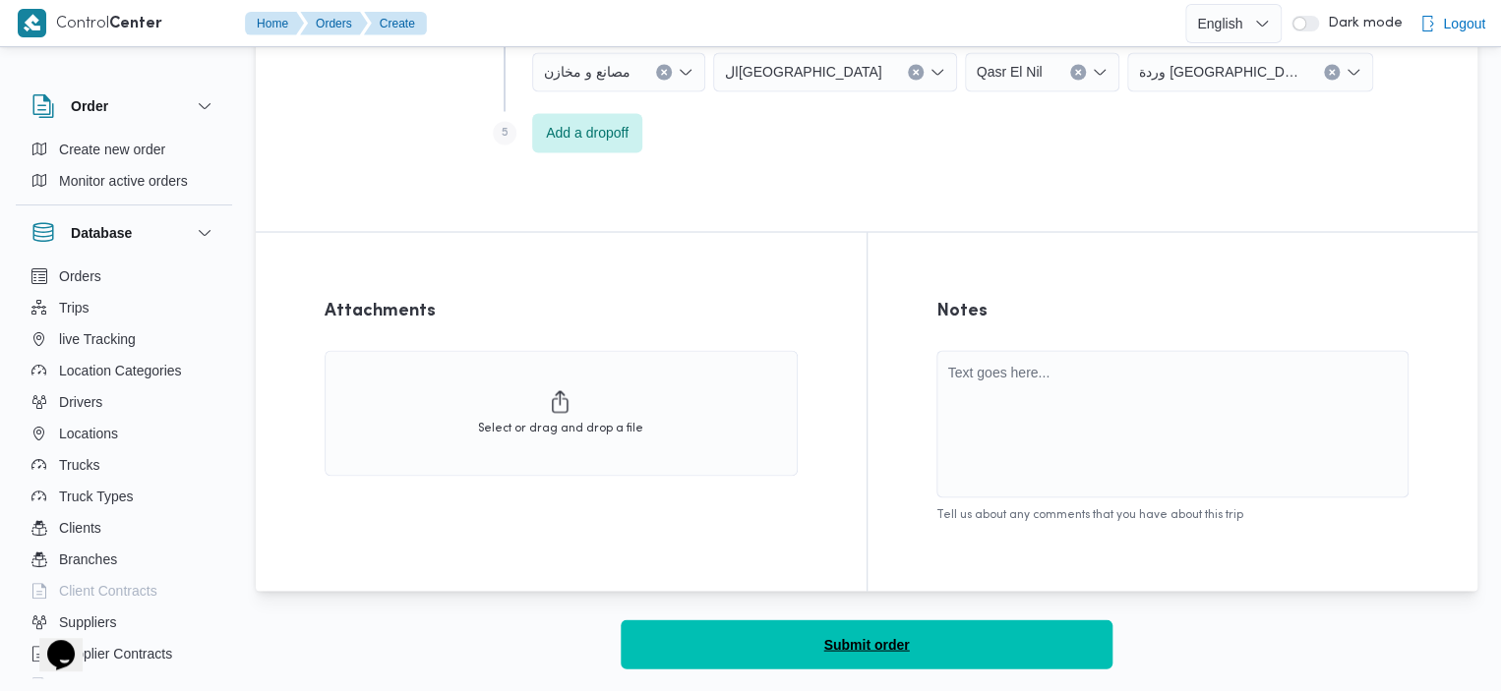
click at [839, 646] on span "Submit order" at bounding box center [866, 644] width 86 height 24
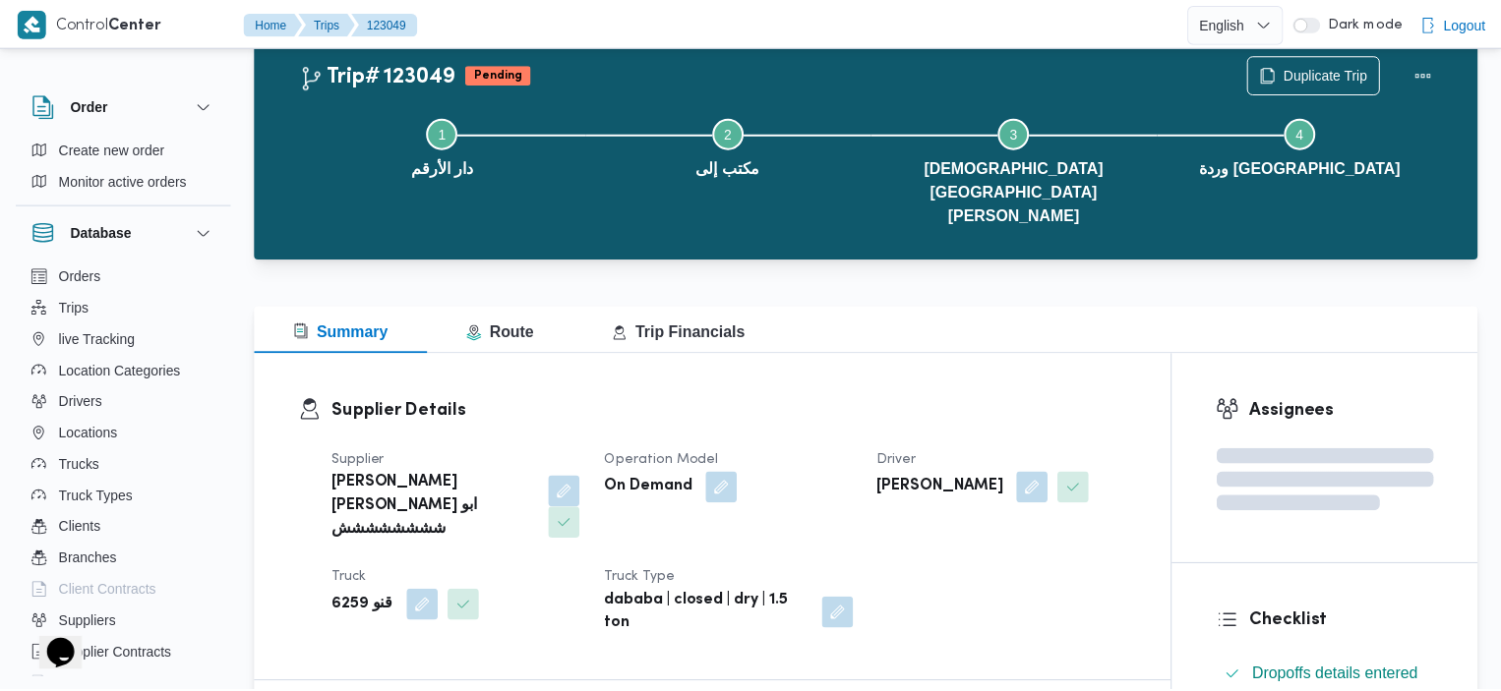
scroll to position [1711, 0]
